Goal: Task Accomplishment & Management: Manage account settings

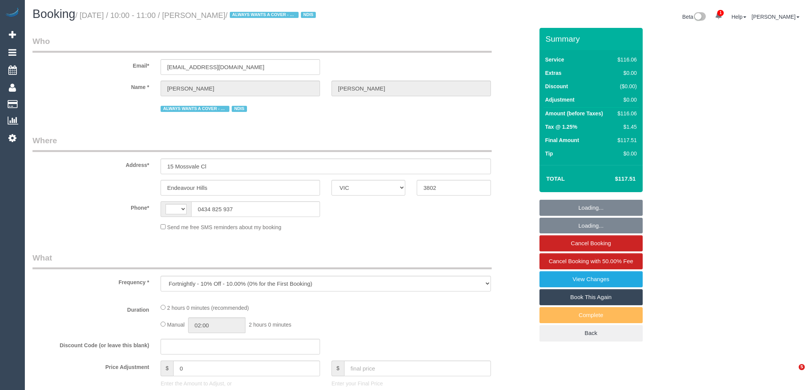
select select "VIC"
select select "string:AU"
select select "number:32"
select select "number:14"
select select "number:19"
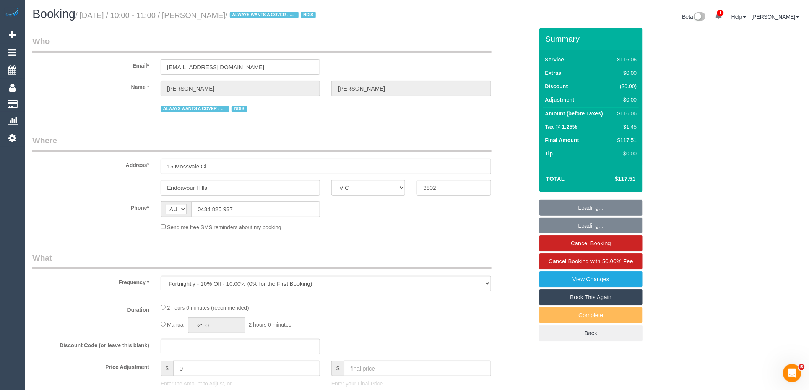
select select "number:22"
select select "number:33"
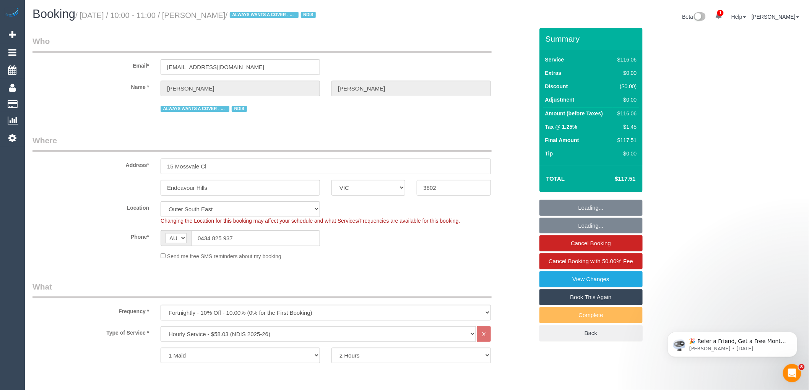
select select "object:1131"
click at [218, 242] on input "0434 825 937" at bounding box center [255, 239] width 129 height 16
drag, startPoint x: 235, startPoint y: 239, endPoint x: 202, endPoint y: 240, distance: 32.9
click at [202, 240] on input "0434 825 937" at bounding box center [255, 239] width 129 height 16
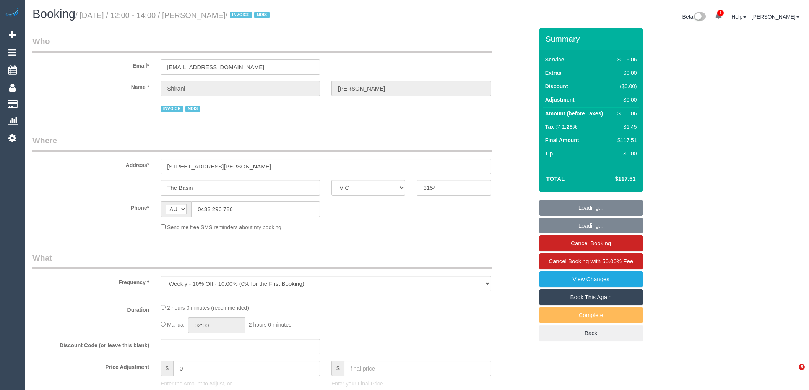
select select "VIC"
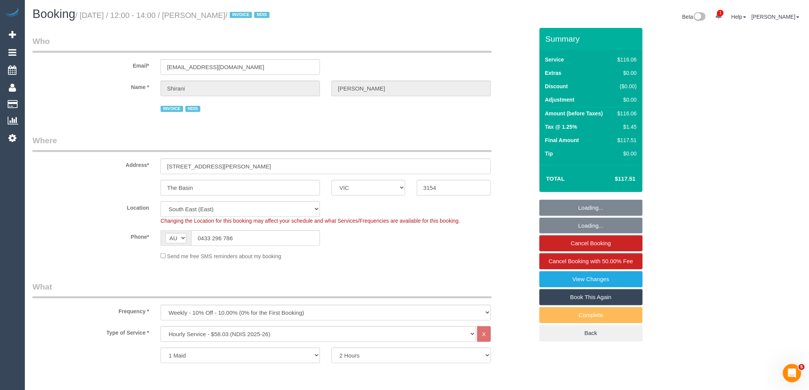
select select "number:29"
select select "number:14"
select select "number:19"
select select "number:36"
select select "number:35"
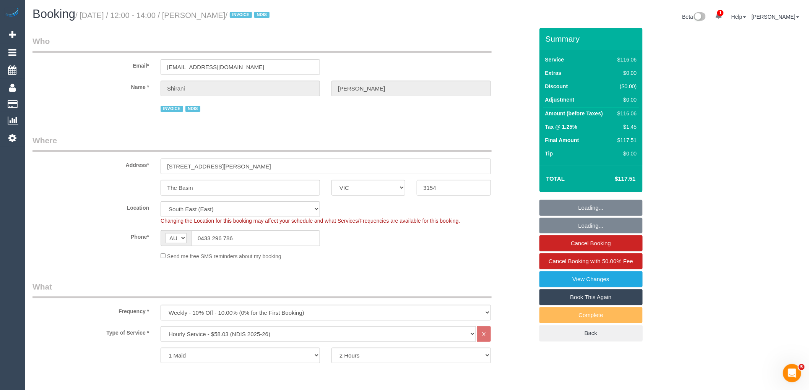
select select "number:12"
select select "object:1350"
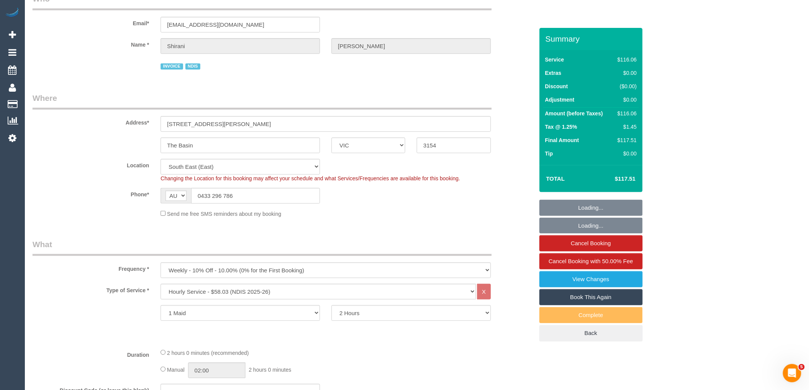
select select "spot1"
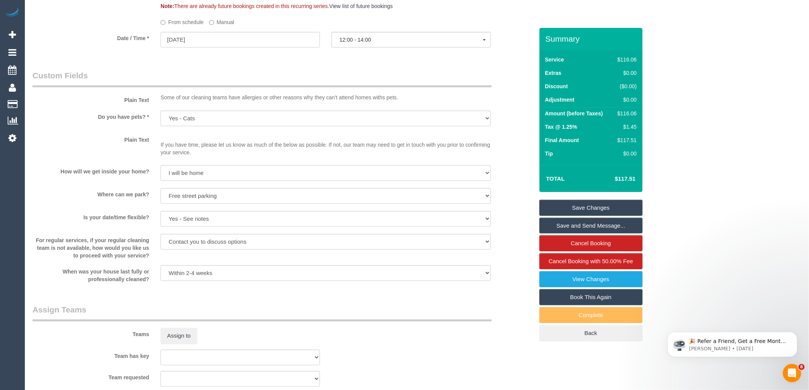
scroll to position [1094, 0]
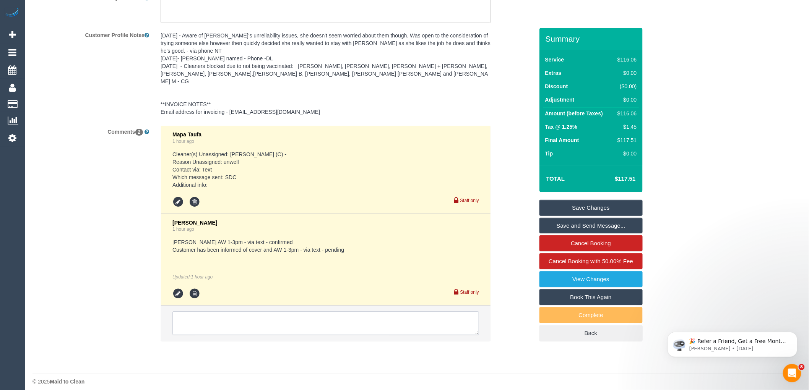
click at [338, 319] on textarea at bounding box center [325, 324] width 307 height 24
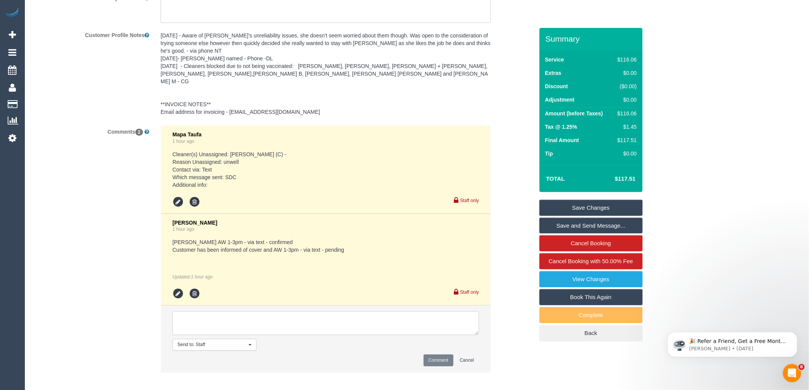
paste textarea "Thanks but I'll cancel today"
click at [179, 312] on textarea at bounding box center [325, 324] width 307 height 24
click at [366, 317] on textarea at bounding box center [325, 324] width 307 height 24
type textarea "Customer reached out via text: Thanks but I'll cancel today. Skipping service."
click at [444, 355] on button "Comment" at bounding box center [439, 361] width 30 height 12
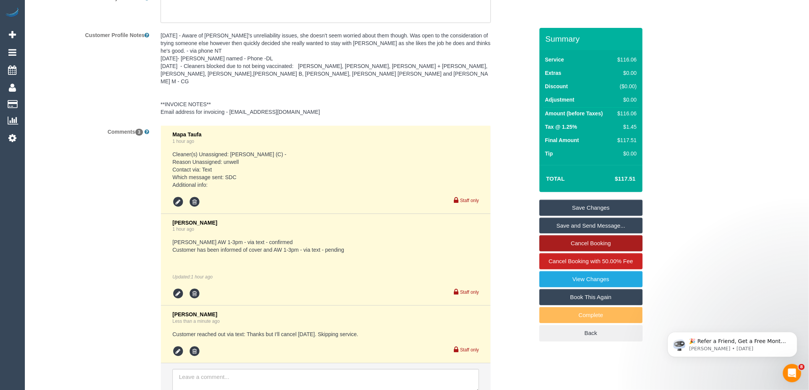
click at [597, 238] on link "Cancel Booking" at bounding box center [590, 244] width 103 height 16
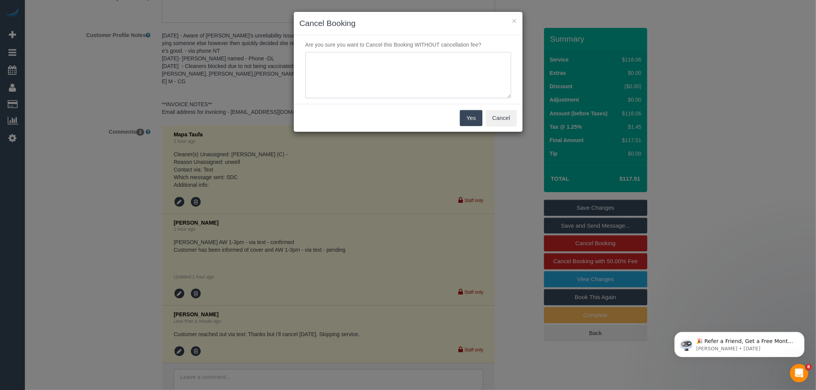
click at [398, 77] on textarea at bounding box center [408, 75] width 206 height 47
type textarea "Customer decided to skip their service today via text - RM"
click at [472, 120] on button "Yes" at bounding box center [471, 118] width 22 height 16
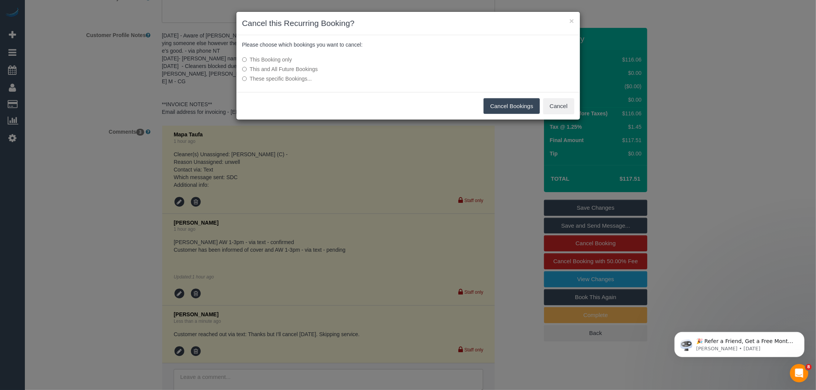
click at [510, 109] on button "Cancel Bookings" at bounding box center [511, 106] width 56 height 16
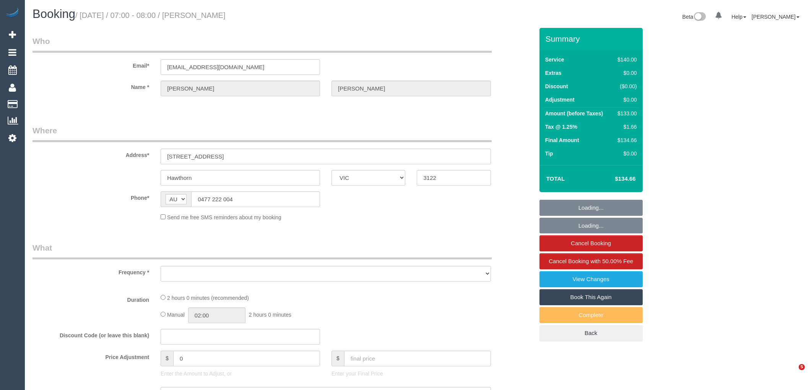
select select "VIC"
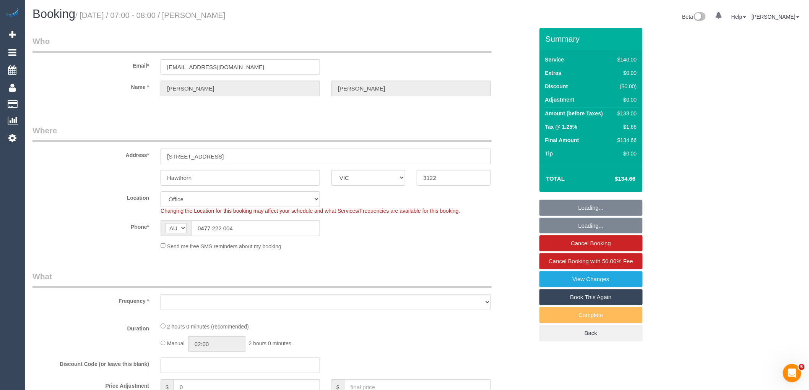
select select "object:740"
select select "string:stripe-pm_1Q1HZT2GScqysDRVbd2H2VUO"
select select "number:28"
select select "number:14"
select select "number:19"
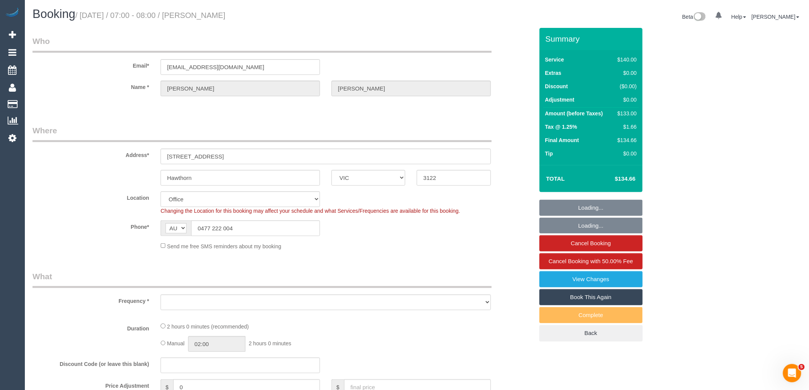
select select "number:23"
select select "number:34"
select select "number:26"
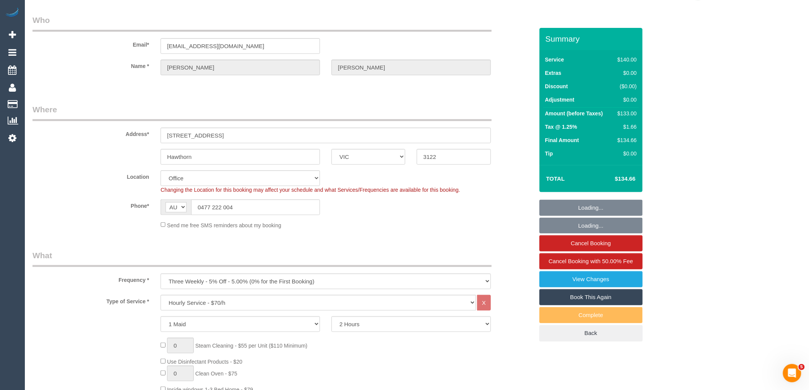
select select "object:2226"
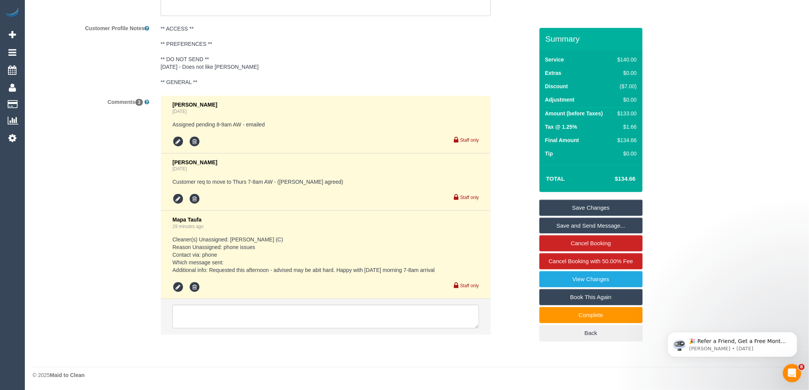
scroll to position [1398, 0]
click at [234, 314] on textarea at bounding box center [325, 317] width 307 height 24
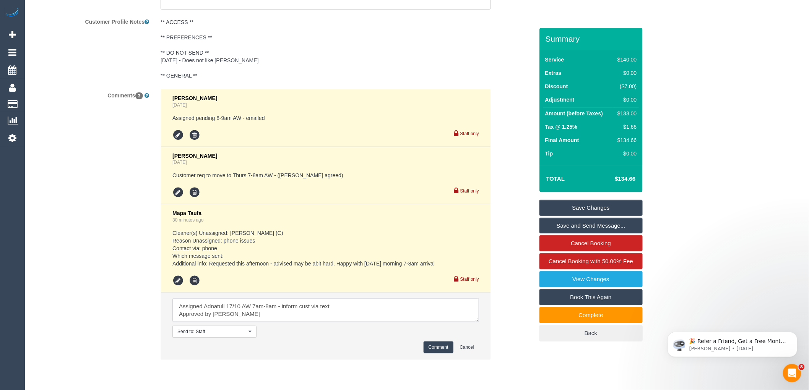
type textarea "Assigned Adnatull 17/10 AW 7am-8am - inform cust via text Approved by Jess"
click at [429, 351] on button "Comment" at bounding box center [439, 348] width 30 height 12
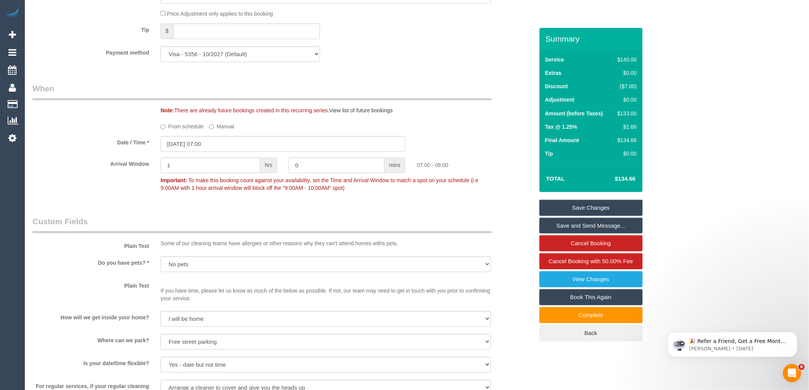
scroll to position [761, 0]
click at [204, 152] on input "16/10/2025 07:00" at bounding box center [283, 144] width 245 height 16
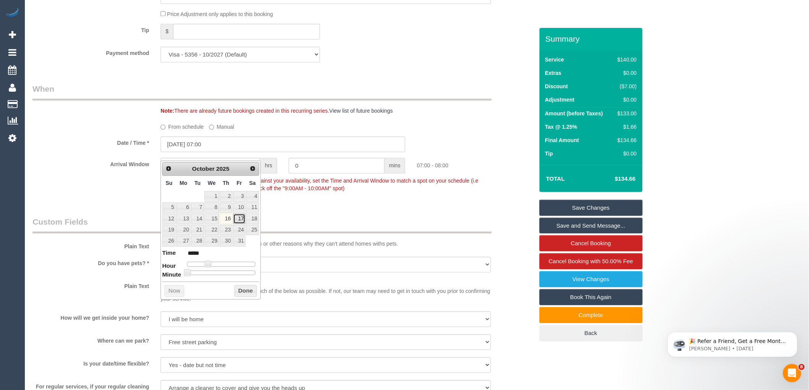
click at [236, 219] on link "17" at bounding box center [239, 219] width 12 height 10
type input "17/10/2025 07:00"
click at [239, 289] on button "Done" at bounding box center [245, 291] width 23 height 12
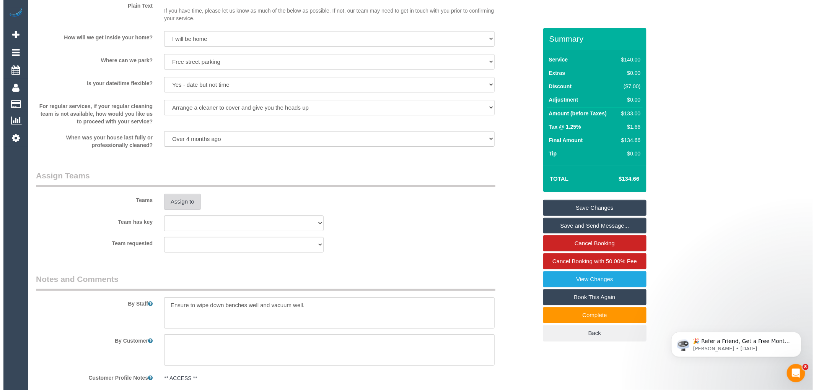
scroll to position [1100, 0]
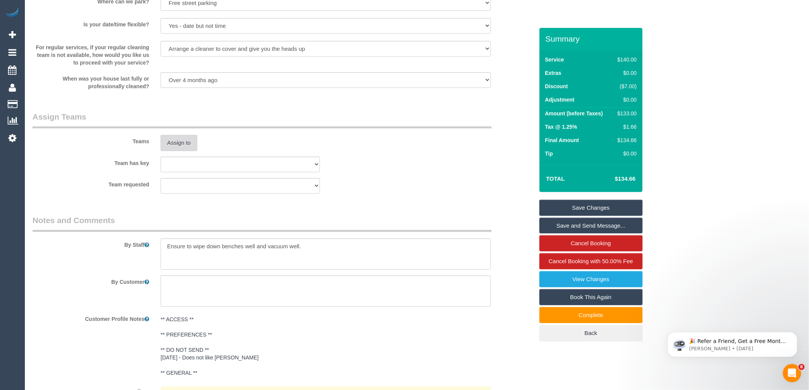
click at [184, 151] on button "Assign to" at bounding box center [179, 143] width 37 height 16
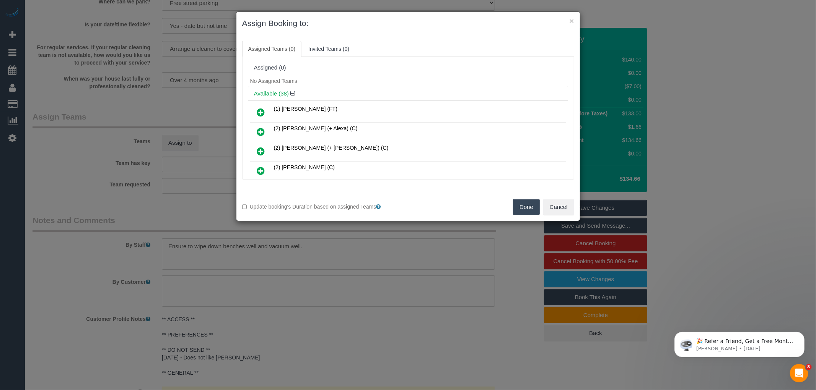
scroll to position [240, 0]
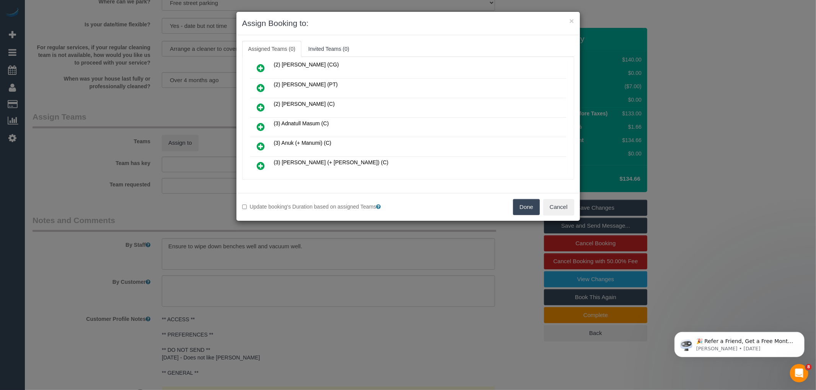
click at [262, 122] on icon at bounding box center [261, 126] width 8 height 9
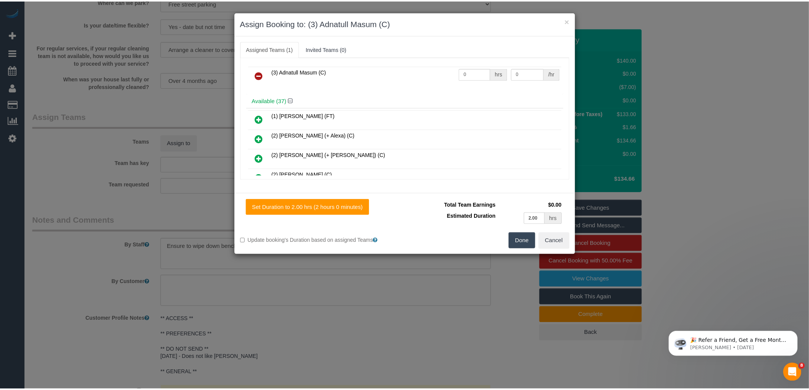
scroll to position [0, 0]
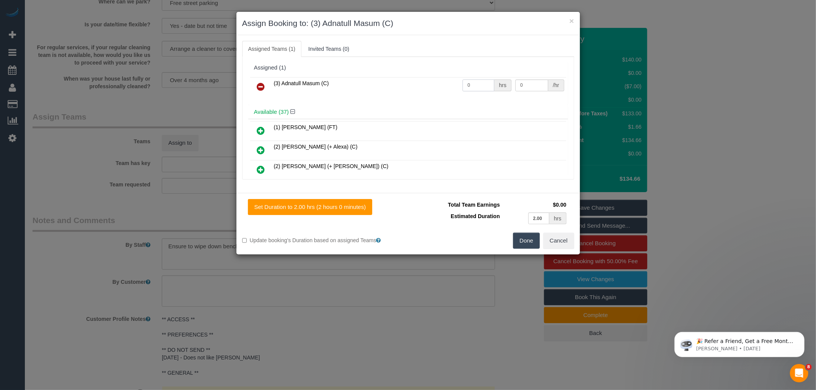
click at [470, 89] on input "0" at bounding box center [478, 86] width 32 height 12
type input "2"
type input "35"
click at [523, 242] on button "Done" at bounding box center [526, 241] width 27 height 16
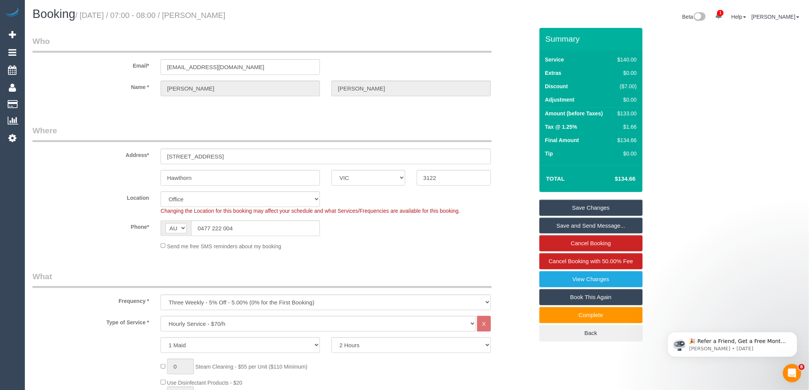
drag, startPoint x: 199, startPoint y: 15, endPoint x: 257, endPoint y: 20, distance: 58.0
click at [257, 20] on h1 "Booking / October 16, 2025 / 07:00 - 08:00 / Luke Zagami" at bounding box center [221, 14] width 379 height 13
copy small "Luke Zagami"
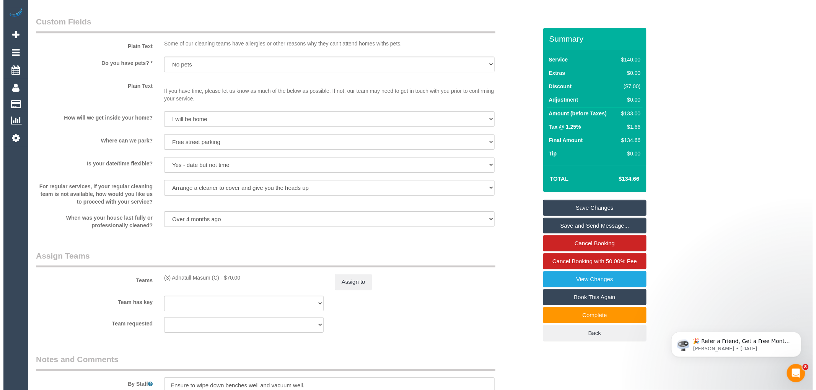
scroll to position [976, 0]
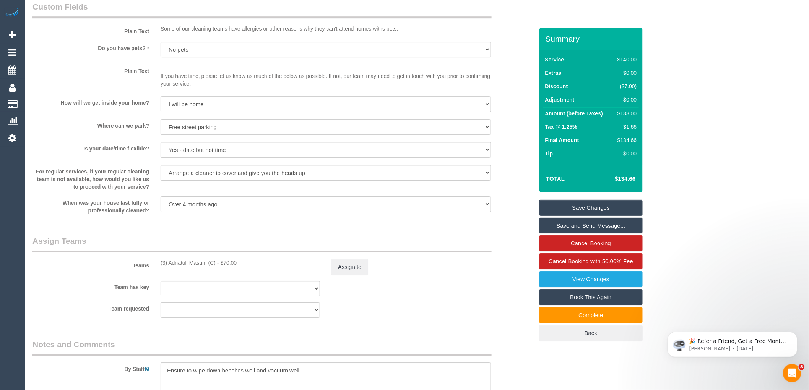
click at [599, 227] on link "Save and Send Message..." at bounding box center [590, 226] width 103 height 16
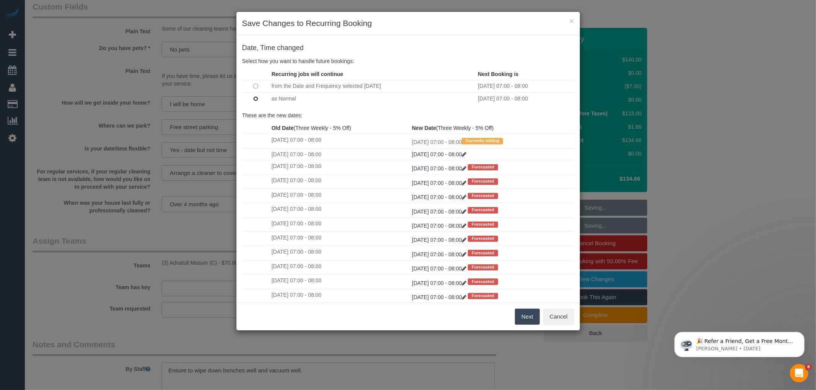
click at [257, 102] on td at bounding box center [256, 99] width 28 height 12
click at [520, 317] on button "Next" at bounding box center [527, 317] width 25 height 16
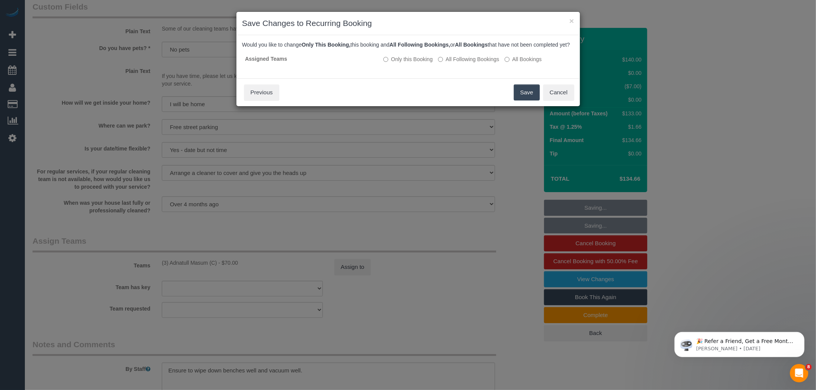
click at [522, 96] on button "Save" at bounding box center [526, 92] width 26 height 16
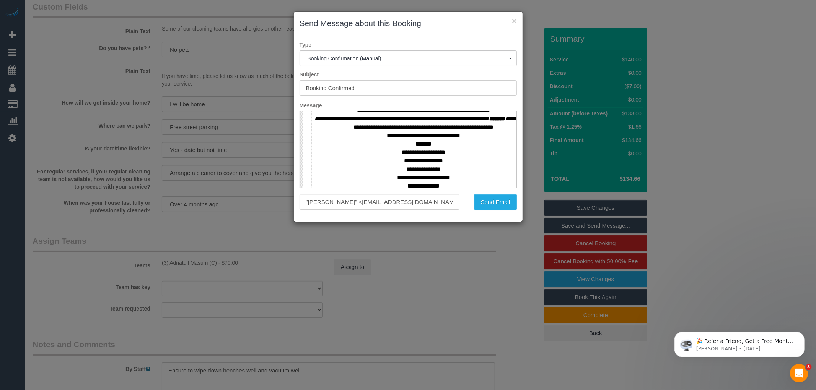
scroll to position [340, 0]
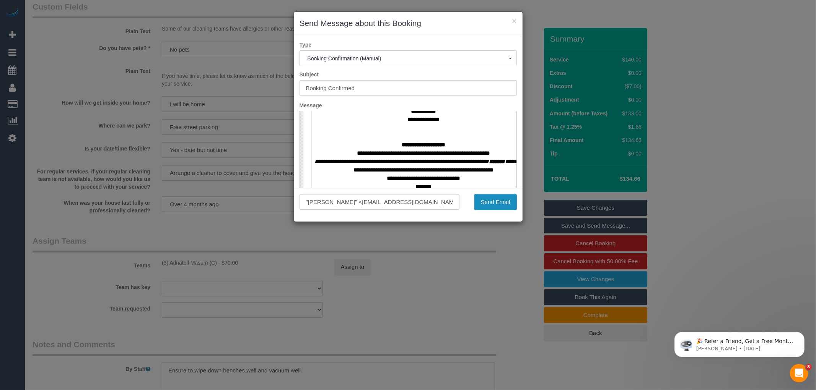
click at [497, 201] on button "Send Email" at bounding box center [495, 202] width 42 height 16
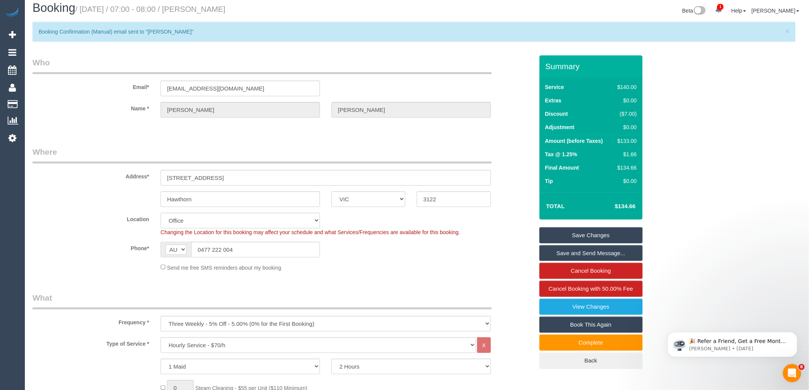
scroll to position [0, 0]
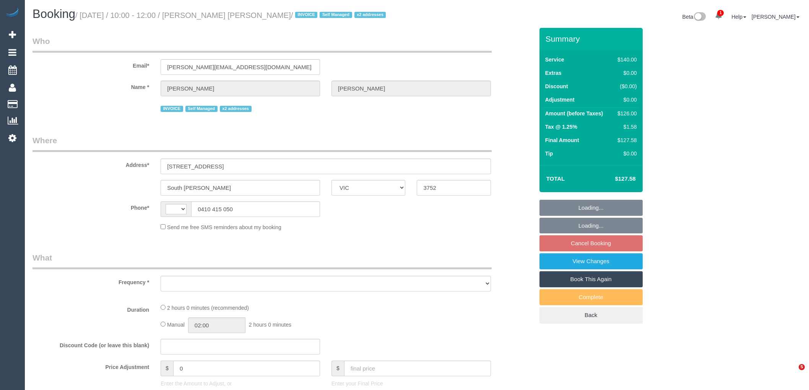
select select "VIC"
select select "string:AU"
select select "number:27"
select select "number:14"
select select "number:19"
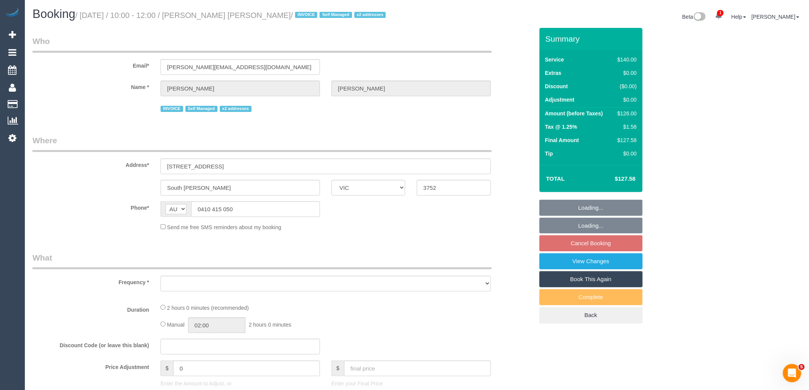
select select "number:36"
select select "number:33"
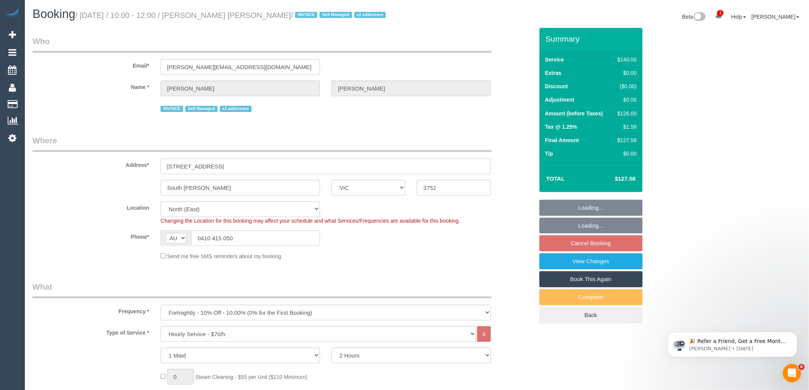
select select "object:1482"
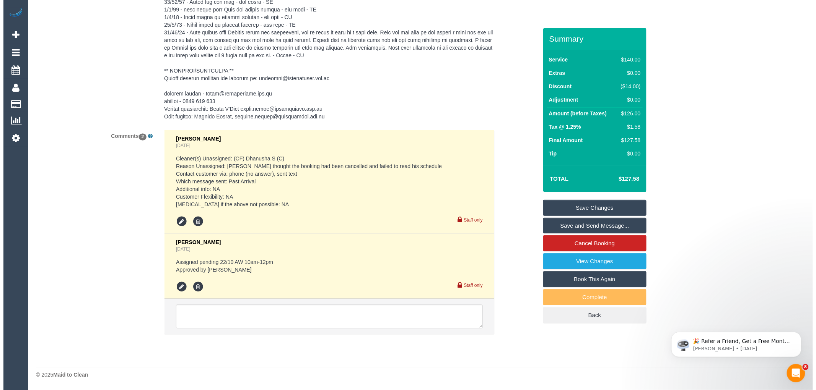
scroll to position [1703, 0]
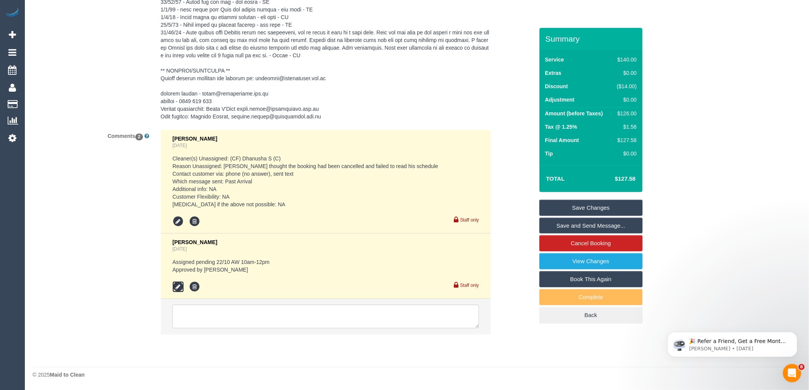
click at [179, 285] on icon at bounding box center [177, 287] width 11 height 11
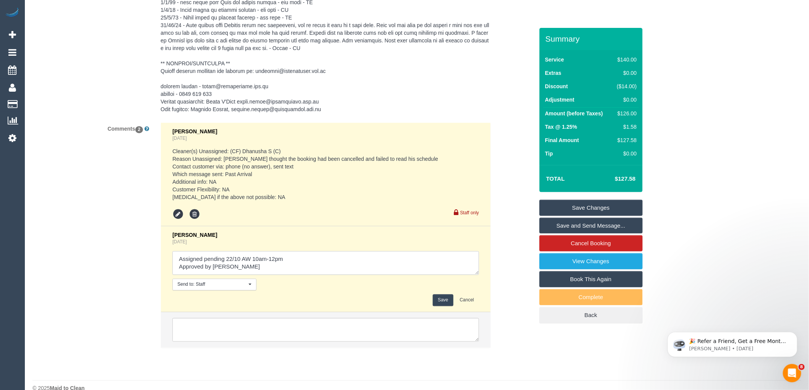
click at [309, 264] on textarea at bounding box center [325, 264] width 307 height 24
click at [308, 268] on textarea at bounding box center [325, 264] width 307 height 24
type textarea "Assigned pending 22/10 AW 10am-12pm - cust confirmed via text Approved by Laura"
click at [443, 307] on button "Save" at bounding box center [443, 301] width 20 height 12
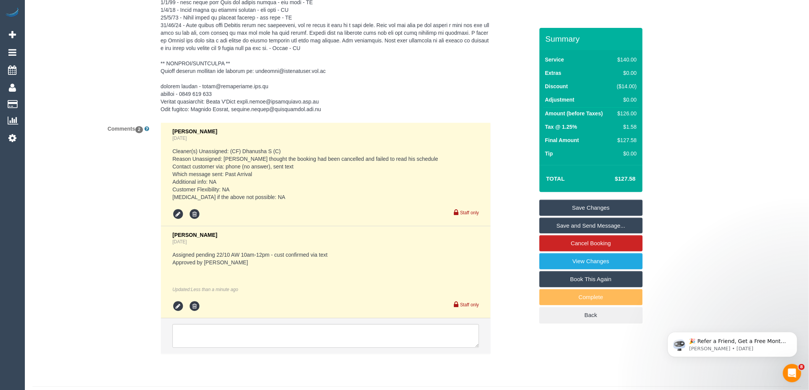
click at [596, 224] on link "Save and Send Message..." at bounding box center [590, 226] width 103 height 16
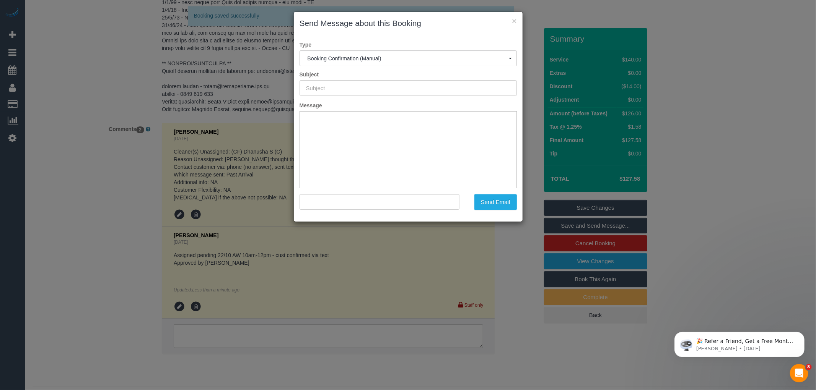
type input "Booking Confirmed"
type input ""Deborah Jan Harrison" <dorrah@bigpond.com>"
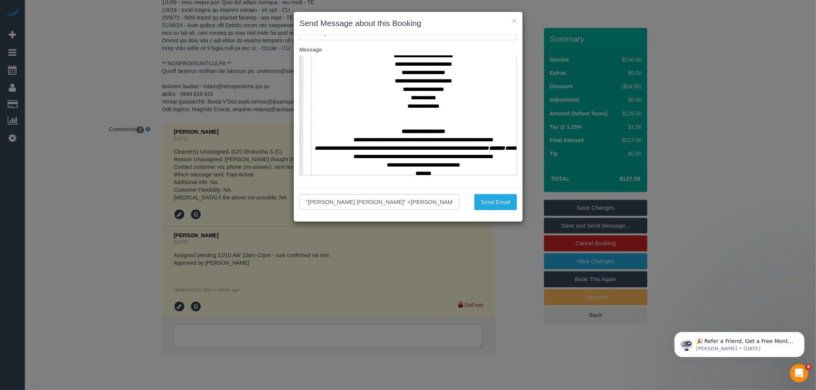
scroll to position [340, 0]
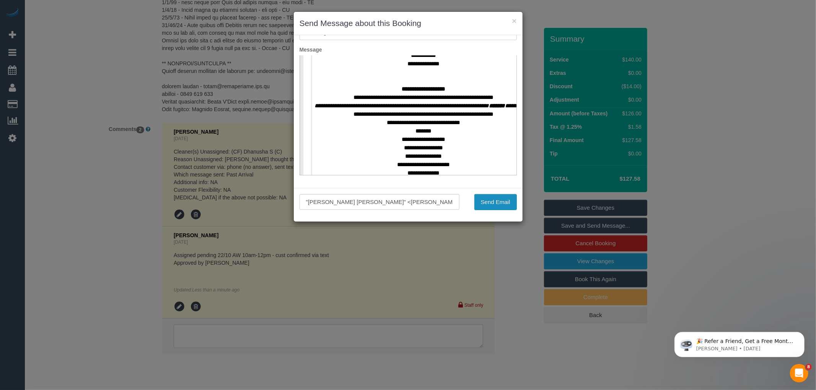
click at [488, 203] on button "Send Email" at bounding box center [495, 202] width 42 height 16
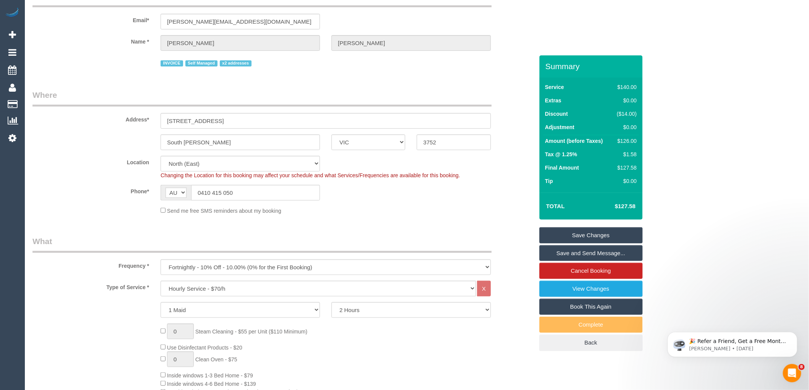
scroll to position [0, 0]
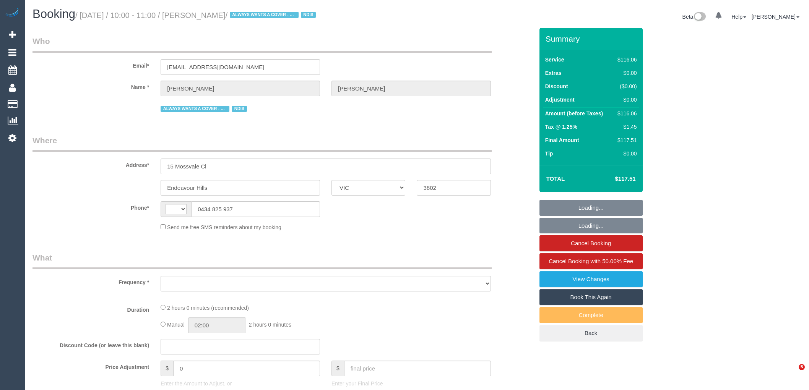
select select "VIC"
select select "string:AU"
select select "object:532"
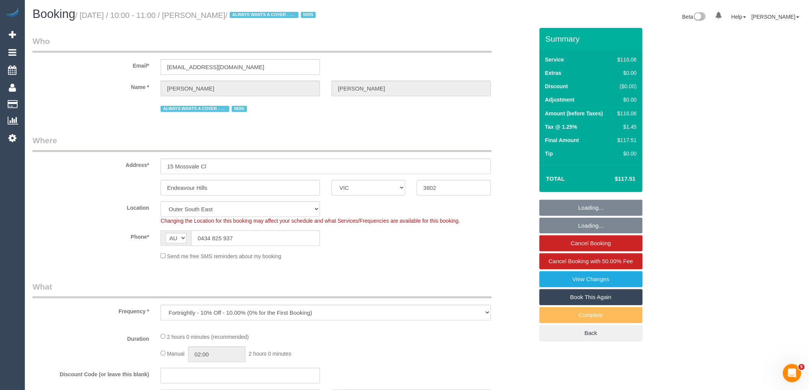
select select "number:32"
select select "number:14"
select select "number:19"
select select "number:22"
select select "number:33"
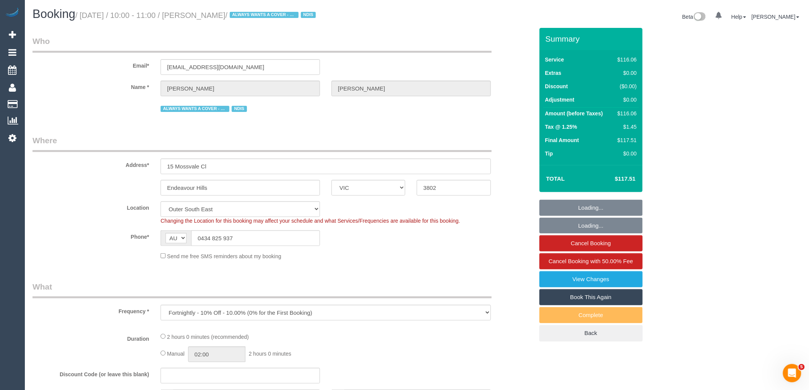
select select "object:741"
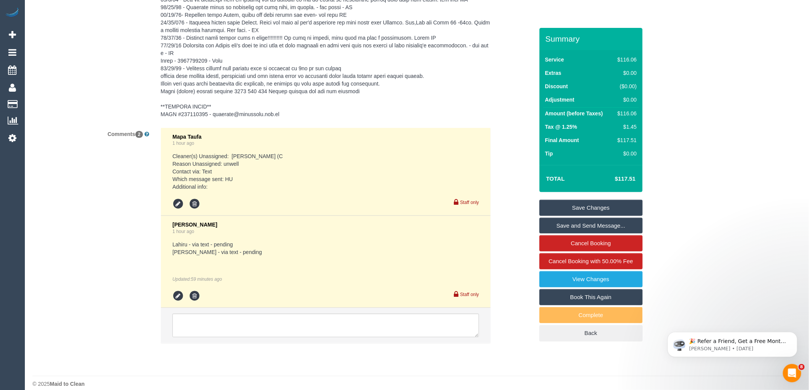
drag, startPoint x: 811, startPoint y: 52, endPoint x: 143, endPoint y: 18, distance: 669.2
click at [236, 337] on textarea at bounding box center [325, 326] width 307 height 24
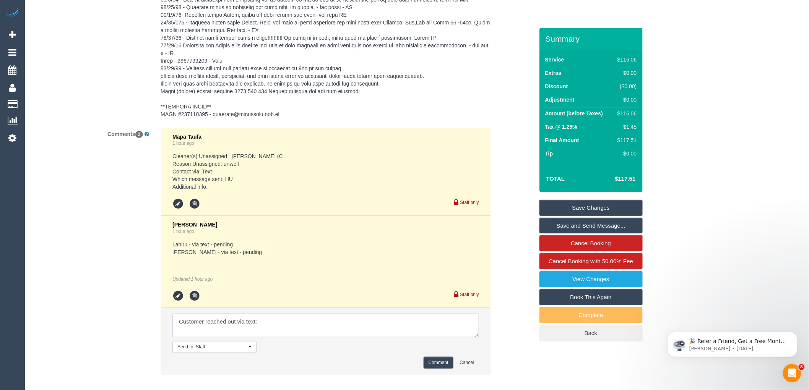
paste textarea "Morning Mapa Thank you for the early notice, prefer to skip the service for [DA…"
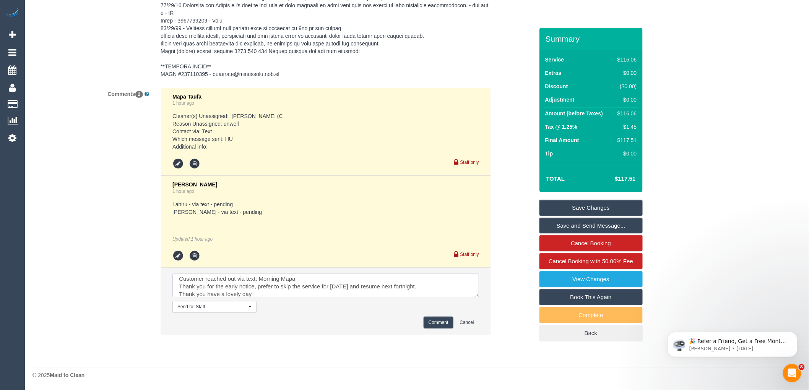
scroll to position [1343, 0]
type textarea "Customer reached out via text: Morning Mapa Thank you for the early notice, pre…"
click at [437, 324] on button "Comment" at bounding box center [439, 323] width 30 height 12
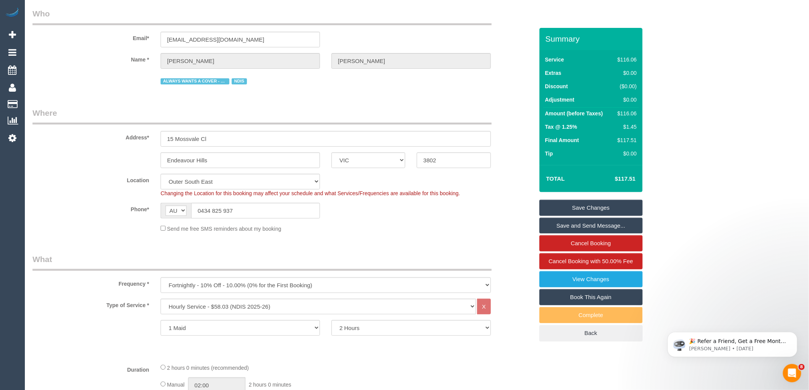
scroll to position [42, 0]
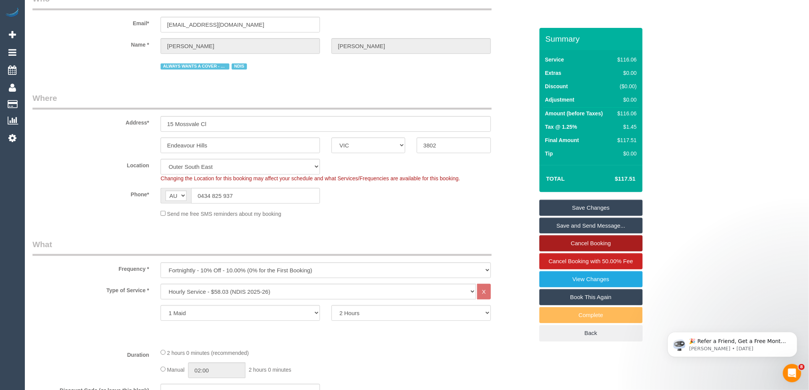
click at [590, 240] on link "Cancel Booking" at bounding box center [590, 244] width 103 height 16
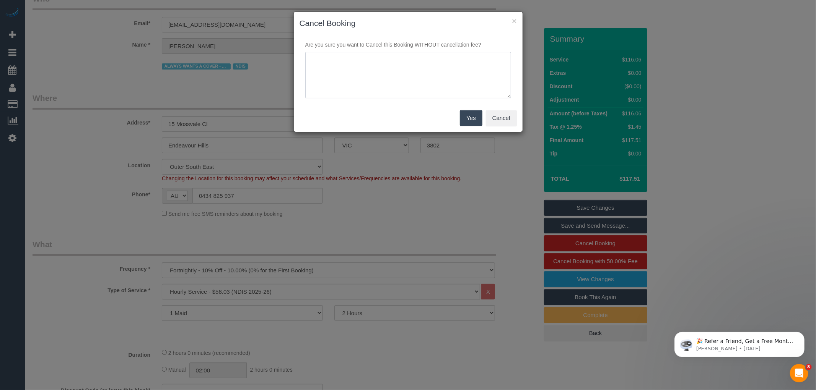
click at [392, 78] on textarea at bounding box center [408, 75] width 206 height 47
paste textarea "Morning Mapa Thank you for the early notice, prefer to skip the service for [DA…"
click at [308, 55] on textarea at bounding box center [408, 75] width 206 height 47
click at [412, 84] on textarea at bounding box center [408, 75] width 206 height 47
type textarea "Customer reached out via text: Morning Mapa Thank you for the early notice, pre…"
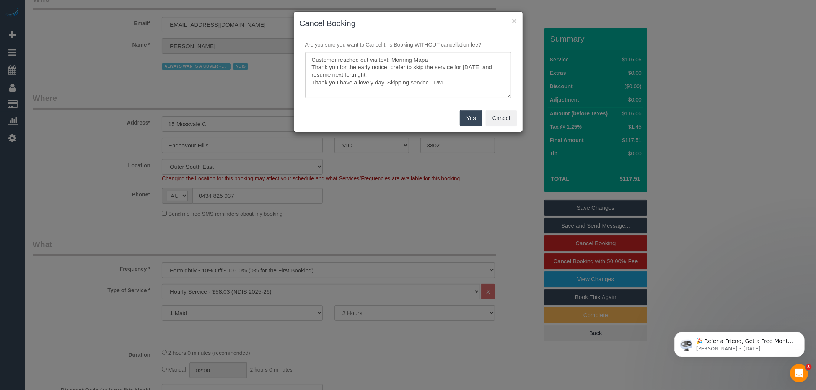
click at [466, 117] on button "Yes" at bounding box center [471, 118] width 22 height 16
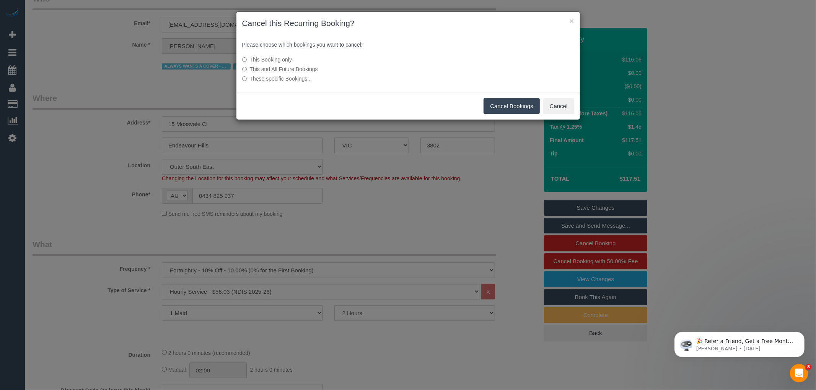
click at [492, 106] on button "Cancel Bookings" at bounding box center [511, 106] width 56 height 16
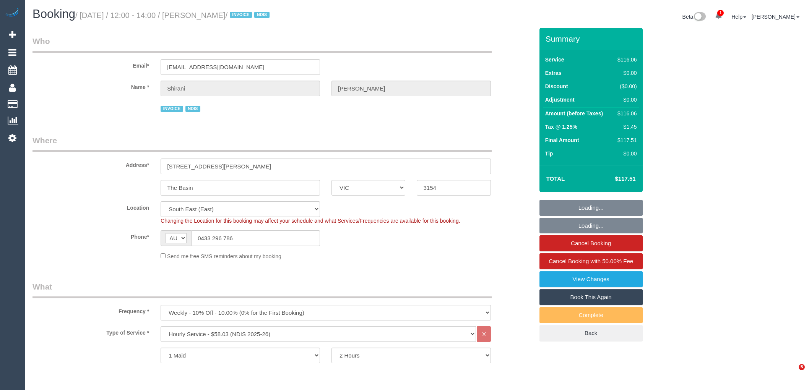
select select "VIC"
select select "spot1"
select select "number:29"
select select "number:14"
select select "number:19"
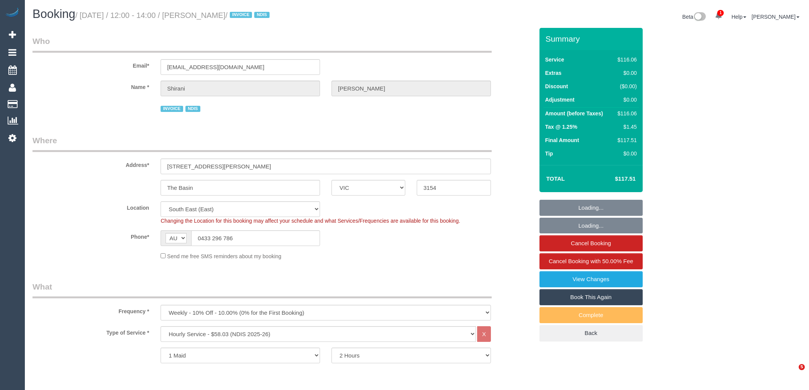
select select "number:36"
select select "number:35"
select select "number:12"
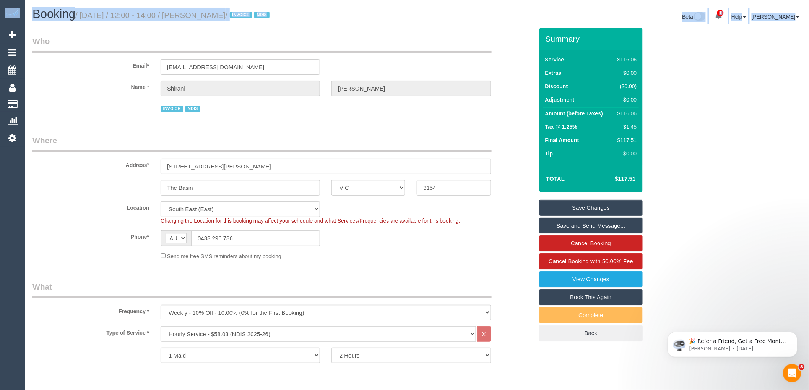
drag, startPoint x: 815, startPoint y: 86, endPoint x: 815, endPoint y: 125, distance: 38.2
click at [809, 125] on html "1 Beta Your Notifications You have 0 alerts × You have 1 to charge for [DATE] A…" at bounding box center [404, 195] width 809 height 390
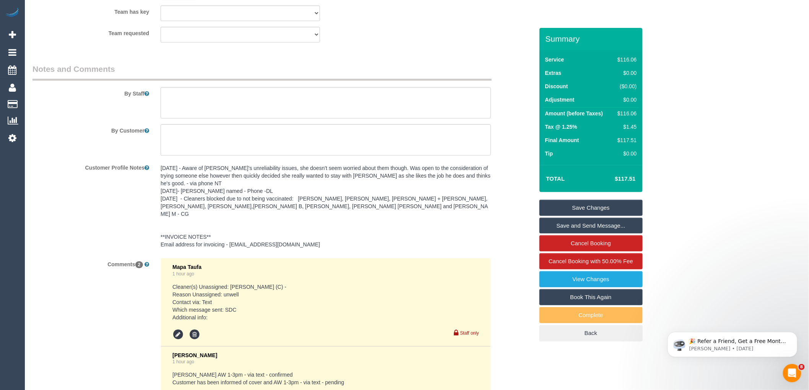
scroll to position [1094, 0]
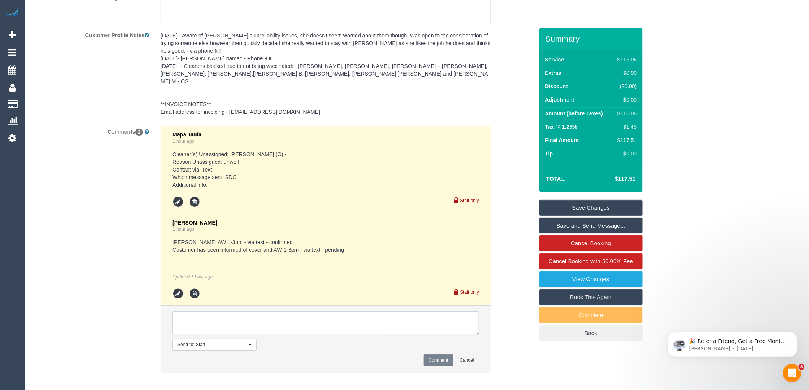
click at [295, 312] on textarea at bounding box center [325, 324] width 307 height 24
click at [288, 314] on textarea at bounding box center [325, 324] width 307 height 24
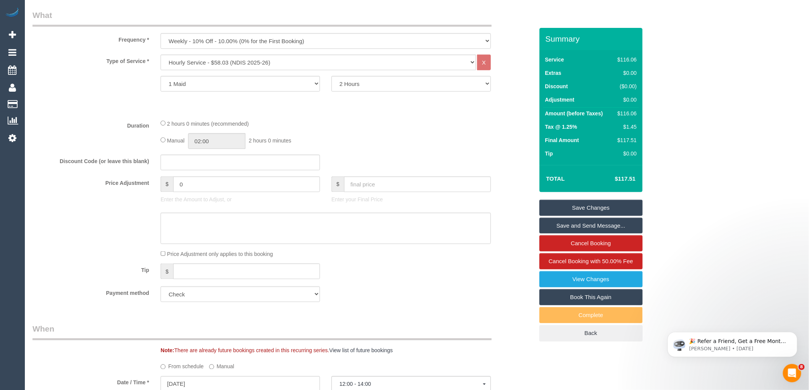
scroll to position [0, 0]
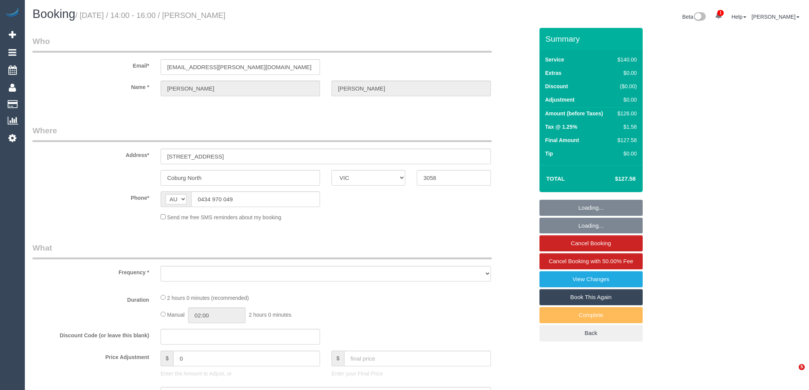
select select "VIC"
select select "string:stripe-pm_1S9h5m2GScqysDRVCgCKHtbf"
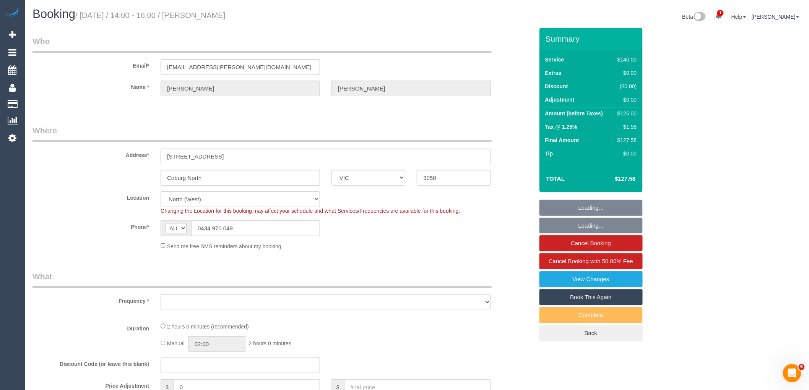
select select "object:558"
select select "number:28"
select select "number:14"
select select "number:19"
select select "number:22"
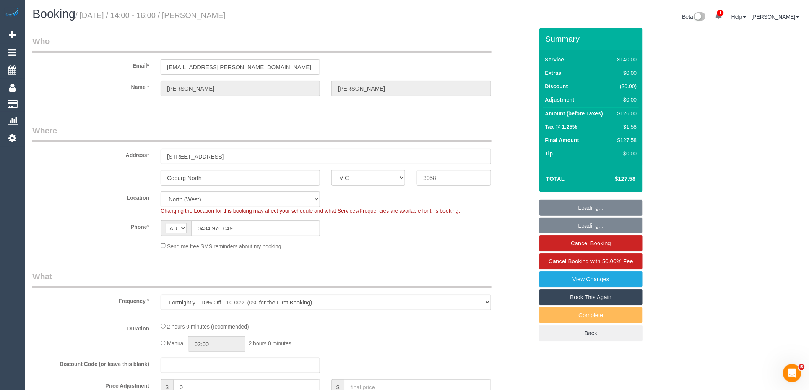
select select "number:34"
select select "number:26"
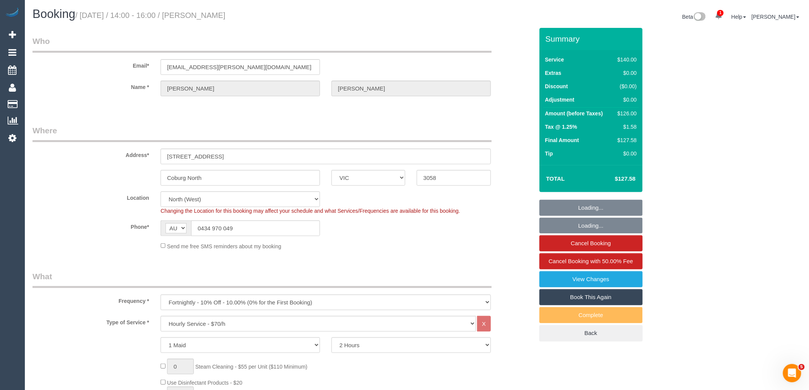
select select "object:1555"
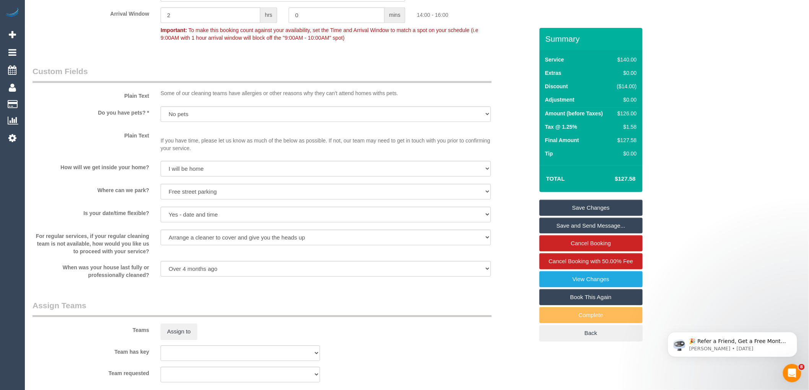
scroll to position [1226, 0]
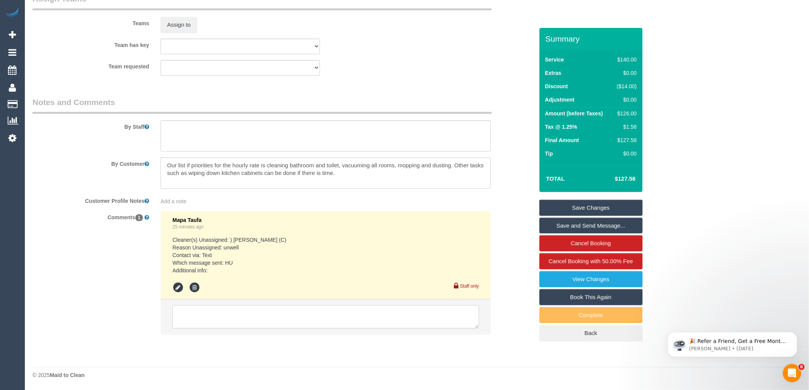
click at [283, 315] on textarea at bounding box center [325, 317] width 307 height 24
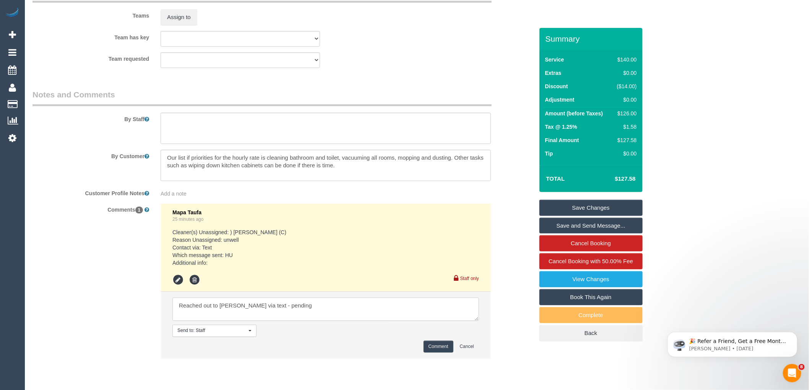
type textarea "Reached out to Jonathan C via text - pending"
click at [440, 353] on button "Comment" at bounding box center [439, 347] width 30 height 12
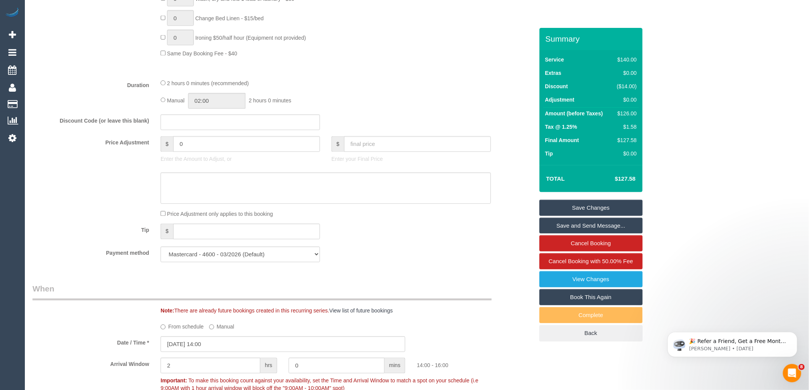
scroll to position [595, 0]
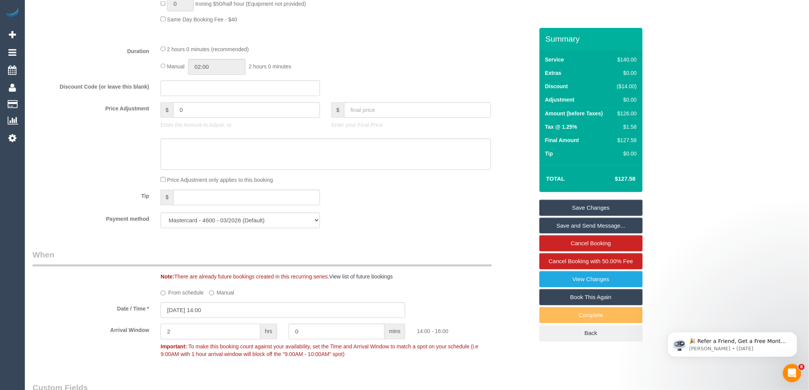
click at [205, 340] on input "2" at bounding box center [211, 332] width 100 height 16
type input "1"
click at [108, 318] on div "Date / Time * 16/10/2025 14:00" at bounding box center [283, 311] width 513 height 16
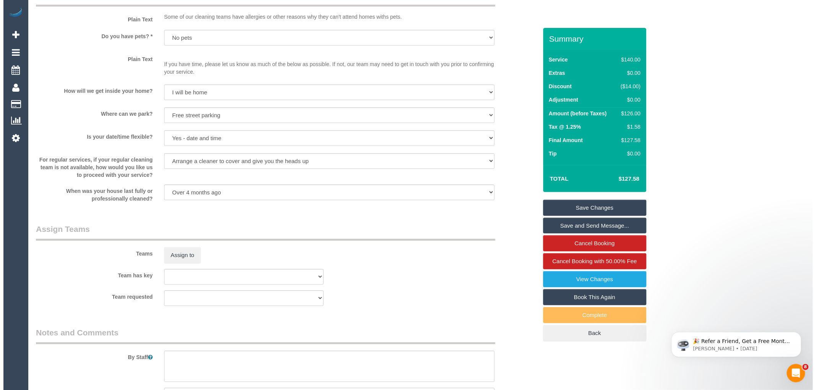
scroll to position [1019, 0]
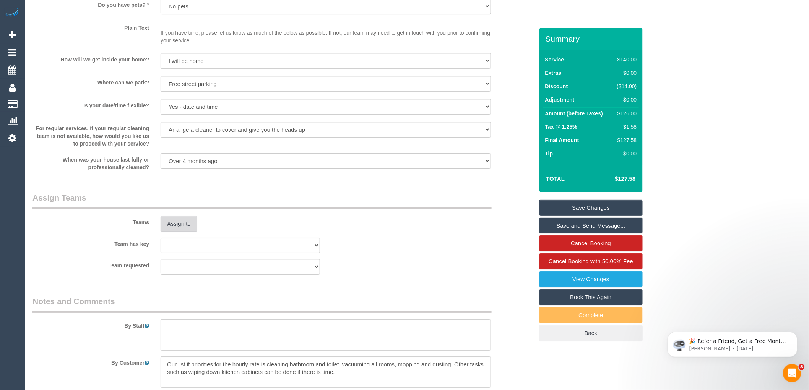
click at [176, 231] on button "Assign to" at bounding box center [179, 224] width 37 height 16
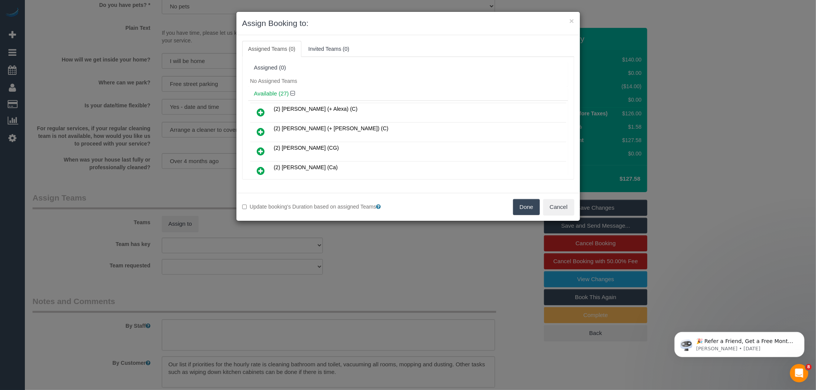
scroll to position [336, 0]
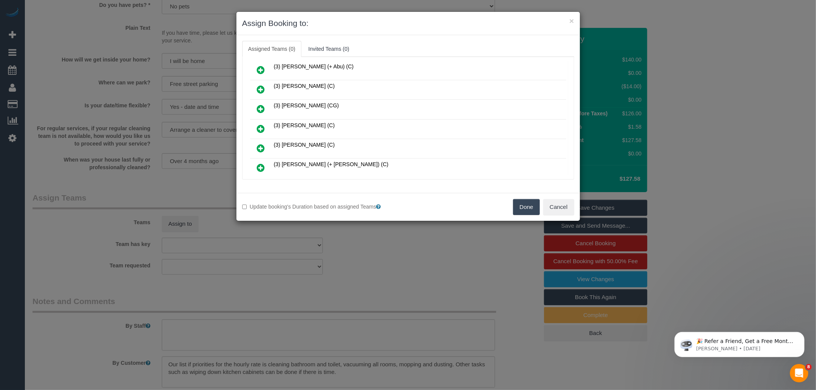
click at [262, 124] on icon at bounding box center [261, 128] width 8 height 9
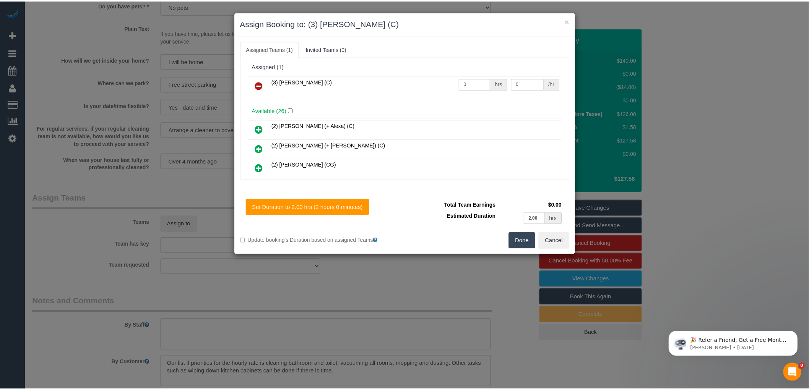
scroll to position [0, 0]
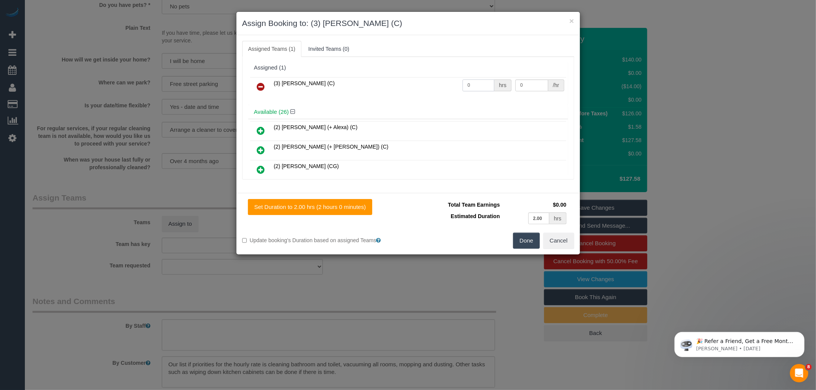
click at [481, 87] on input "0" at bounding box center [478, 86] width 32 height 12
type input "2"
type input "35"
click at [526, 241] on button "Done" at bounding box center [526, 241] width 27 height 16
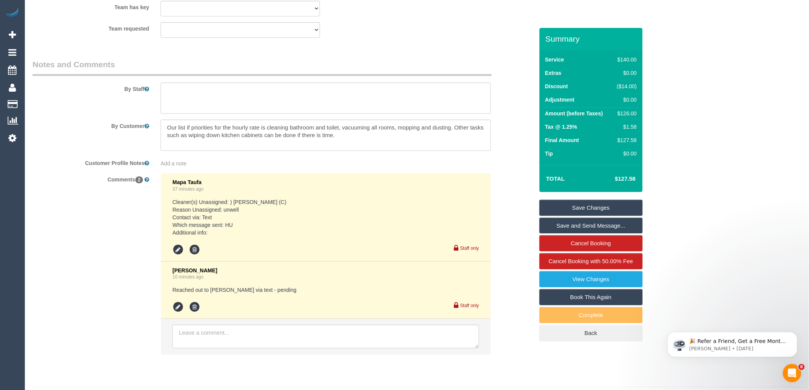
scroll to position [1284, 0]
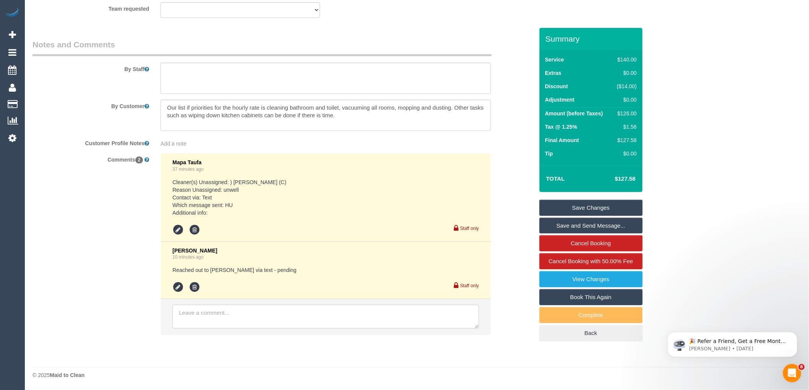
click at [235, 311] on textarea at bounding box center [325, 317] width 307 height 24
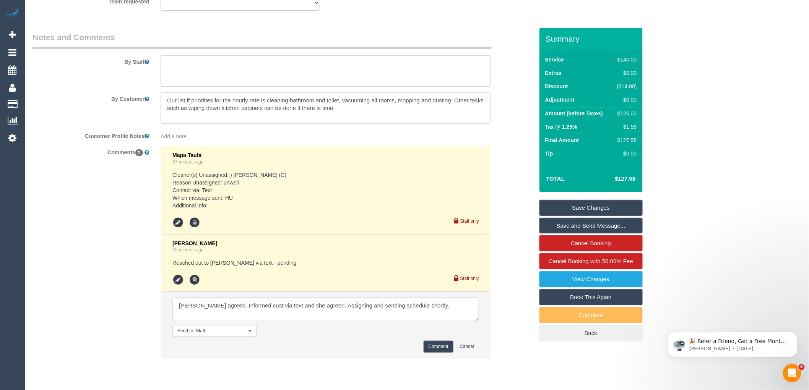
type textarea "Jonathan agreed. Informed cust via text and she agreed. Assigning and sending s…"
click at [440, 350] on button "Comment" at bounding box center [439, 347] width 30 height 12
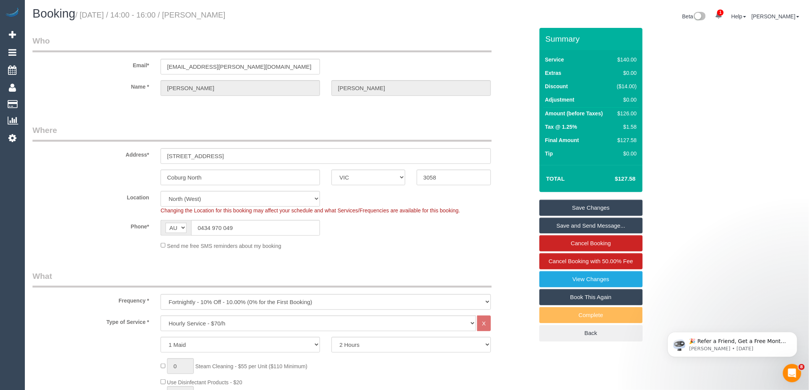
scroll to position [0, 0]
drag, startPoint x: 201, startPoint y: 16, endPoint x: 257, endPoint y: 19, distance: 56.3
click at [257, 19] on h1 "Booking / October 16, 2025 / 14:00 - 16:00 / Joanne Boyle" at bounding box center [221, 14] width 379 height 13
copy small "Joanne Boyle"
click at [589, 226] on link "Save and Send Message..." at bounding box center [590, 226] width 103 height 16
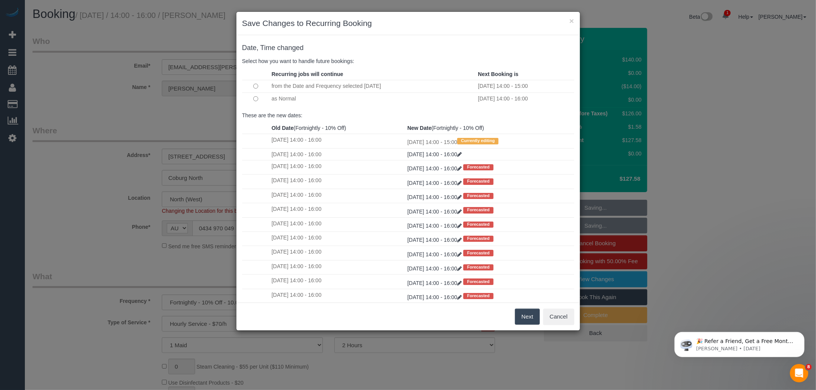
click at [524, 317] on button "Next" at bounding box center [527, 317] width 25 height 16
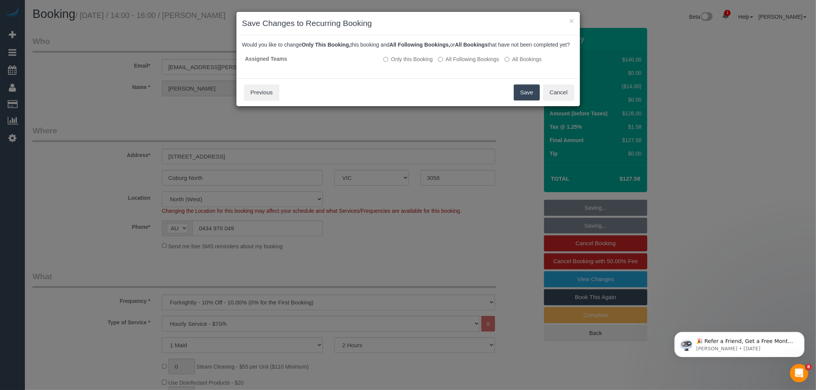
click at [524, 101] on button "Save" at bounding box center [526, 92] width 26 height 16
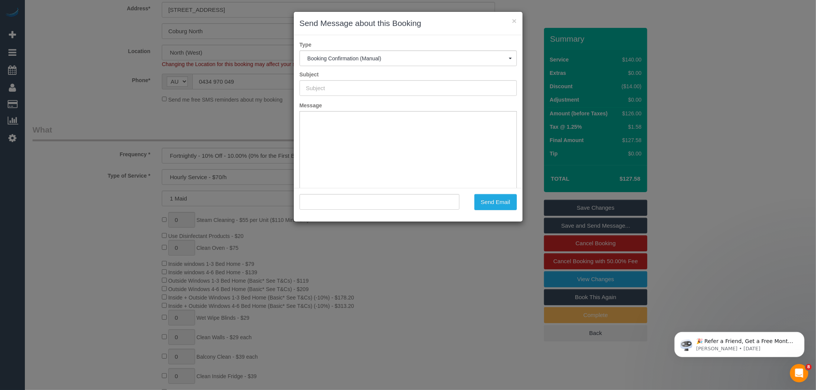
type input "Booking Confirmed"
type input ""Joanne Boyle" <jo.boyle.13@gmail.com>"
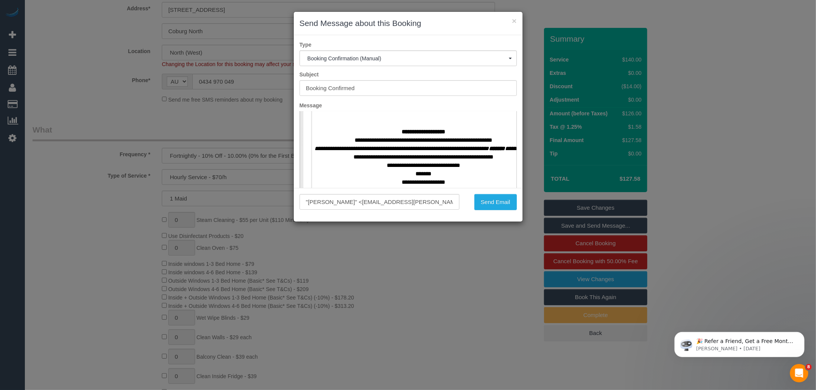
scroll to position [340, 0]
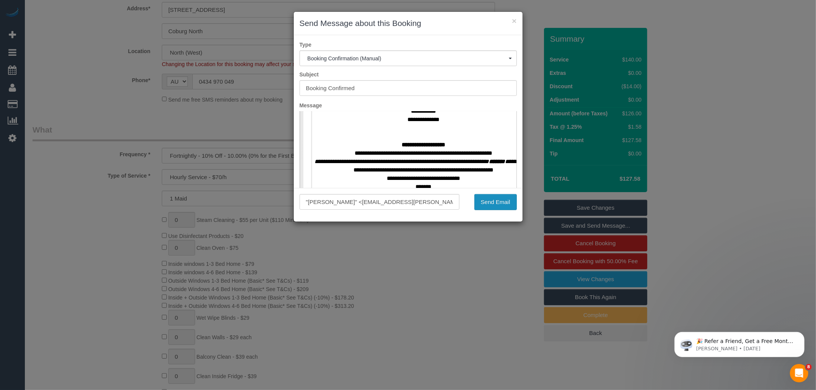
click at [488, 200] on button "Send Email" at bounding box center [495, 202] width 42 height 16
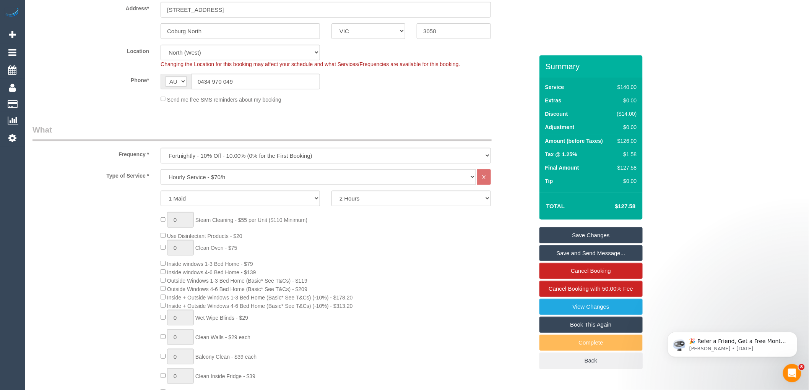
scroll to position [0, 0]
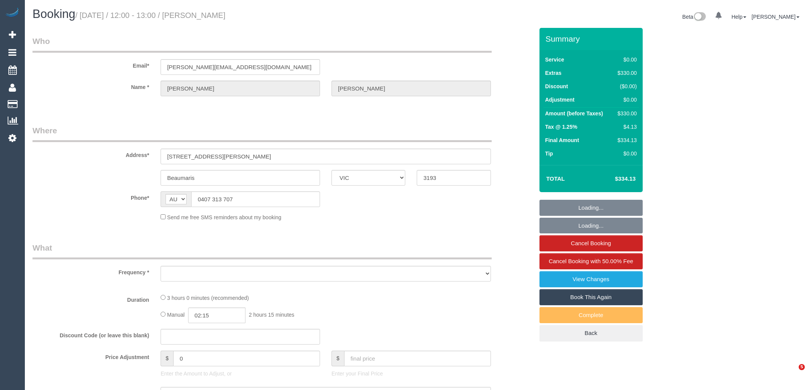
select select "VIC"
select select "string:stripe-pm_1P3ppP2GScqysDRV5IZYnecD"
select select "number:27"
select select "number:14"
select select "number:19"
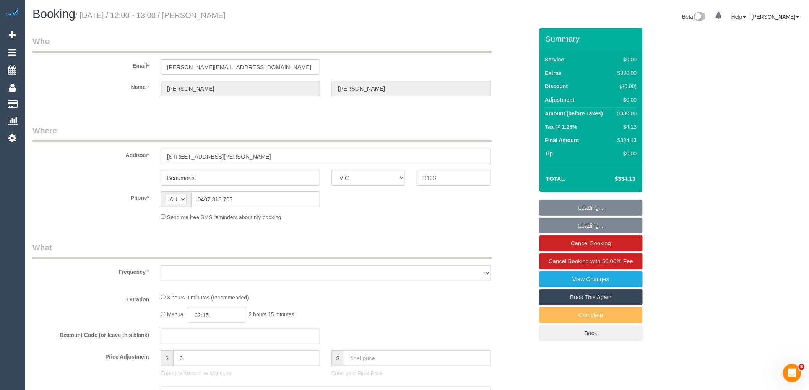
select select "number:22"
select select "number:35"
select select "number:11"
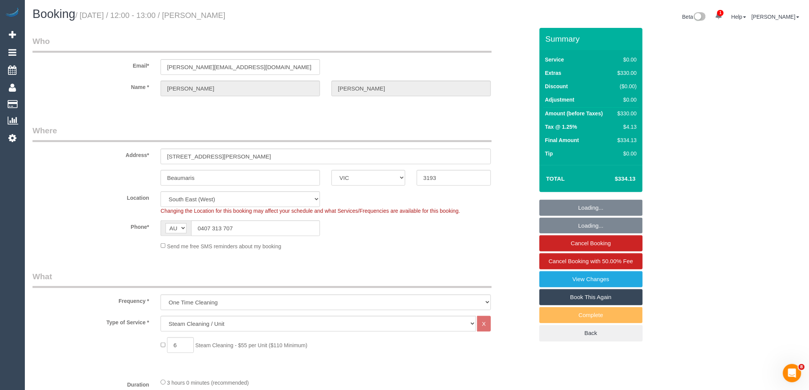
select select "object:1394"
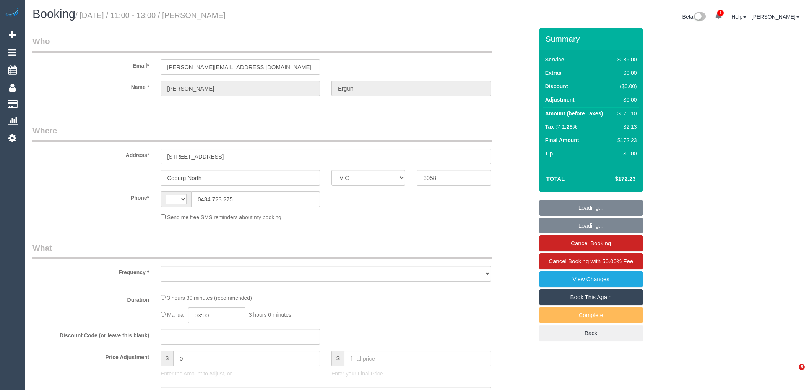
select select "VIC"
select select "string:AU"
select select "object:535"
select select "string:stripe-pm_1RUFtE2GScqysDRVtYGwXJA0"
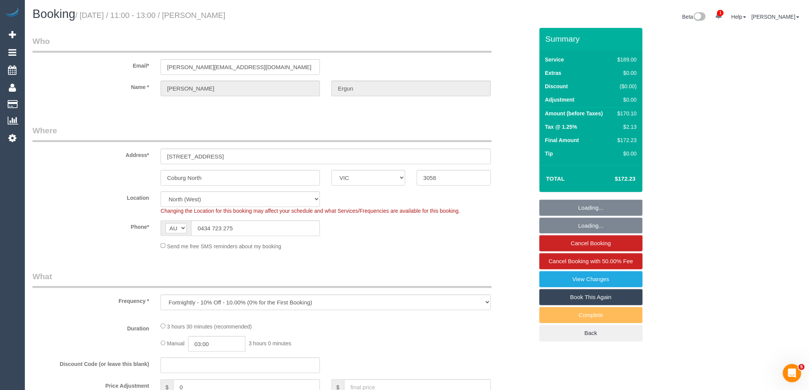
select select "object:563"
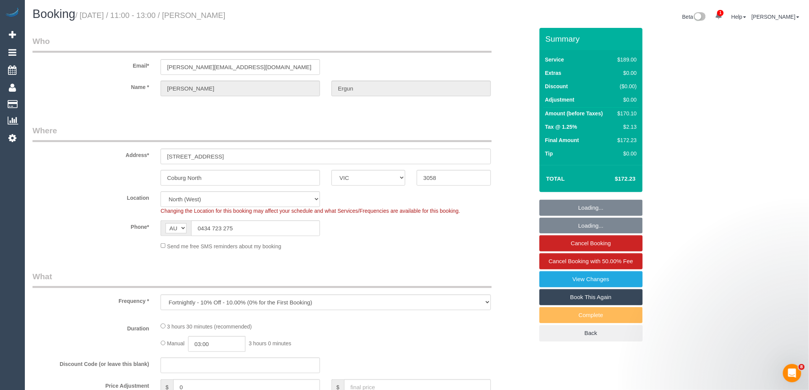
select select "number:28"
select select "number:14"
select select "number:19"
select select "number:25"
select select "number:33"
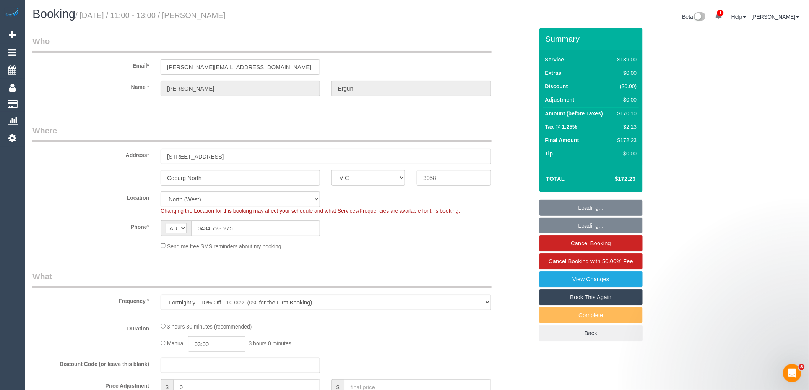
select select "number:13"
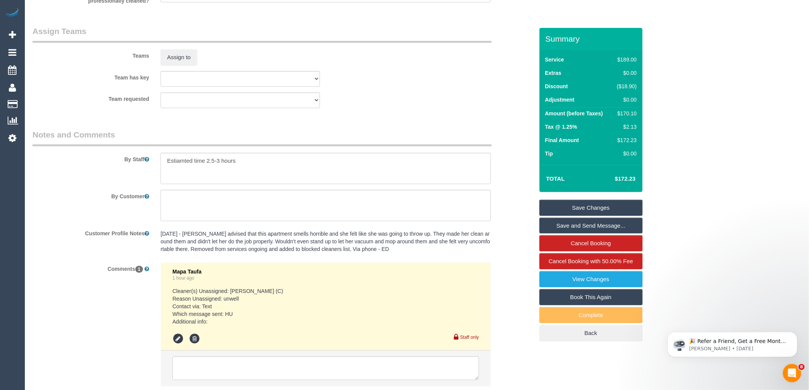
scroll to position [1251, 0]
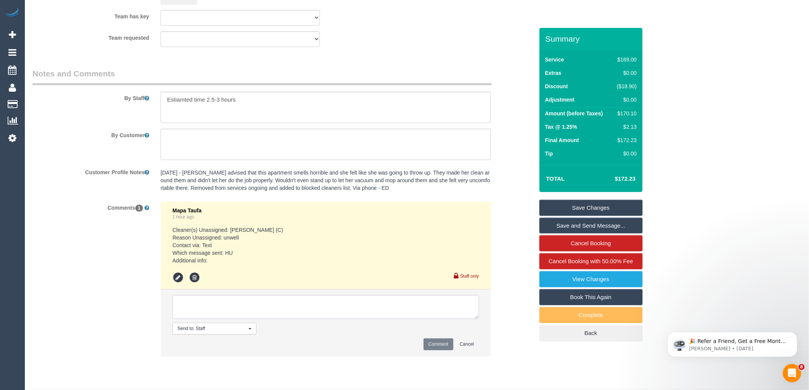
click at [224, 318] on textarea at bounding box center [325, 308] width 307 height 24
type textarea "Assigned pending 17/10 AW 1pm-3pm Approved by [PERSON_NAME]"
click at [445, 351] on button "Comment" at bounding box center [439, 345] width 30 height 12
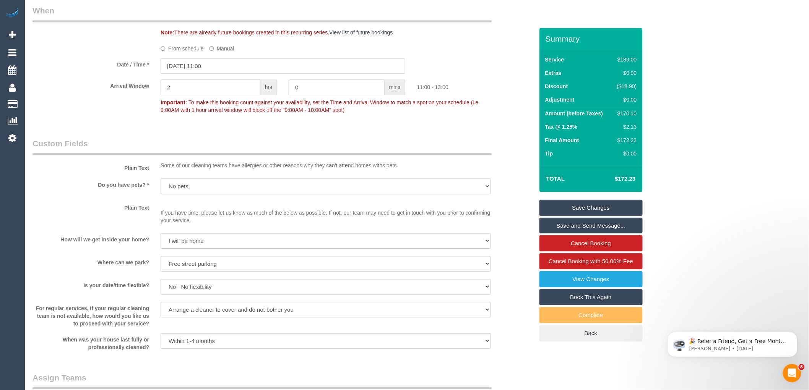
scroll to position [826, 0]
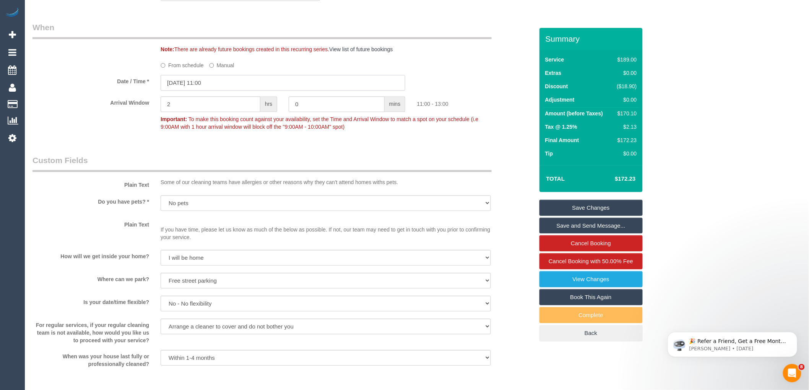
click at [216, 90] on input "[DATE] 11:00" at bounding box center [283, 83] width 245 height 16
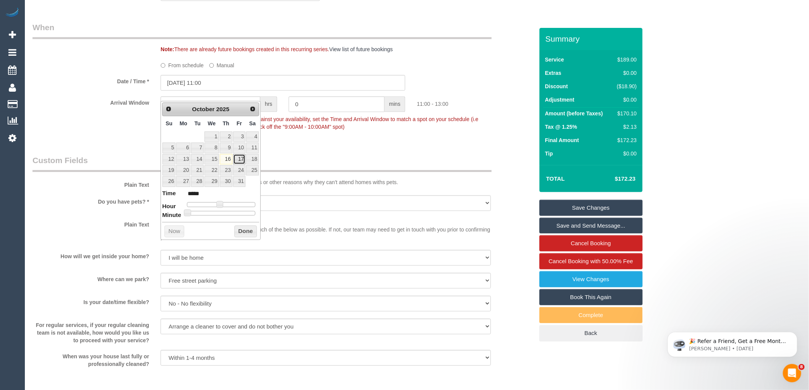
click at [239, 159] on link "17" at bounding box center [239, 159] width 12 height 10
type input "[DATE] 12:00"
type input "*****"
type input "[DATE] 13:00"
type input "*****"
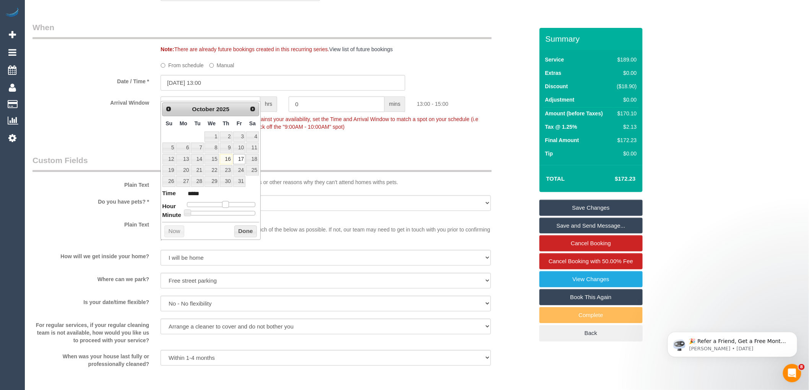
drag, startPoint x: 223, startPoint y: 204, endPoint x: 229, endPoint y: 204, distance: 6.1
click at [229, 204] on span at bounding box center [225, 204] width 7 height 7
click at [238, 230] on button "Done" at bounding box center [245, 232] width 23 height 12
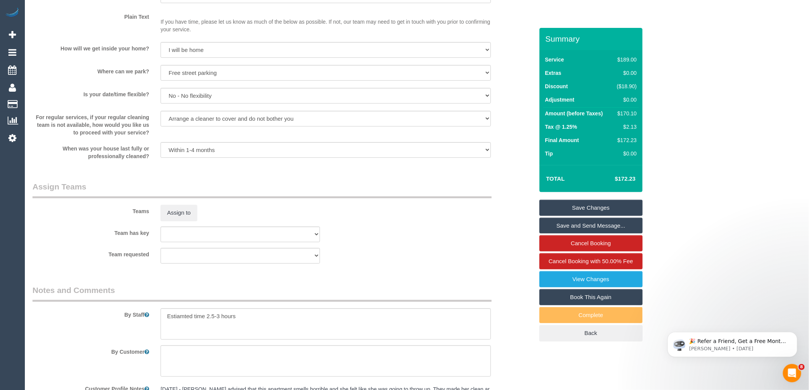
scroll to position [1038, 0]
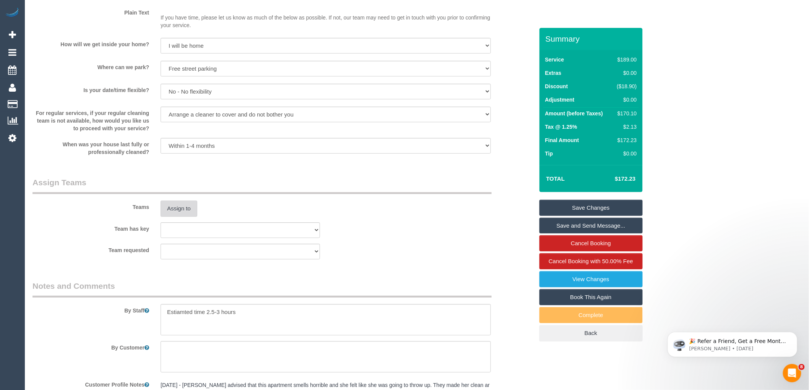
click at [192, 217] on button "Assign to" at bounding box center [179, 209] width 37 height 16
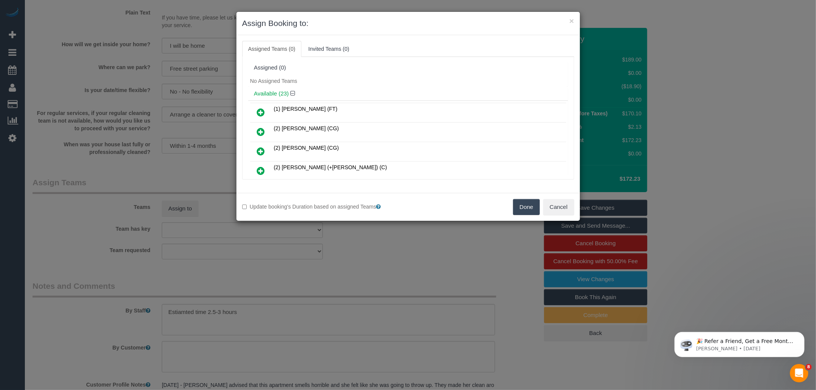
click at [258, 150] on icon at bounding box center [261, 151] width 8 height 9
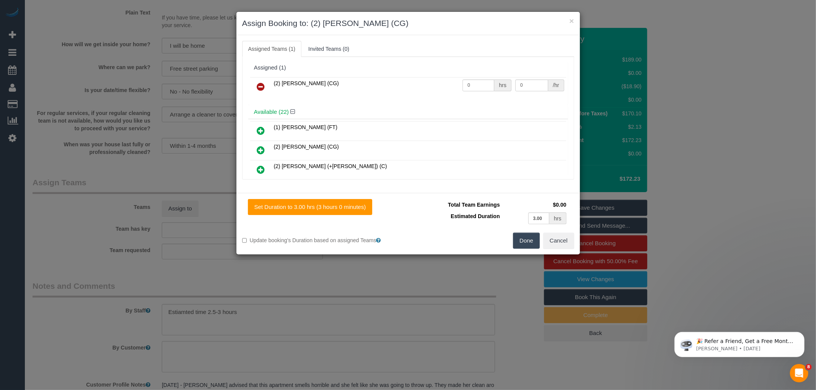
click at [520, 238] on button "Done" at bounding box center [526, 241] width 27 height 16
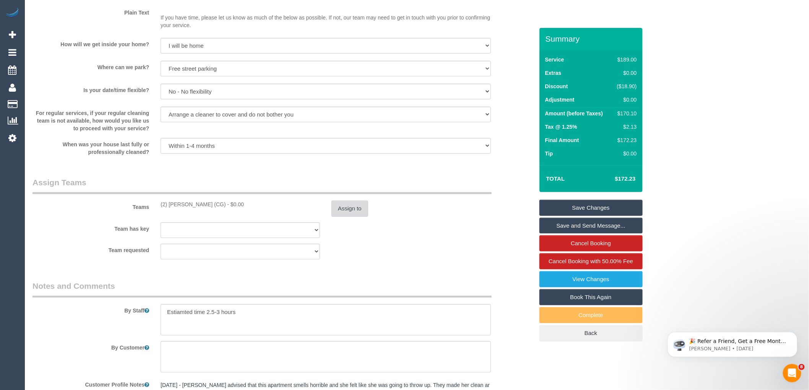
click at [336, 217] on button "Assign to" at bounding box center [349, 209] width 37 height 16
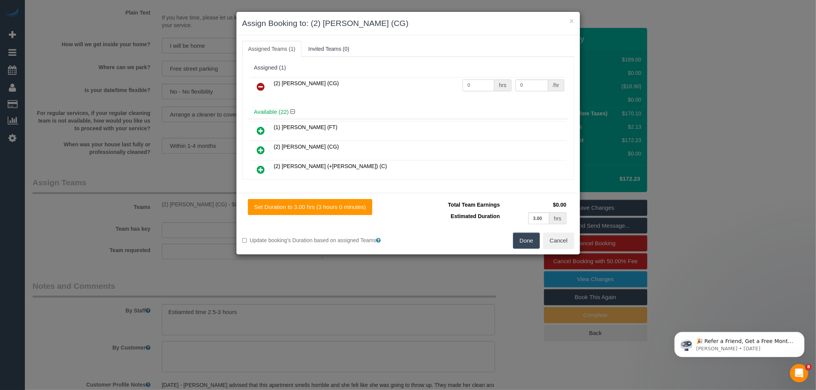
click at [475, 83] on input "0" at bounding box center [478, 86] width 32 height 12
type input "1"
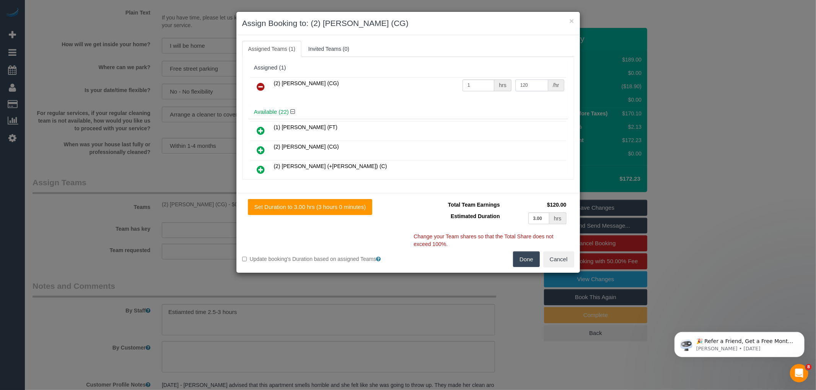
type input "120"
click at [524, 263] on button "Done" at bounding box center [526, 260] width 27 height 16
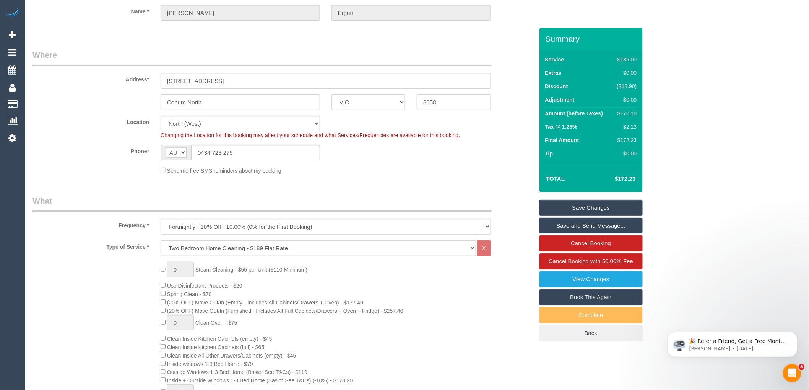
scroll to position [0, 0]
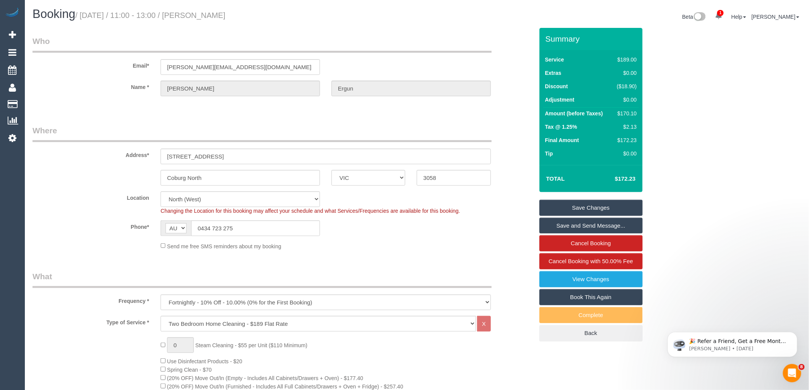
drag, startPoint x: 199, startPoint y: 13, endPoint x: 262, endPoint y: 24, distance: 63.7
click at [262, 24] on div "Booking / [DATE] / 11:00 - 13:00 / [PERSON_NAME] Beta 1 Your Notifications You …" at bounding box center [417, 18] width 780 height 20
copy div "[PERSON_NAME] Beta 1 Your Notifications You have 0 alerts × You have 1 to charg…"
click at [279, 13] on h1 "Booking / [DATE] / 11:00 - 13:00 / [PERSON_NAME]" at bounding box center [221, 14] width 379 height 13
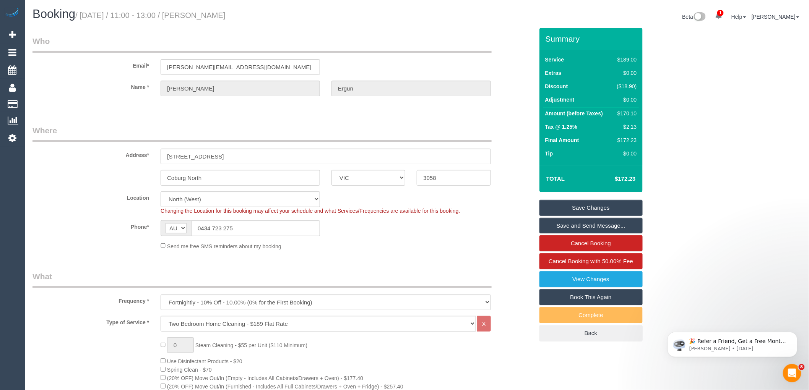
drag, startPoint x: 200, startPoint y: 13, endPoint x: 239, endPoint y: 16, distance: 39.9
click at [226, 16] on small "/ [DATE] / 11:00 - 13:00 / [PERSON_NAME]" at bounding box center [150, 15] width 150 height 8
copy small "Cano Ergun"
click at [574, 207] on link "Save Changes" at bounding box center [590, 208] width 103 height 16
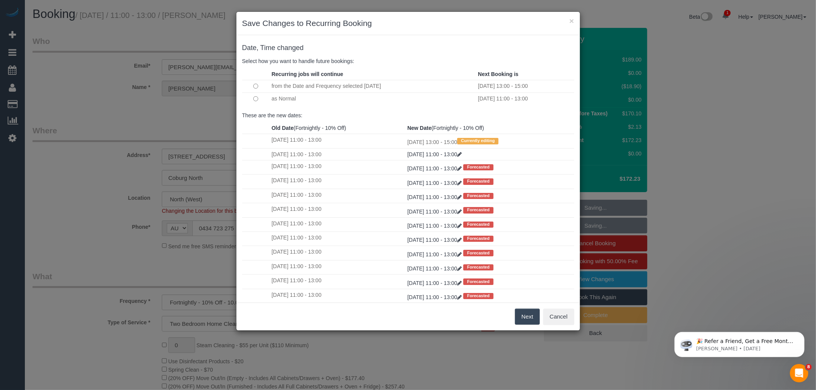
click at [526, 315] on button "Next" at bounding box center [527, 317] width 25 height 16
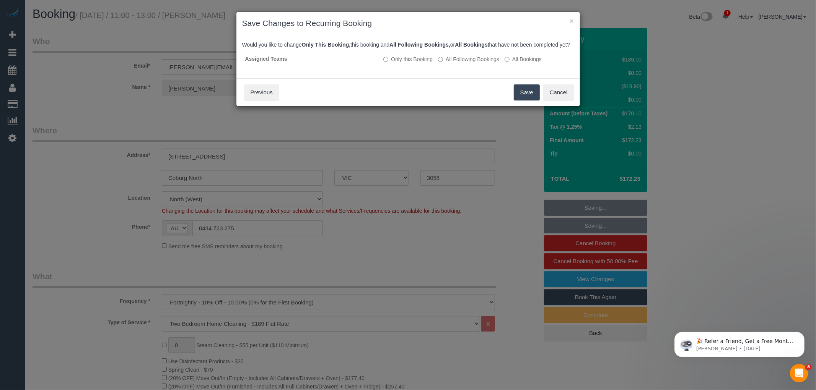
click at [523, 99] on button "Save" at bounding box center [526, 92] width 26 height 16
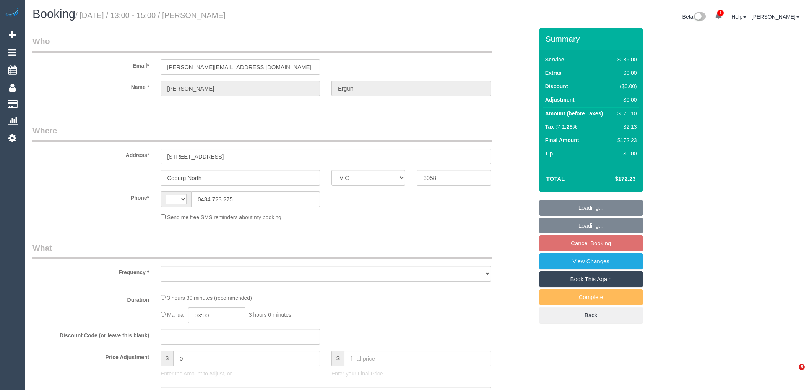
select select "VIC"
select select "object:329"
select select "string:AU"
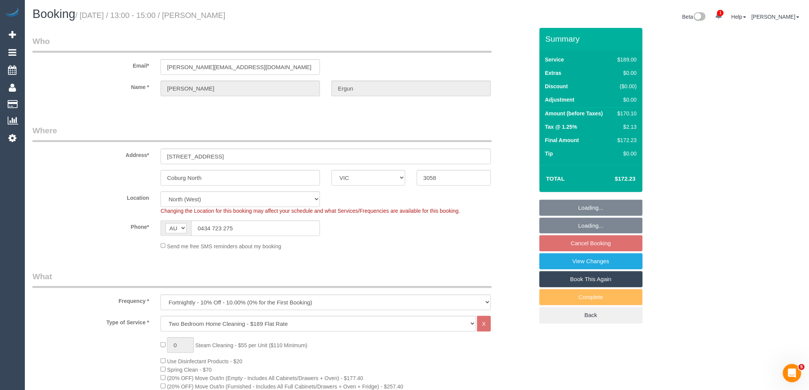
select select "string:stripe-pm_1RUFtE2GScqysDRVtYGwXJA0"
select select "number:28"
select select "number:14"
select select "number:19"
select select "number:25"
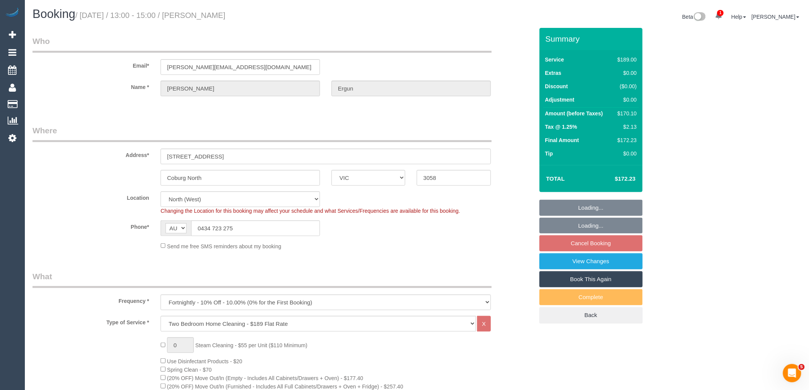
select select "number:33"
select select "number:13"
select select "object:1499"
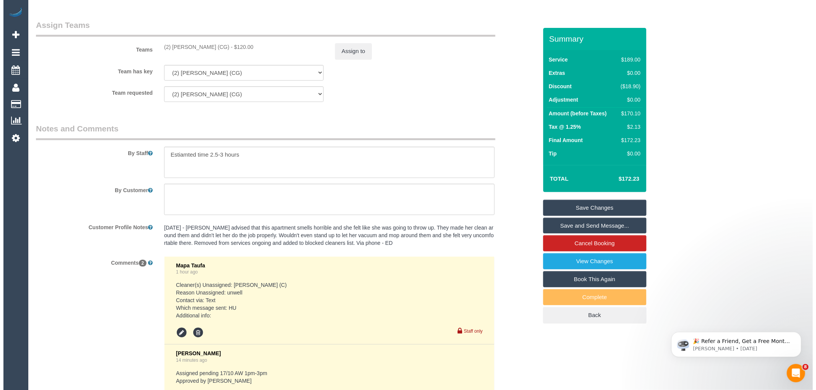
scroll to position [1316, 0]
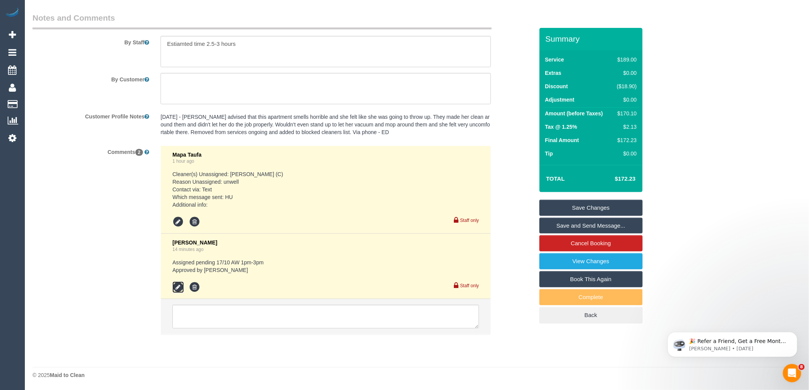
click at [177, 291] on icon at bounding box center [177, 287] width 11 height 11
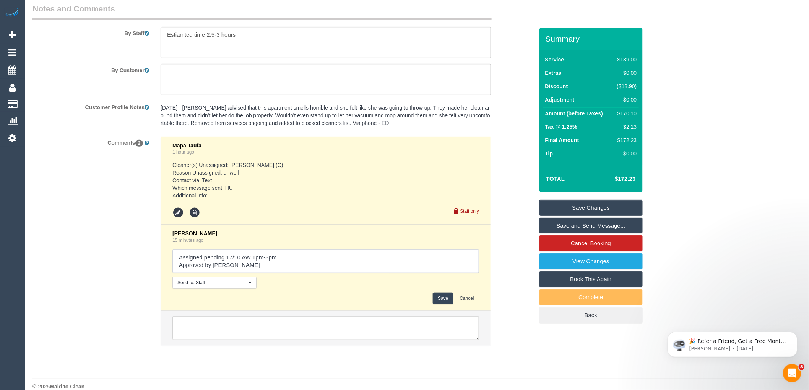
click at [295, 266] on textarea at bounding box center [325, 262] width 307 height 24
type textarea "Assigned pending 17/10 AW 1pm-3pm reached out via text - cust confirmed via tex…"
click at [444, 305] on button "Save" at bounding box center [443, 299] width 20 height 12
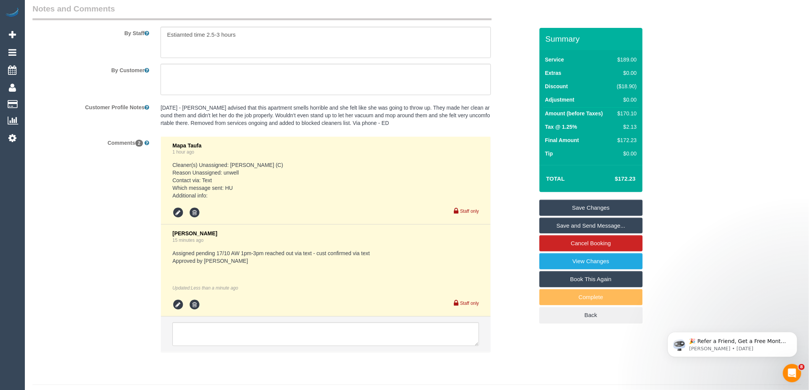
click at [610, 226] on link "Save and Send Message..." at bounding box center [590, 226] width 103 height 16
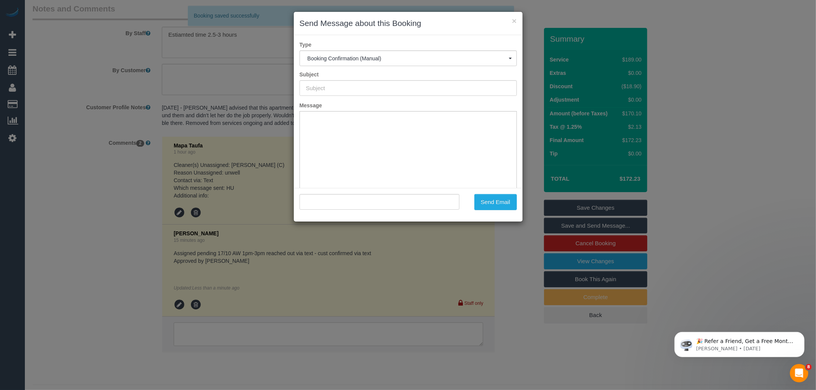
scroll to position [0, 0]
type input "Booking Confirmed"
type input ""Cano Ergun" <cano.ergun@gmail.com>"
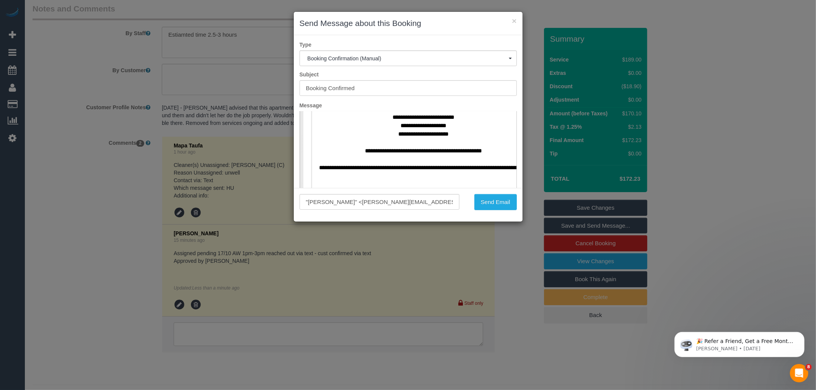
scroll to position [467, 0]
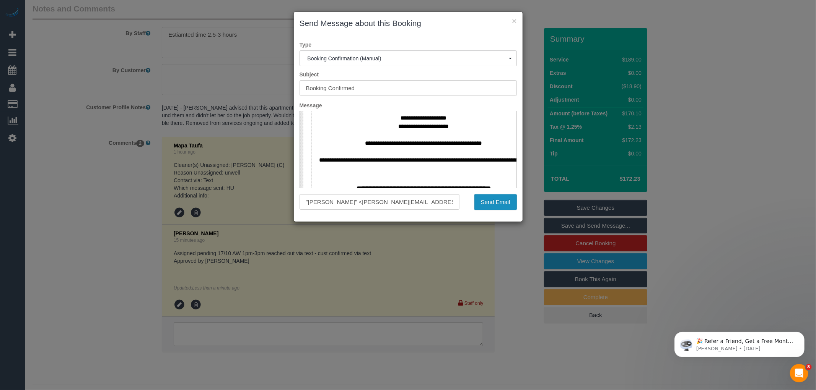
click at [490, 199] on button "Send Email" at bounding box center [495, 202] width 42 height 16
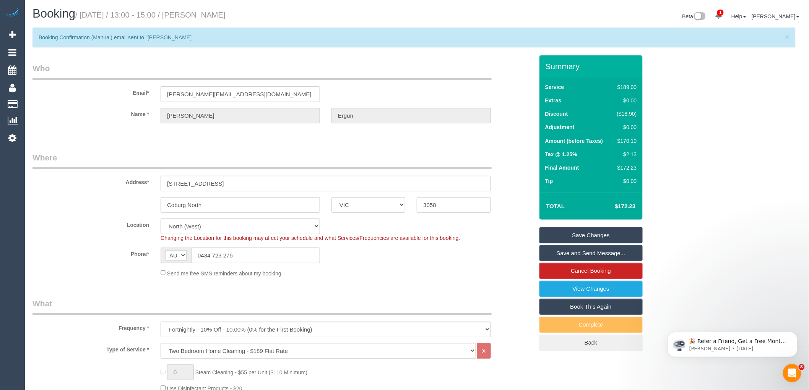
scroll to position [0, 0]
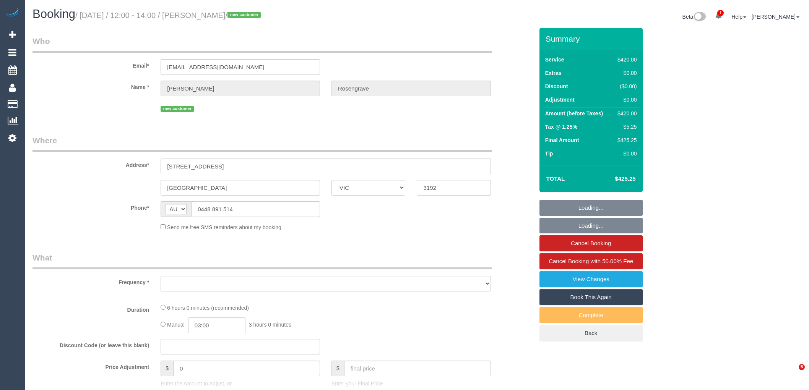
select select "VIC"
select select "object:619"
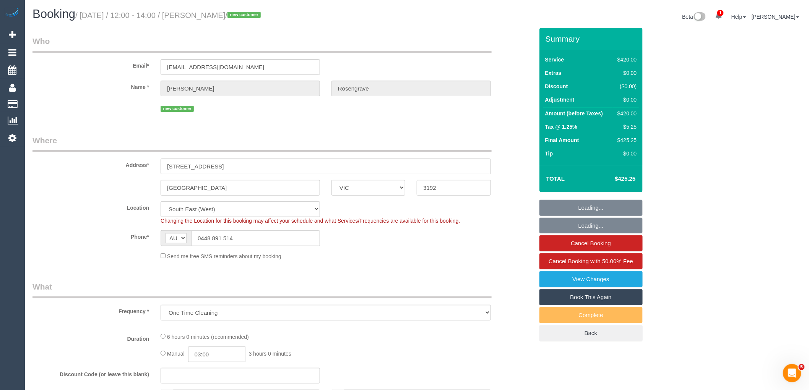
select select "number:28"
select select "number:14"
select select "number:18"
select select "object:951"
select select "360"
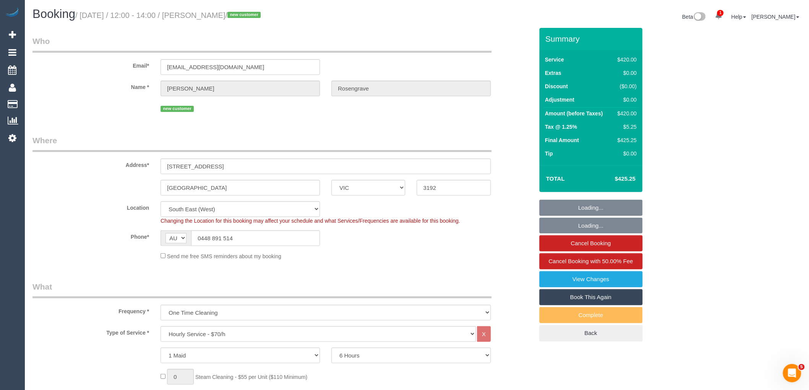
select select "string:stripe-pm_1SF5XX2GScqysDRVatega2gK"
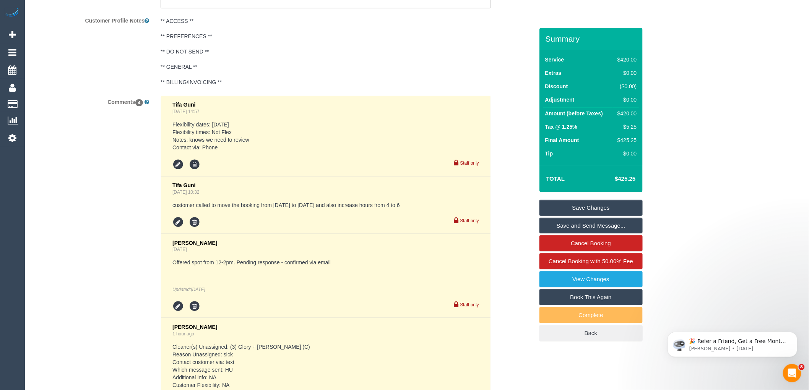
scroll to position [1526, 0]
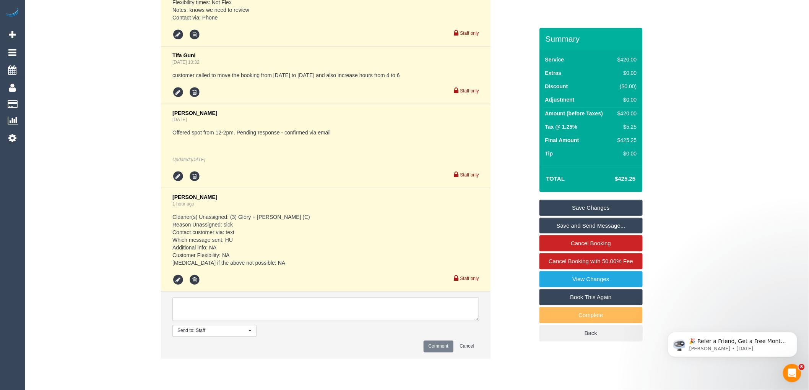
click at [212, 318] on textarea at bounding box center [325, 310] width 307 height 24
type textarea "Assigned pending 23/10 AW 10am-12pm Approved by Steve"
click at [430, 353] on button "Comment" at bounding box center [439, 347] width 30 height 12
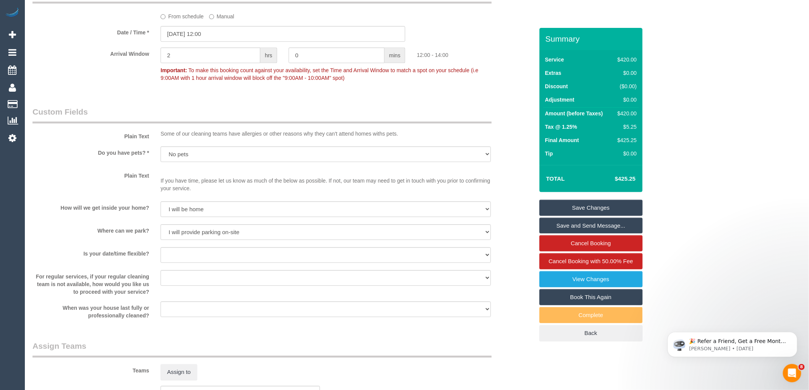
scroll to position [825, 0]
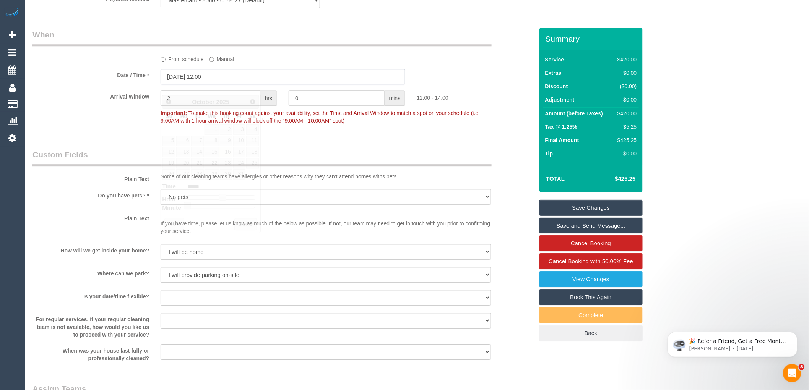
click at [187, 83] on input "16/10/2025 12:00" at bounding box center [283, 77] width 245 height 16
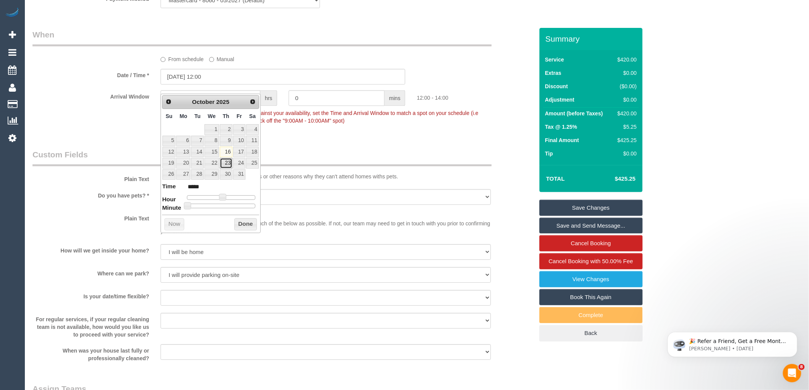
click at [227, 163] on link "23" at bounding box center [226, 163] width 13 height 10
type input "23/10/2025 11:00"
type input "*****"
type input "23/10/2025 10:00"
type input "*****"
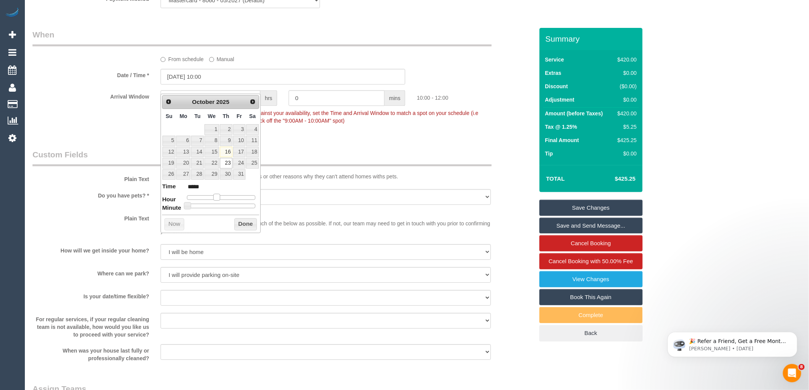
drag, startPoint x: 222, startPoint y: 197, endPoint x: 216, endPoint y: 197, distance: 5.4
click at [216, 197] on span at bounding box center [216, 197] width 7 height 7
click at [247, 227] on button "Done" at bounding box center [245, 224] width 23 height 12
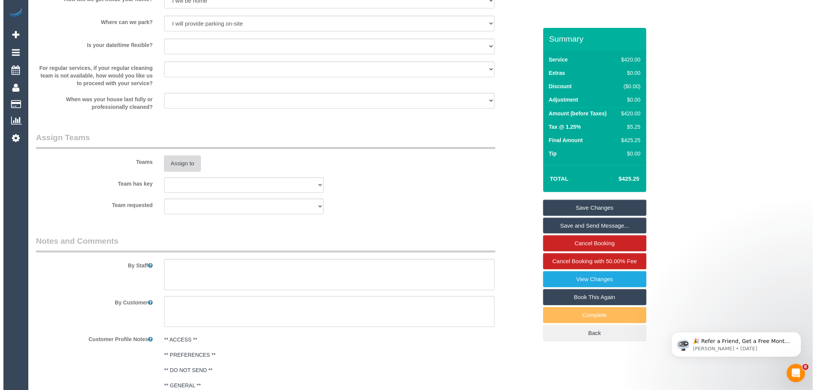
scroll to position [1080, 0]
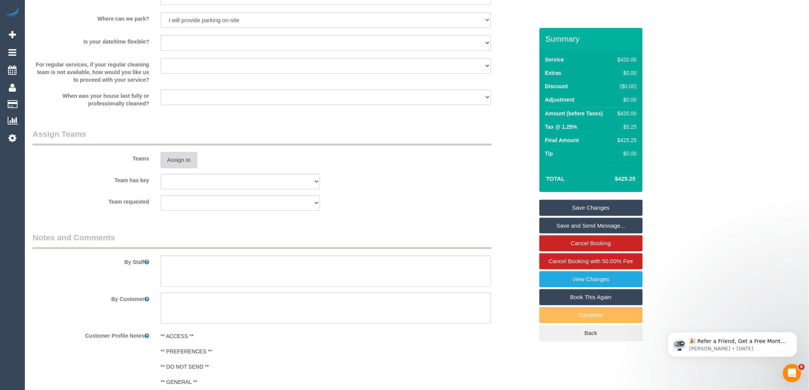
click at [169, 168] on button "Assign to" at bounding box center [179, 160] width 37 height 16
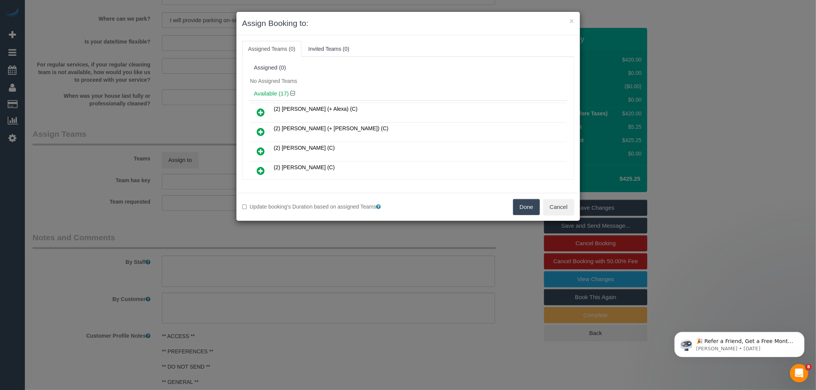
scroll to position [182, 0]
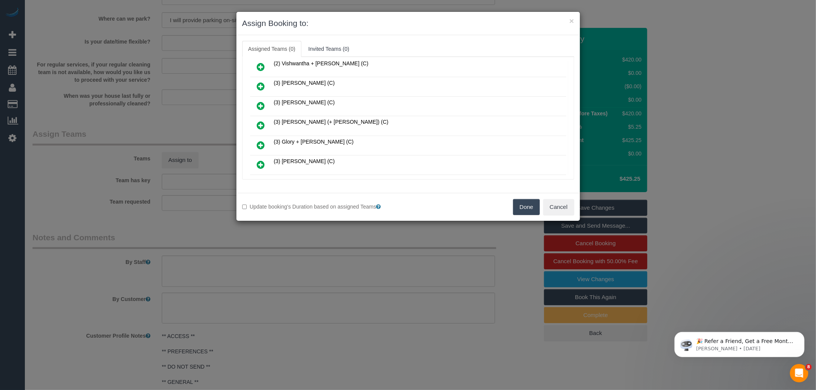
click at [259, 121] on icon at bounding box center [261, 125] width 8 height 9
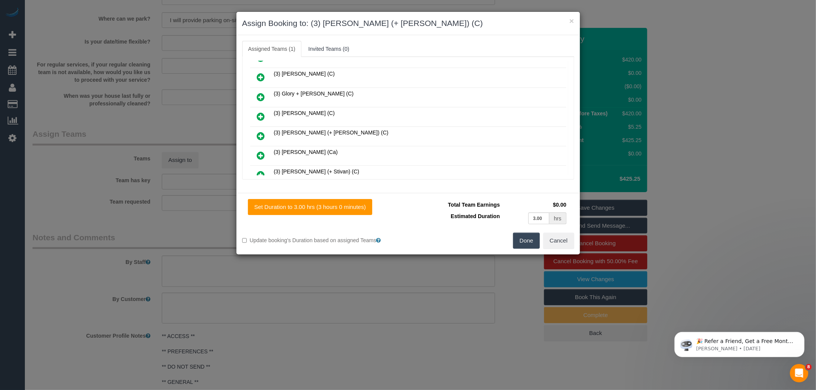
scroll to position [243, 0]
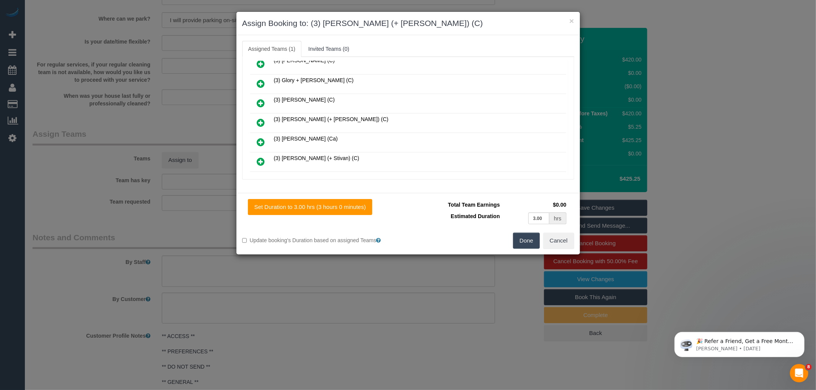
click at [263, 118] on icon at bounding box center [261, 122] width 8 height 9
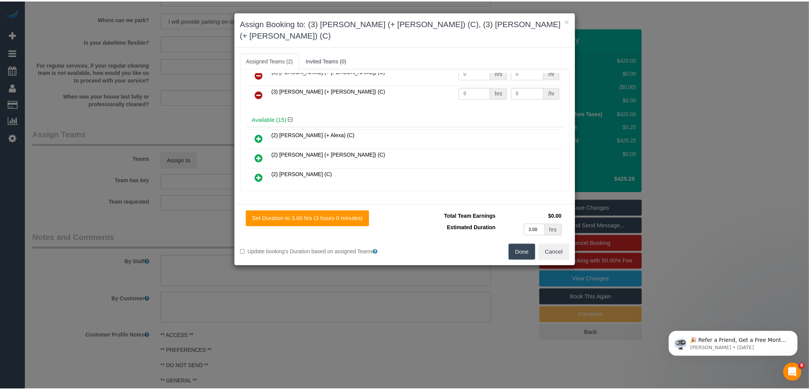
scroll to position [0, 0]
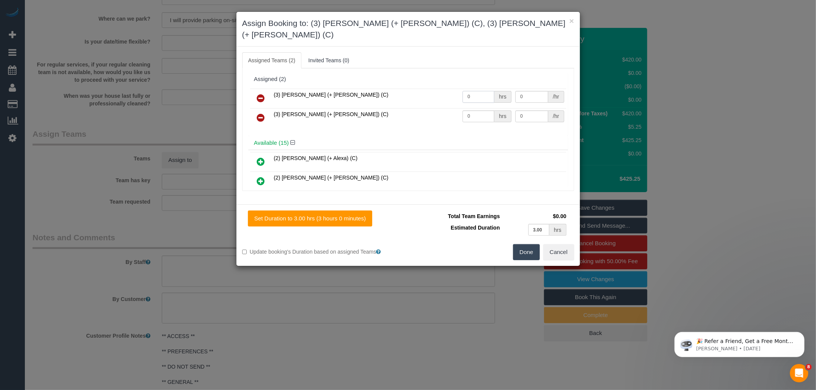
click at [471, 91] on input "0" at bounding box center [478, 97] width 32 height 12
type input "3"
type input "35"
click at [474, 110] on input "0" at bounding box center [478, 116] width 32 height 12
type input "3"
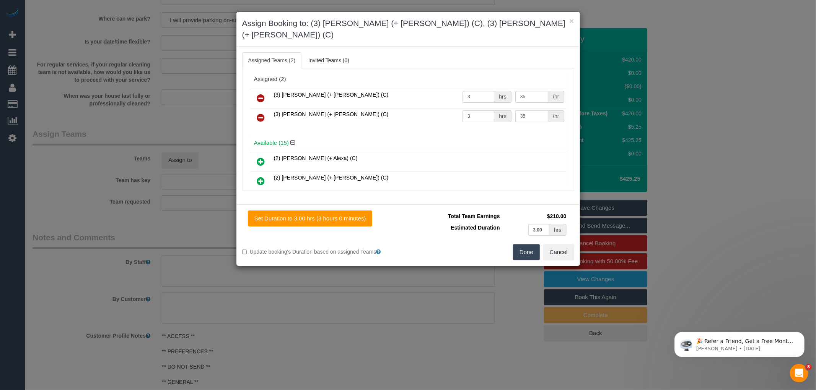
type input "35"
click at [521, 244] on button "Done" at bounding box center [526, 252] width 27 height 16
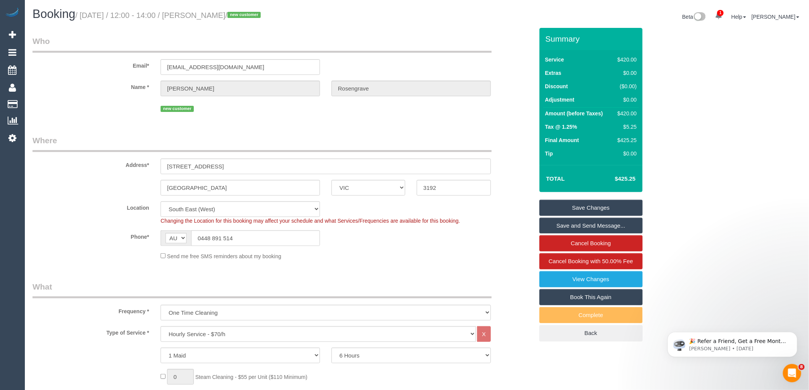
drag, startPoint x: 218, startPoint y: 15, endPoint x: 263, endPoint y: 13, distance: 44.8
click at [263, 13] on small "/ October 16, 2025 / 12:00 - 14:00 / Sallie Rosengrave / new customer" at bounding box center [169, 15] width 188 height 8
copy small "Sallie Rosengrave"
click at [588, 208] on link "Save Changes" at bounding box center [590, 208] width 103 height 16
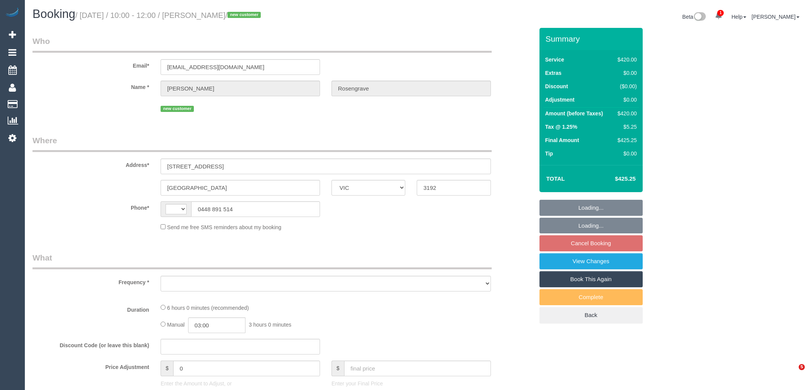
select select "VIC"
select select "object:303"
select select "string:AU"
select select "string:stripe-pm_1SF5XX2GScqysDRVatega2gK"
select select "360"
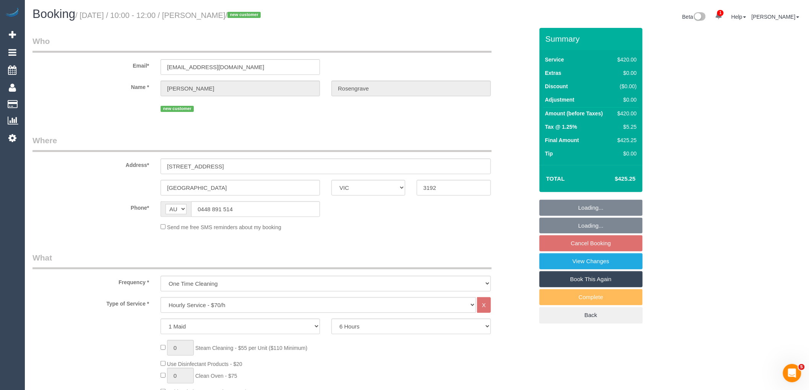
select select "number:28"
select select "number:14"
select select "number:18"
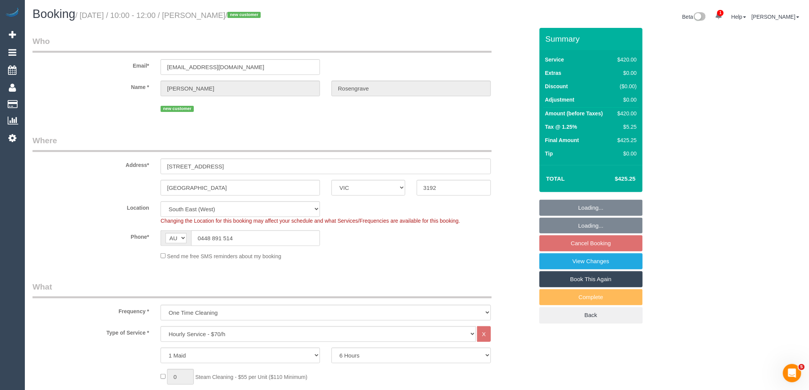
select select "spot3"
select select "object:1540"
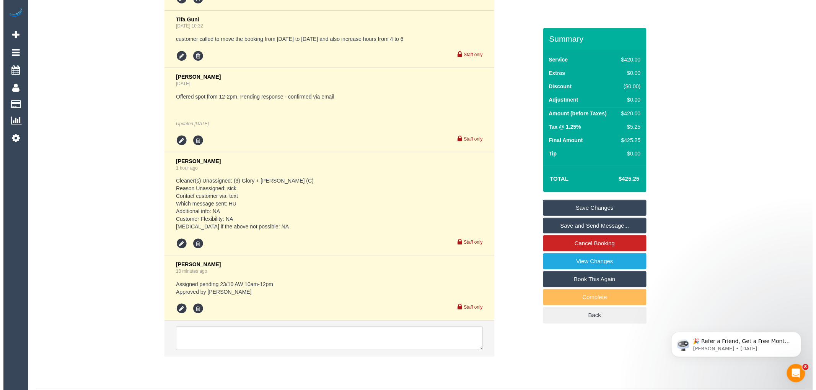
scroll to position [1524, 0]
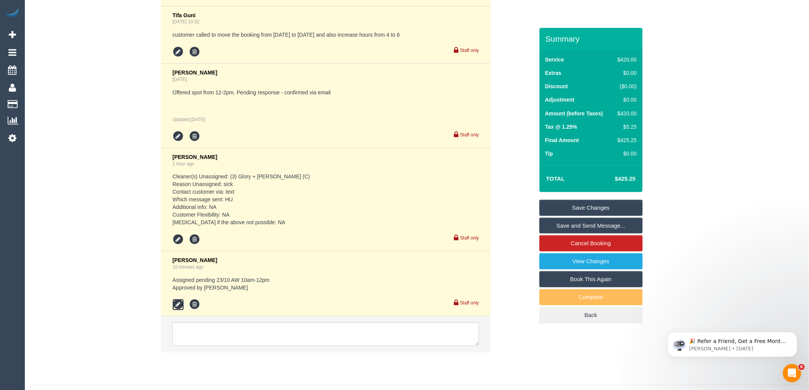
click at [177, 311] on icon at bounding box center [177, 304] width 11 height 11
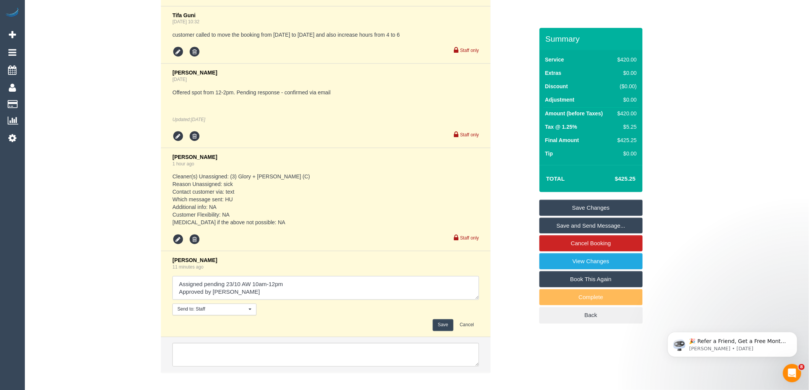
click at [292, 288] on textarea at bounding box center [325, 288] width 307 height 24
type textarea "Assigned pending 23/10 AW 10am-12pm - Confirmed via text Approved by Steve"
click at [442, 331] on button "Save" at bounding box center [443, 326] width 20 height 12
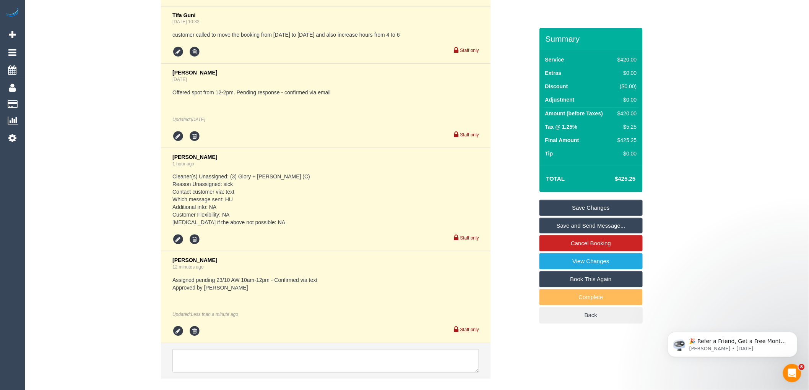
click at [588, 227] on link "Save and Send Message..." at bounding box center [590, 226] width 103 height 16
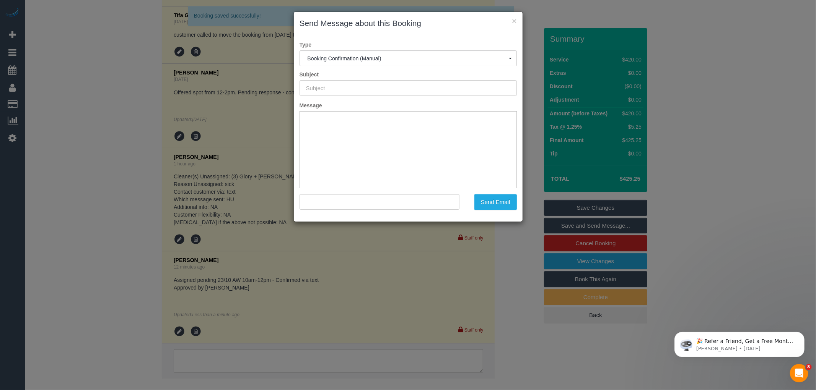
scroll to position [0, 0]
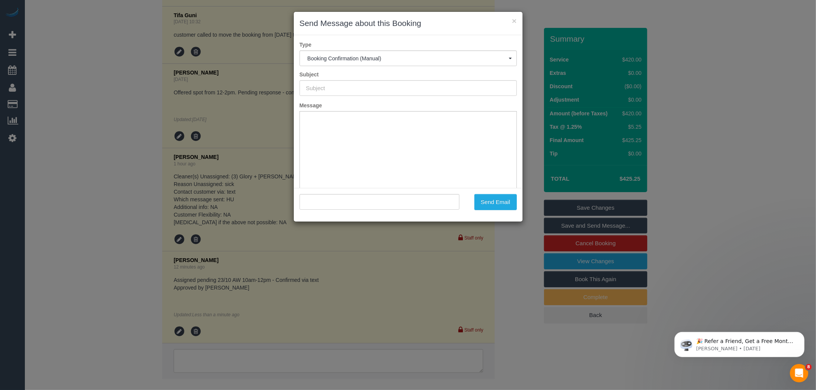
type input "Booking Confirmed"
type input ""Sallie Rosengrave" <srosengrave@yahoo.com.au>"
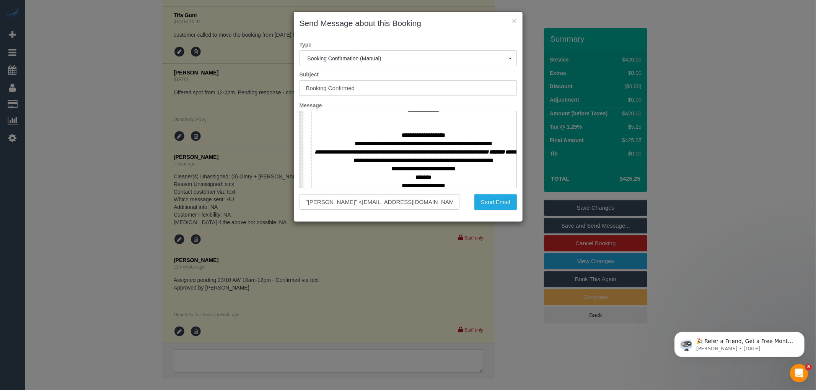
scroll to position [340, 0]
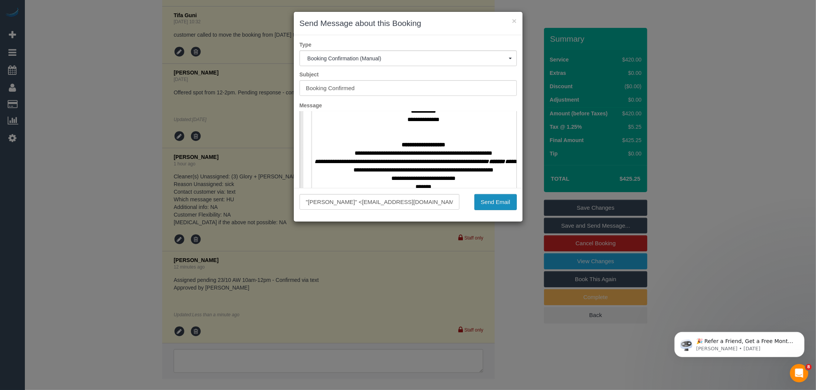
click at [497, 199] on button "Send Email" at bounding box center [495, 202] width 42 height 16
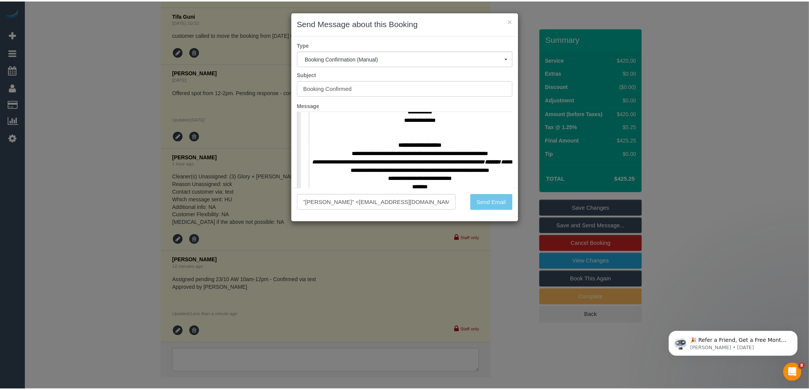
scroll to position [1552, 0]
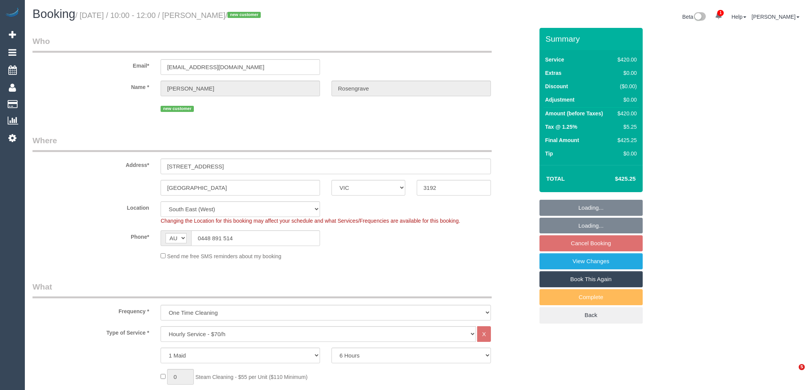
select select "VIC"
select select "360"
select select "number:28"
select select "number:14"
select select "number:18"
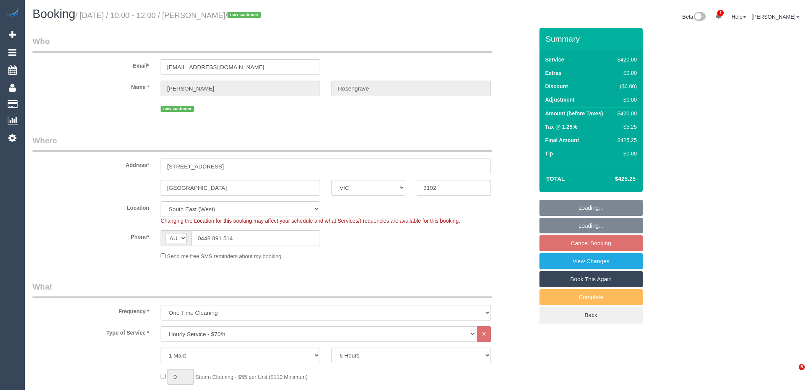
select select "spot3"
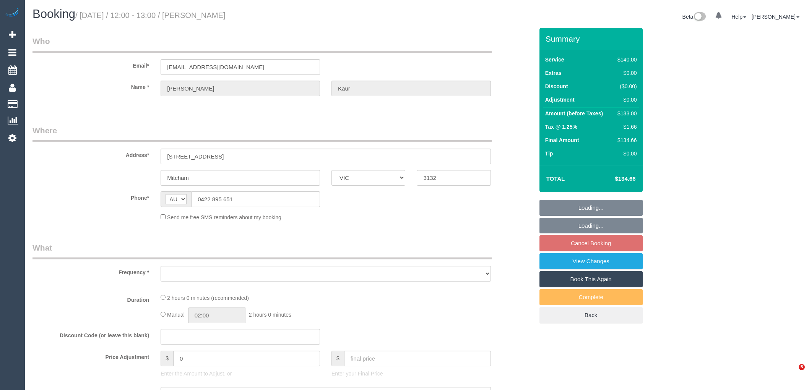
select select "VIC"
select select "string:stripe-pm_1OOmwJ2GScqysDRVY0eWySFF"
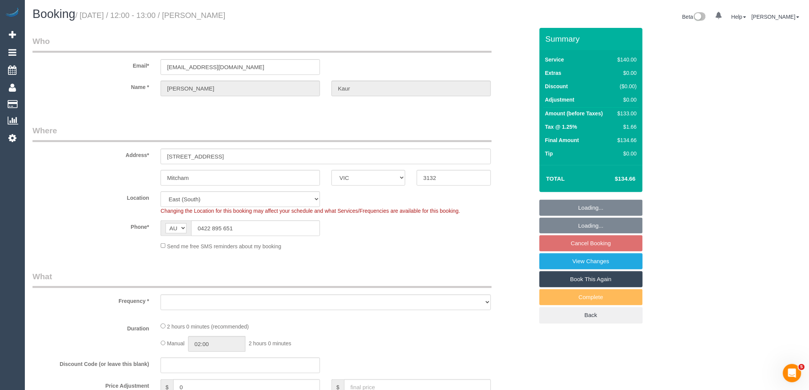
select select "object:855"
select select "number:27"
select select "number:14"
select select "number:19"
select select "number:22"
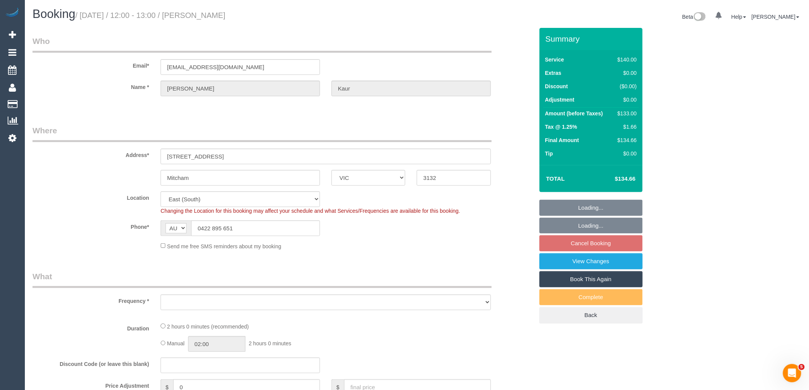
select select "number:34"
select select "number:12"
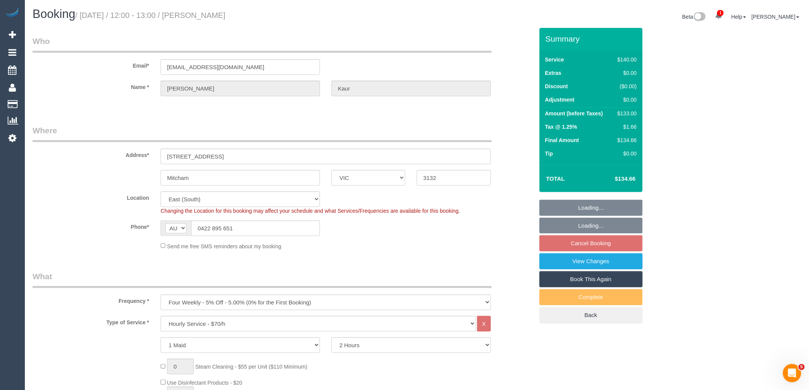
select select "object:1335"
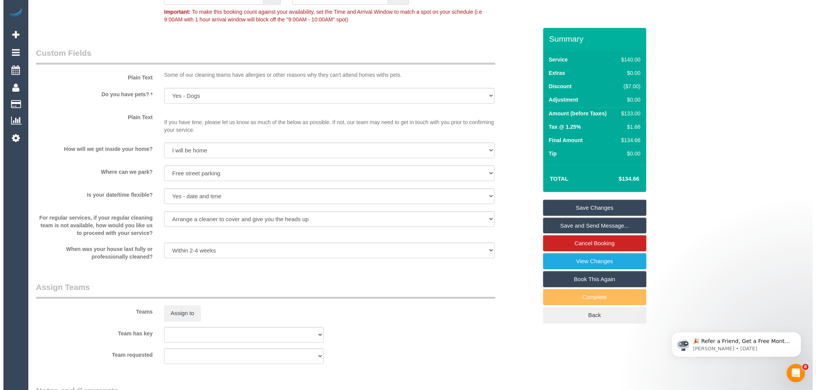
scroll to position [1081, 0]
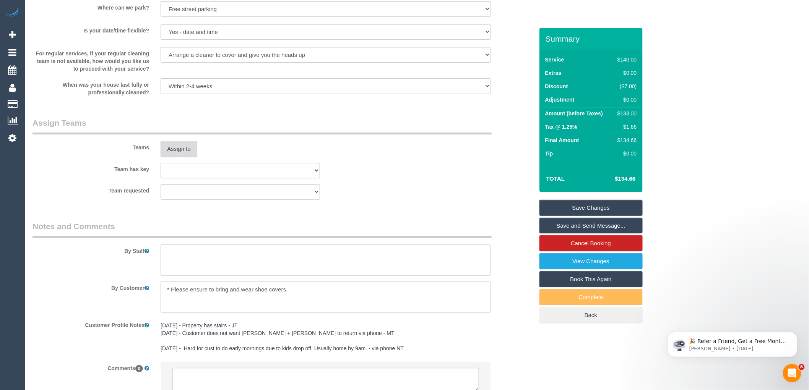
click at [177, 157] on button "Assign to" at bounding box center [179, 149] width 37 height 16
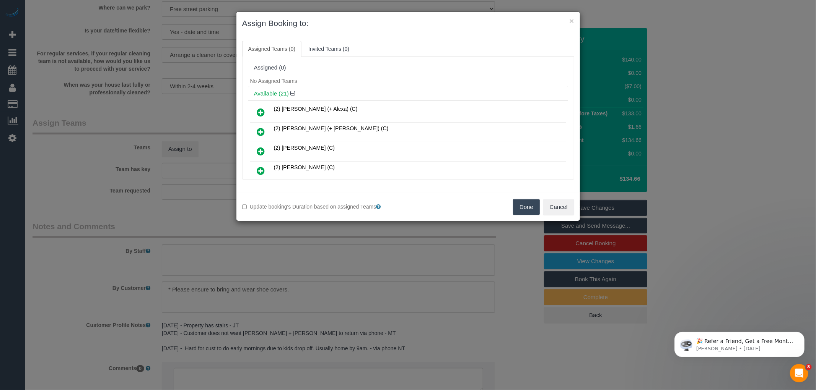
scroll to position [297, 0]
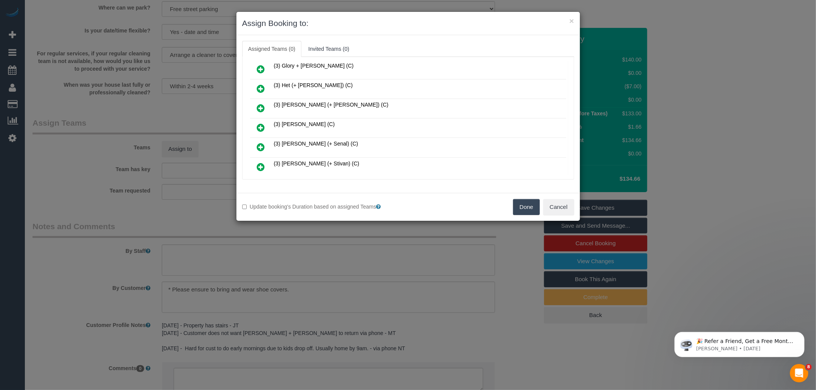
click at [258, 123] on icon at bounding box center [261, 127] width 8 height 9
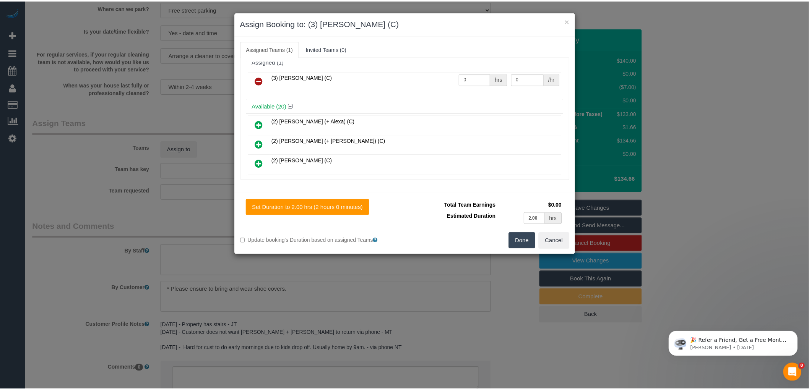
scroll to position [0, 0]
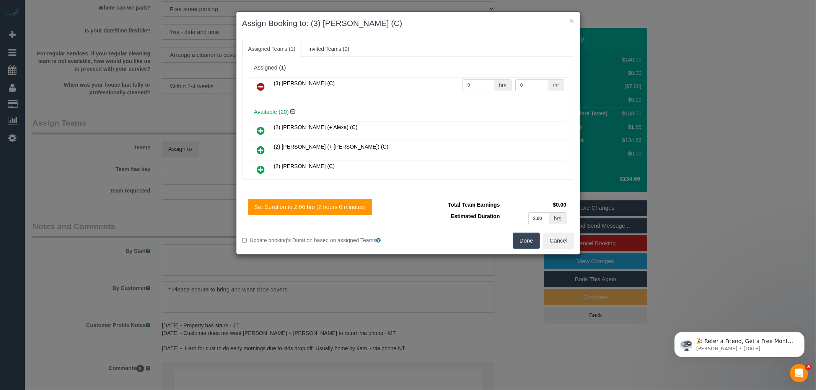
drag, startPoint x: 474, startPoint y: 83, endPoint x: 481, endPoint y: 77, distance: 9.2
click at [474, 83] on input "0" at bounding box center [478, 86] width 32 height 12
type input "2"
type input "35"
click at [517, 239] on button "Done" at bounding box center [526, 241] width 27 height 16
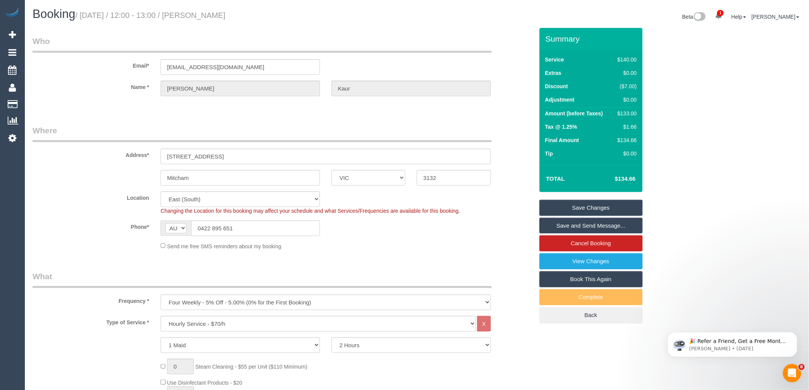
drag, startPoint x: 200, startPoint y: 14, endPoint x: 253, endPoint y: 13, distance: 53.5
click at [253, 13] on h1 "Booking / October 23, 2025 / 12:00 - 13:00 / Dilpreet Kaur" at bounding box center [221, 14] width 379 height 13
copy small "Dilpreet Kaur"
click at [574, 223] on link "Save and Send Message..." at bounding box center [590, 226] width 103 height 16
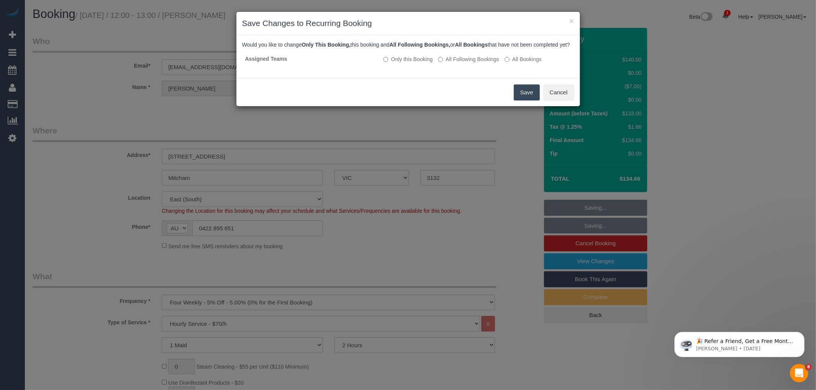
click at [526, 96] on button "Save" at bounding box center [526, 92] width 26 height 16
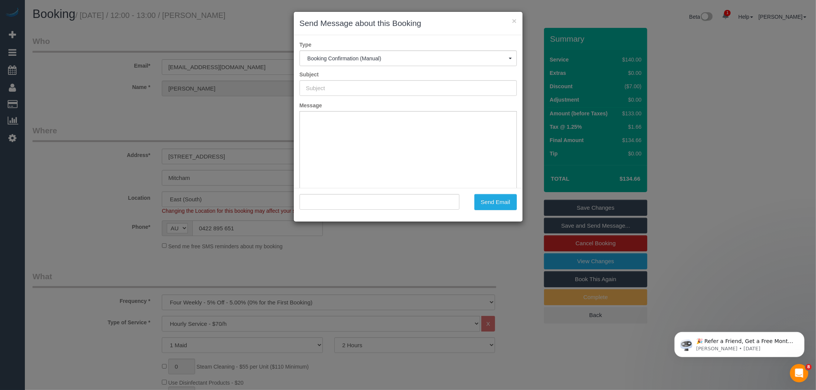
type input "Booking Confirmed"
type input ""Dilpreet Kaur" <bajwakaurdilpreet@gmail.com>"
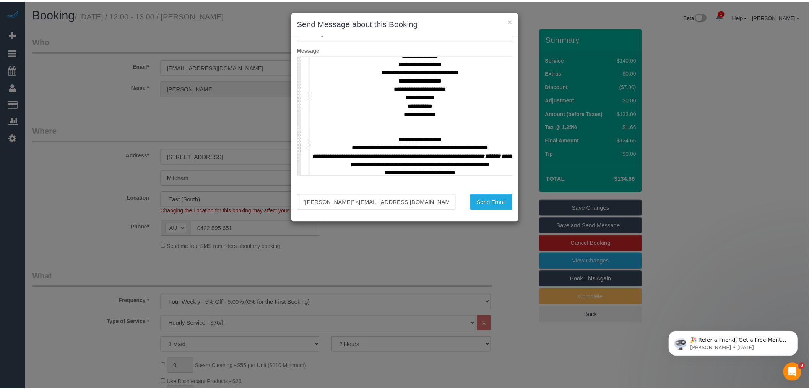
scroll to position [297, 0]
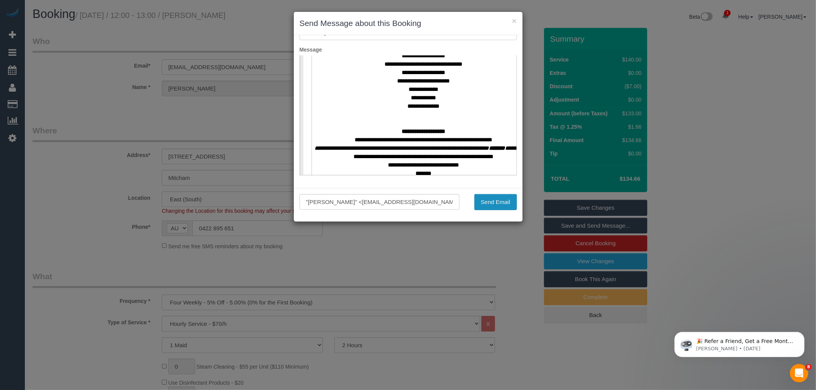
click at [501, 203] on button "Send Email" at bounding box center [495, 202] width 42 height 16
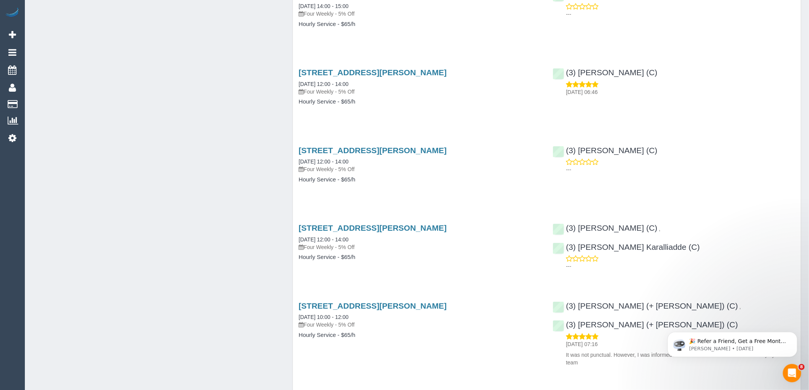
scroll to position [679, 0]
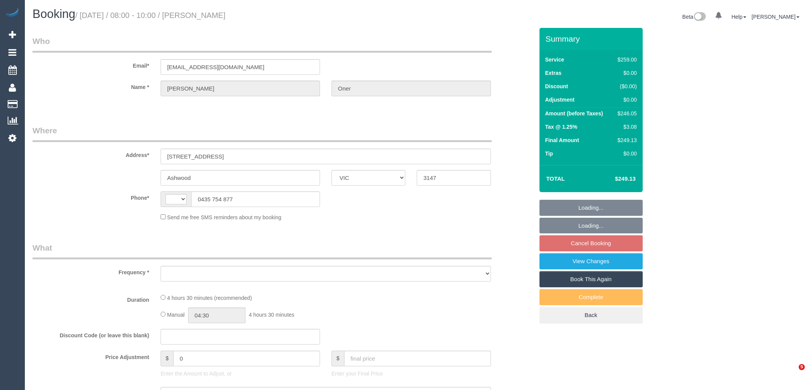
select select "VIC"
select select "number:27"
select select "number:14"
select select "number:19"
select select "number:24"
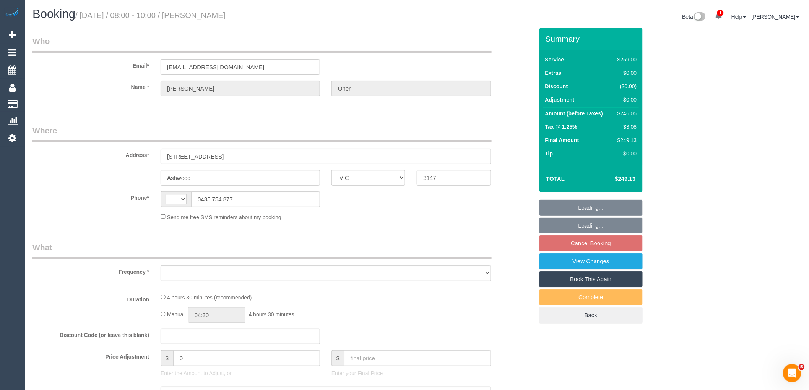
select select "string:stripe-pm_1S2Oh32GScqysDRVkYFx2ewF"
select select "string:AU"
select select "object:784"
select select "spot2"
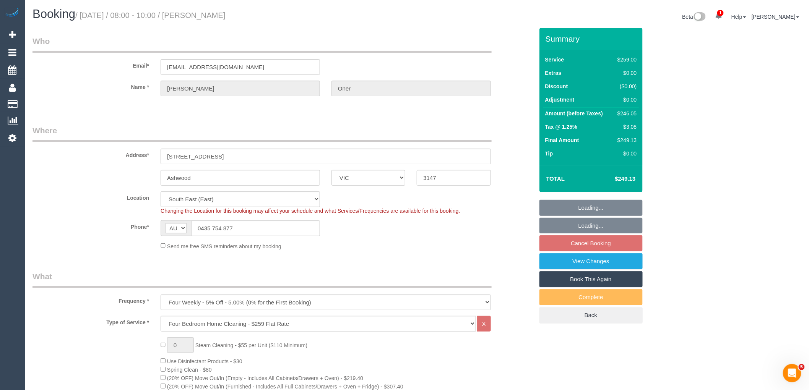
select select "object:1347"
select select "spot19"
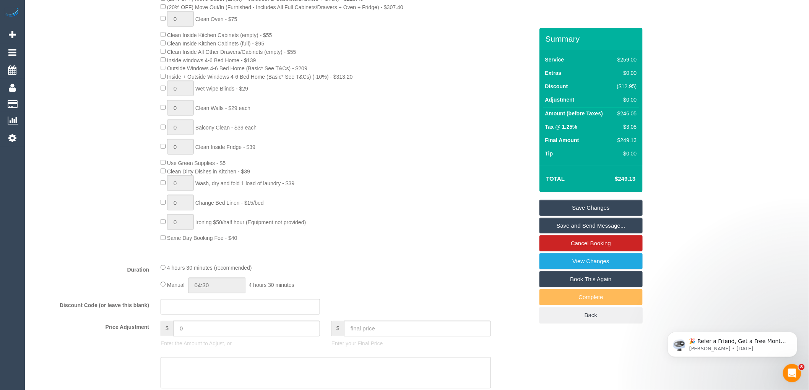
scroll to position [425, 0]
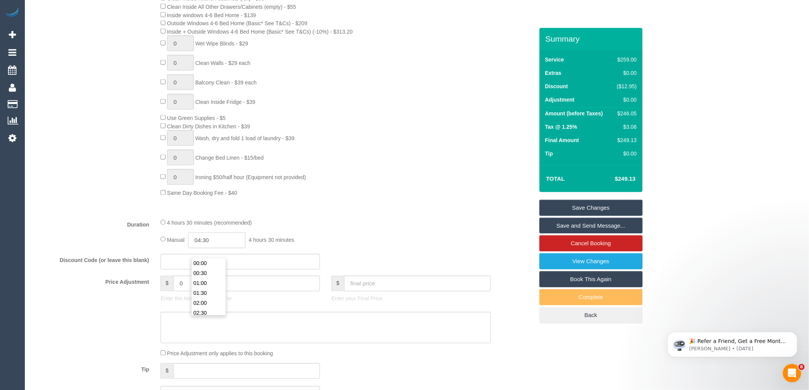
drag, startPoint x: 231, startPoint y: 248, endPoint x: 185, endPoint y: 243, distance: 46.1
click at [185, 243] on div "Manual 04:30 4 hours 30 minutes" at bounding box center [326, 241] width 330 height 16
type input "2:"
select select "spot36"
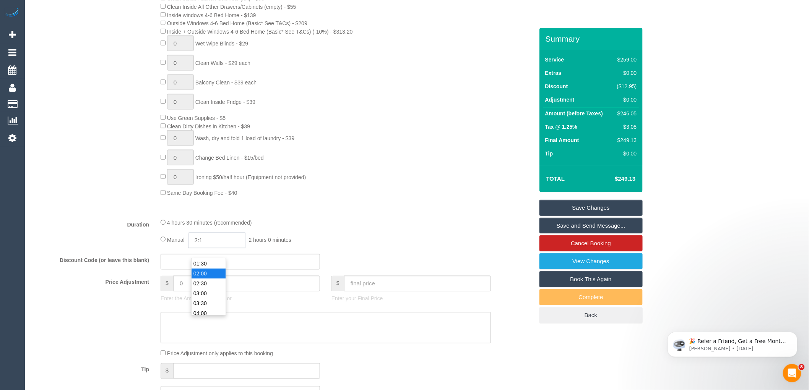
type input "2:15"
select select "spot53"
type input "02:15"
click at [418, 131] on div "0 Steam Cleaning - $55 per Unit ($110 Minimum) Use Disinfectant Products - $30 …" at bounding box center [347, 55] width 384 height 284
select select "spot70"
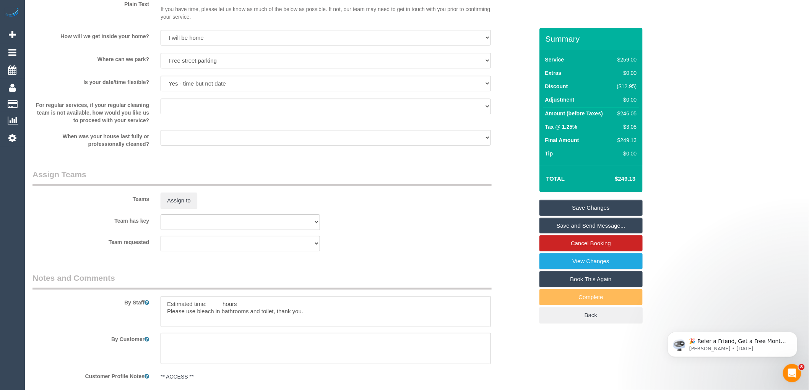
scroll to position [984, 0]
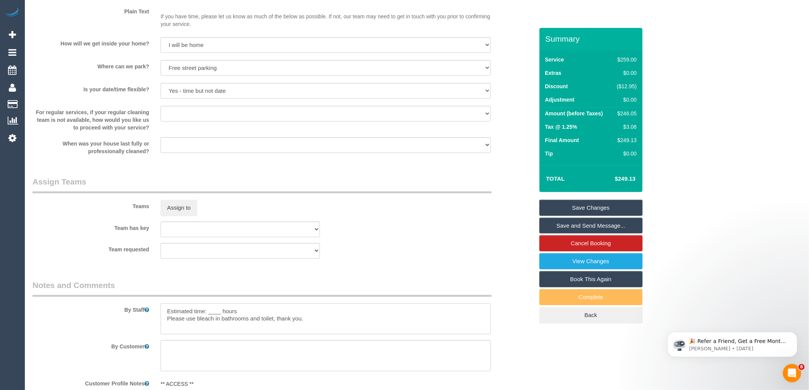
drag, startPoint x: 222, startPoint y: 320, endPoint x: 210, endPoint y: 322, distance: 12.8
click at [210, 322] on textarea at bounding box center [326, 319] width 330 height 31
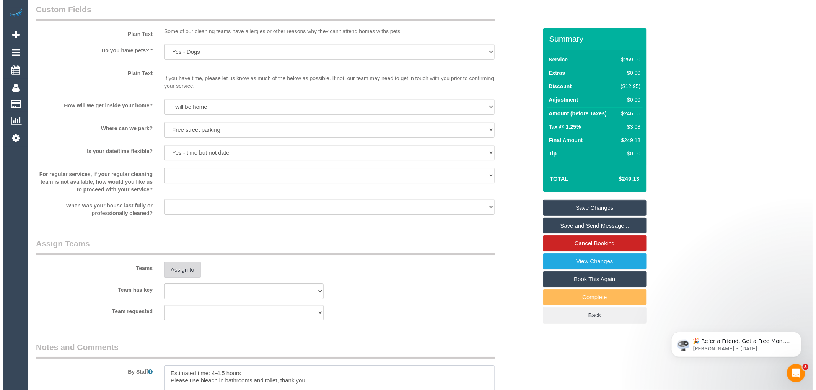
scroll to position [942, 0]
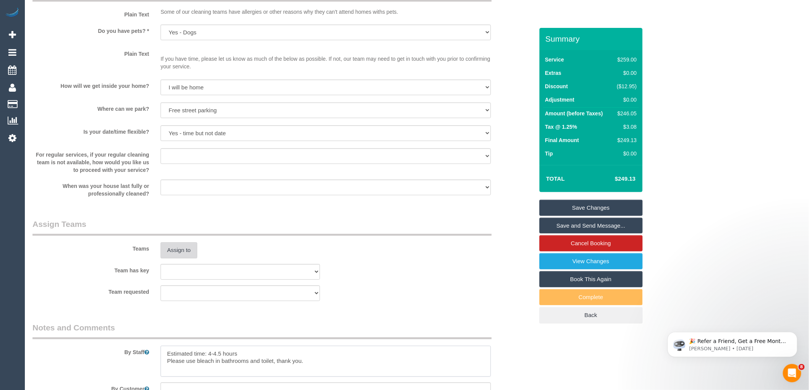
type textarea "Estimated time: 4-4.5 hours Please use bleach in bathrooms and toilet, thank yo…"
click at [187, 258] on button "Assign to" at bounding box center [179, 250] width 37 height 16
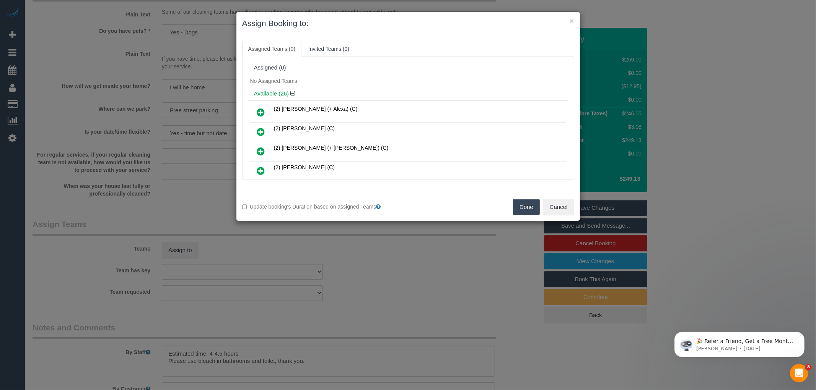
scroll to position [240, 0]
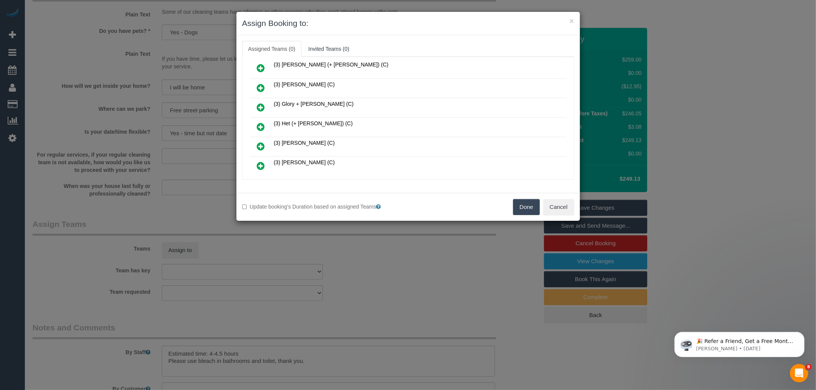
click at [261, 122] on icon at bounding box center [261, 126] width 8 height 9
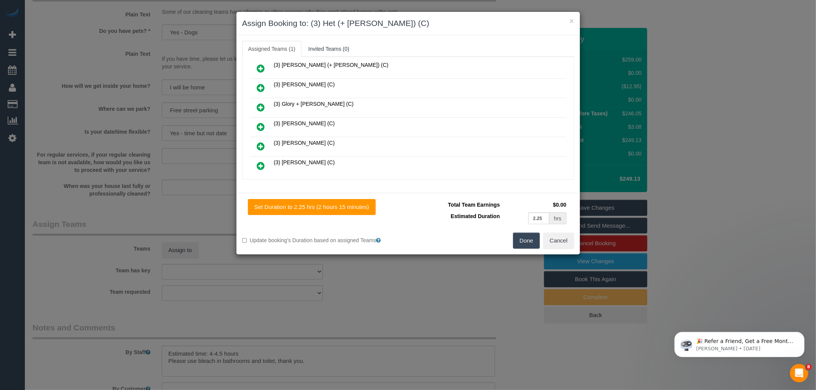
scroll to position [392, 0]
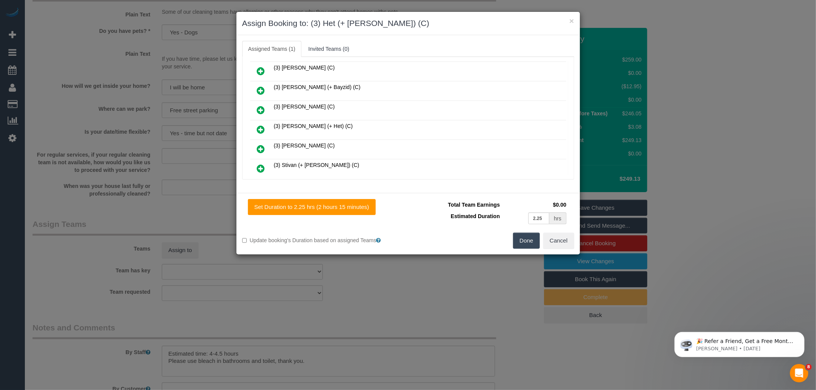
click at [261, 125] on icon at bounding box center [261, 129] width 8 height 9
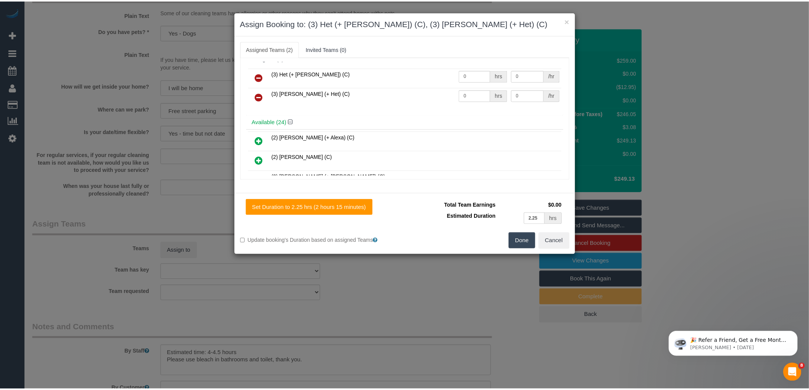
scroll to position [0, 0]
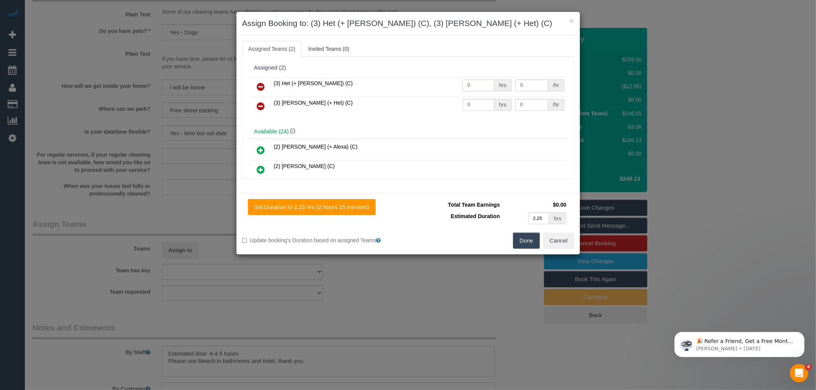
click at [471, 90] on input "0" at bounding box center [478, 86] width 32 height 12
type input "1"
type input "80"
click at [473, 106] on input "0" at bounding box center [478, 105] width 32 height 12
type input "1"
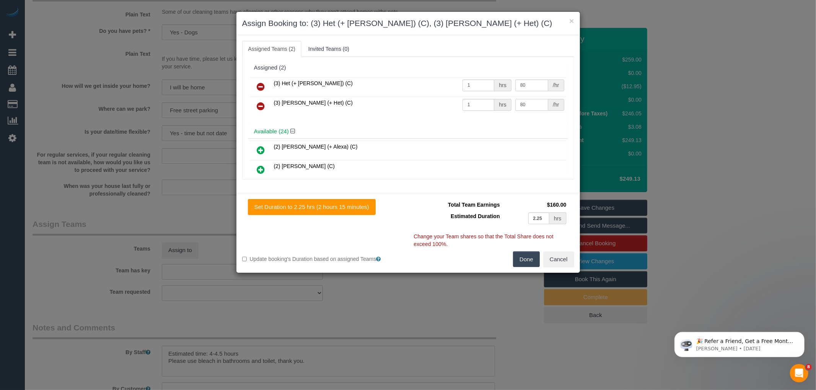
type input "80"
click at [526, 262] on button "Done" at bounding box center [526, 260] width 27 height 16
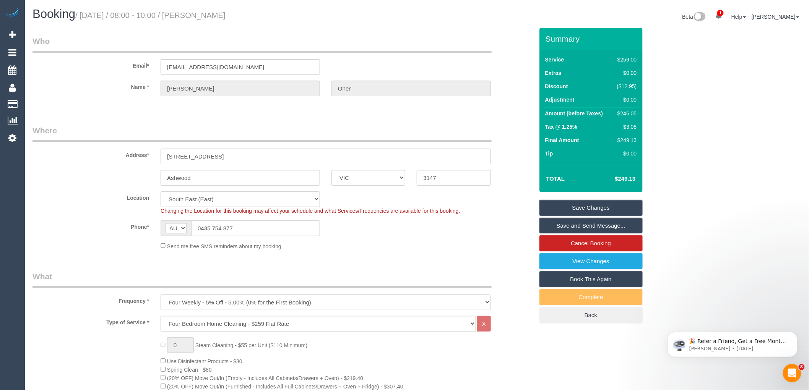
drag, startPoint x: 200, startPoint y: 14, endPoint x: 241, endPoint y: 15, distance: 40.6
click at [241, 15] on h1 "Booking / October 23, 2025 / 08:00 - 10:00 / Sue Oner" at bounding box center [221, 14] width 379 height 13
copy small "Sue Oner"
click at [586, 226] on link "Save and Send Message..." at bounding box center [590, 226] width 103 height 16
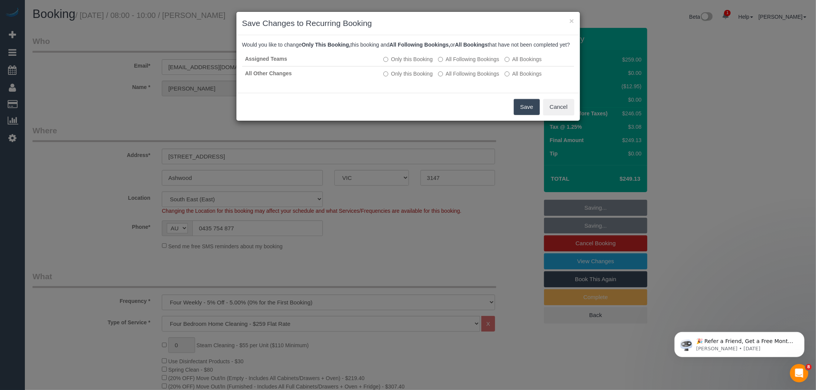
click at [522, 115] on button "Save" at bounding box center [526, 107] width 26 height 16
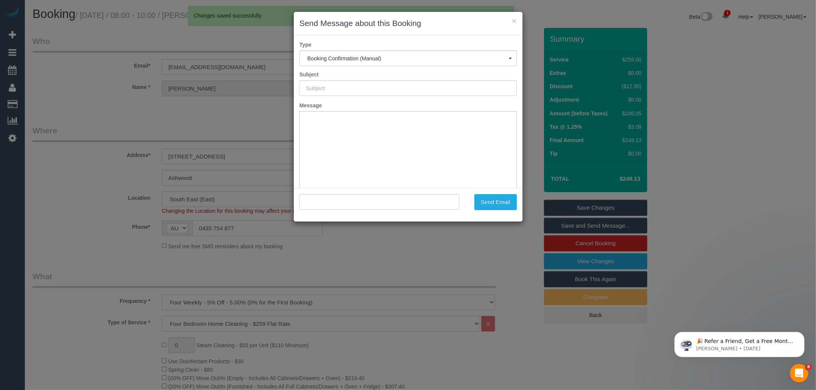
type input "Booking Confirmed"
type input ""Sue Oner" <sueoner@gmail.com>"
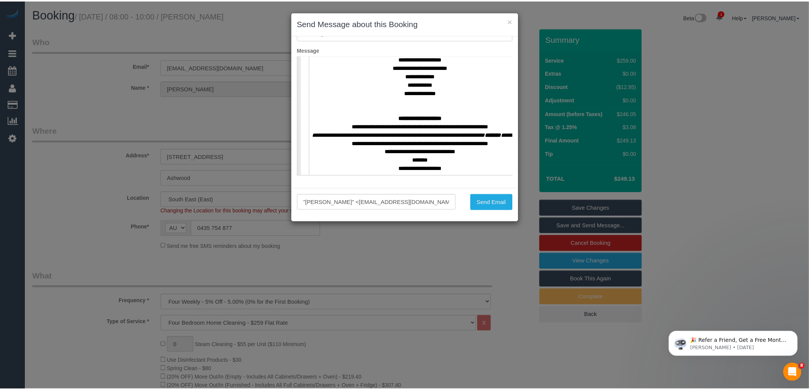
scroll to position [297, 0]
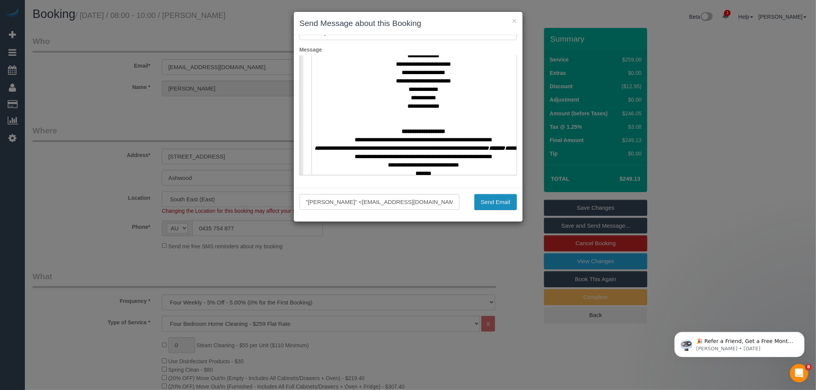
click at [488, 200] on button "Send Email" at bounding box center [495, 202] width 42 height 16
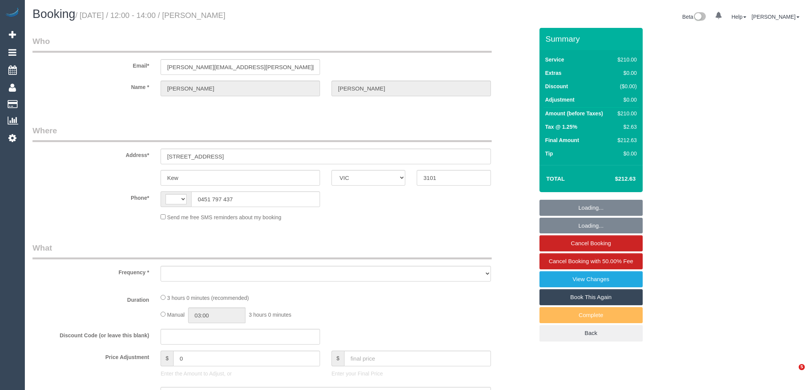
select select "VIC"
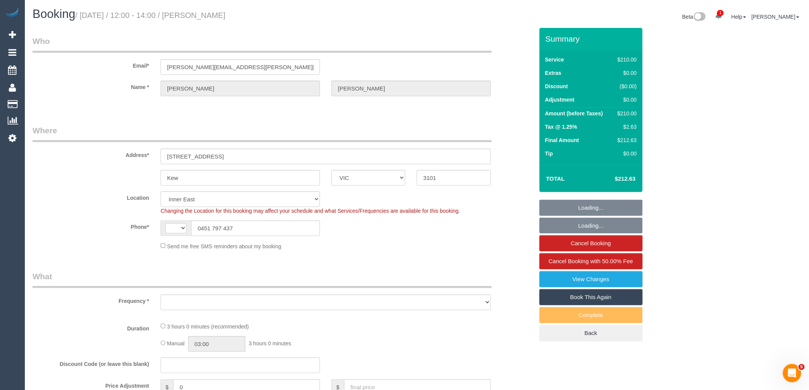
select select "string:AU"
select select "object:740"
select select "string:stripe-pm_1RtgNE2GScqysDRVUirl8EZJ"
select select "number:30"
select select "number:14"
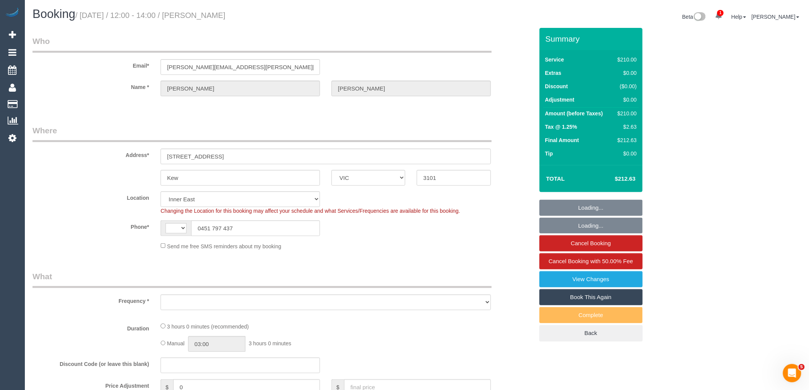
select select "number:19"
select select "number:24"
select select "number:34"
select select "number:11"
select select "180"
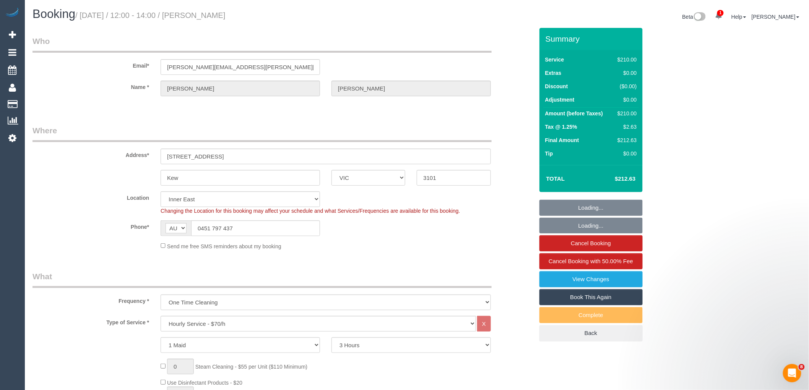
select select "object:1386"
select select "spot1"
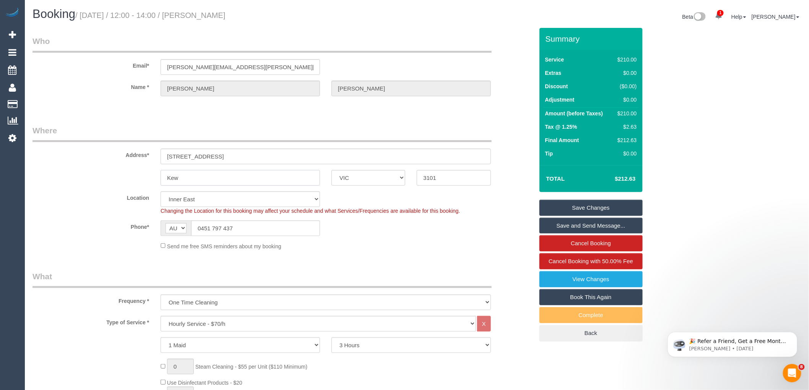
drag, startPoint x: 191, startPoint y: 179, endPoint x: 146, endPoint y: 161, distance: 48.9
click at [148, 167] on sui-booking-address "Address* [STREET_ADDRESS] [GEOGRAPHIC_DATA] ACT [GEOGRAPHIC_DATA] NT [GEOGRAPHI…" at bounding box center [282, 155] width 501 height 61
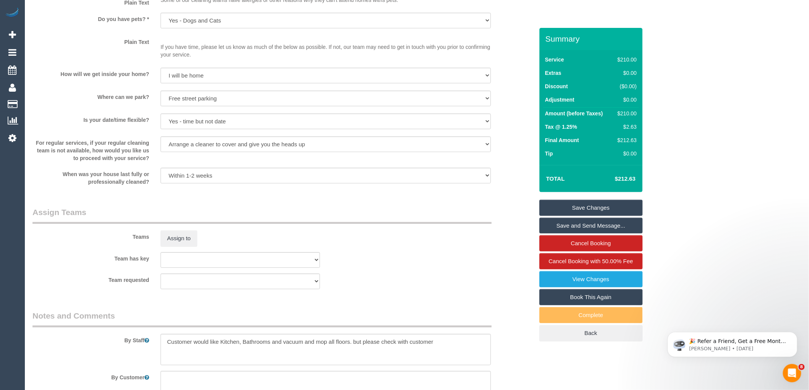
scroll to position [1389, 0]
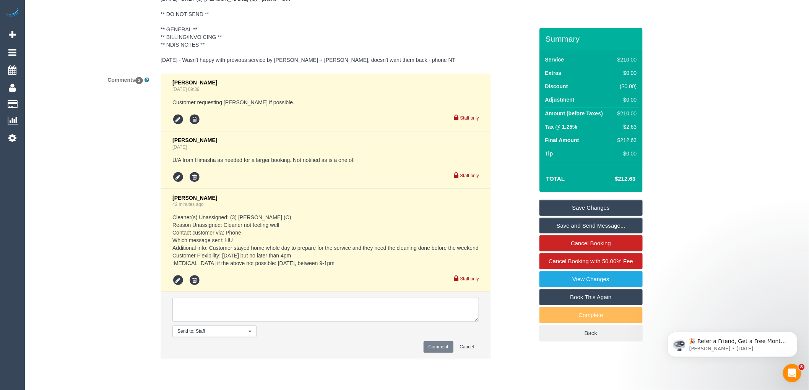
click at [320, 312] on textarea at bounding box center [325, 310] width 307 height 24
click at [242, 310] on textarea at bounding box center [325, 310] width 307 height 24
type textarea "Sent a message to [PERSON_NAME] via text if she can do this [DATE]."
click at [432, 353] on button "Comment" at bounding box center [439, 347] width 30 height 12
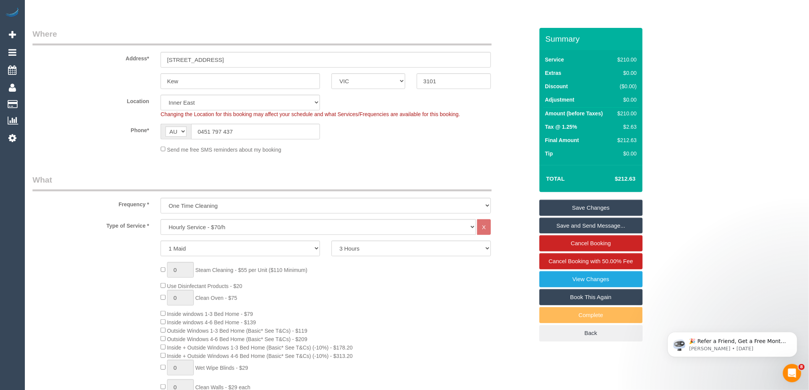
scroll to position [29, 0]
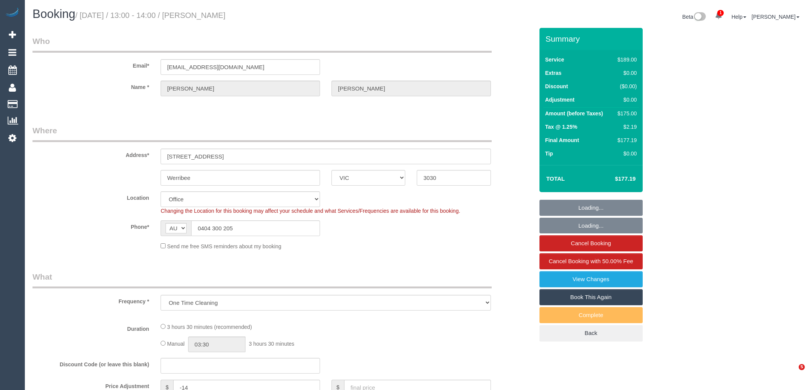
select select "VIC"
select select "object:653"
select select "string:stripe-pm_1Qz4Kv2GScqysDRVWCzsC0w2"
select select "number:32"
select select "number:14"
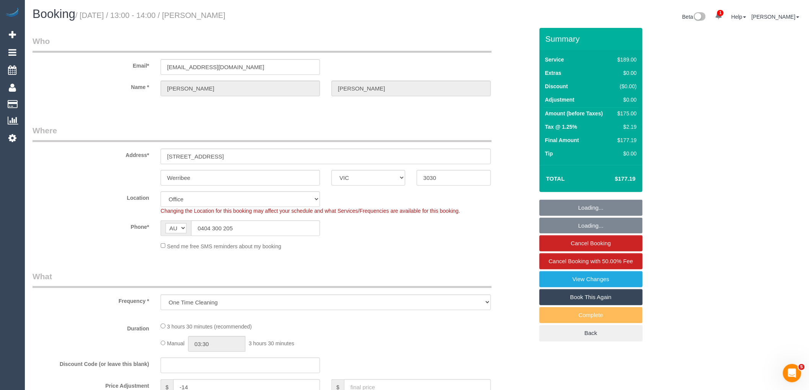
select select "number:18"
select select "number:25"
select select "number:35"
select select "number:12"
